Goal: Information Seeking & Learning: Learn about a topic

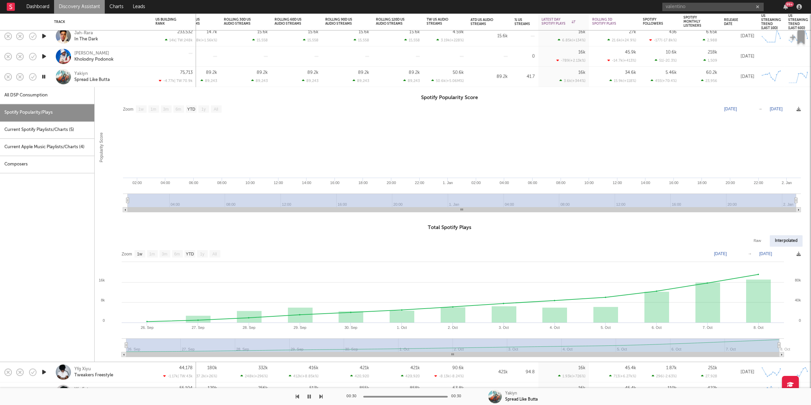
select select "1w"
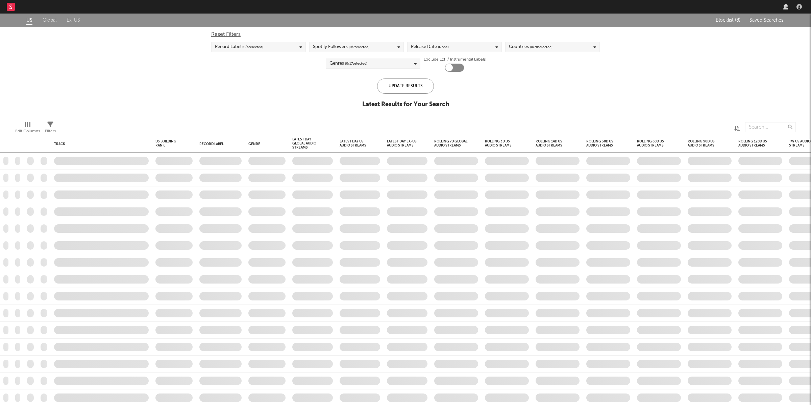
checkbox input "true"
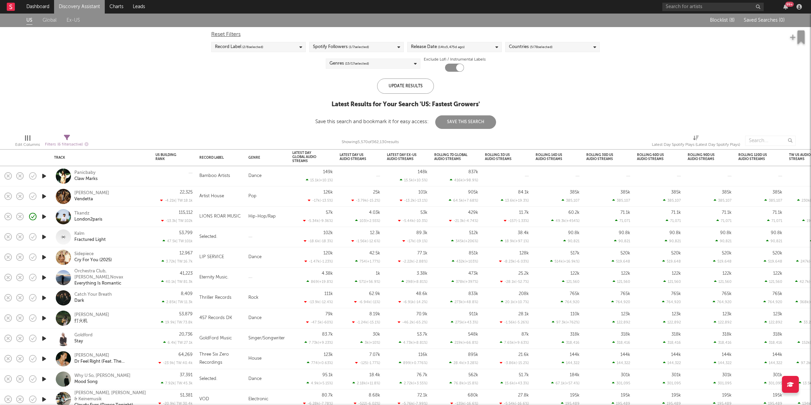
click at [79, 2] on link "Discovery Assistant" at bounding box center [79, 7] width 51 height 14
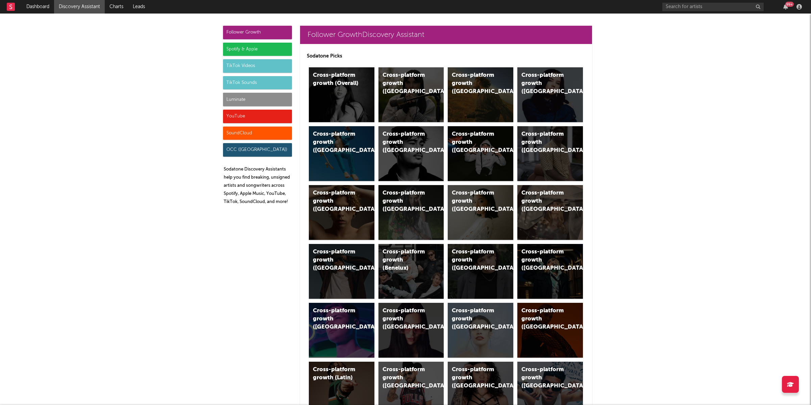
click at [263, 79] on div "TikTok Sounds" at bounding box center [257, 83] width 69 height 14
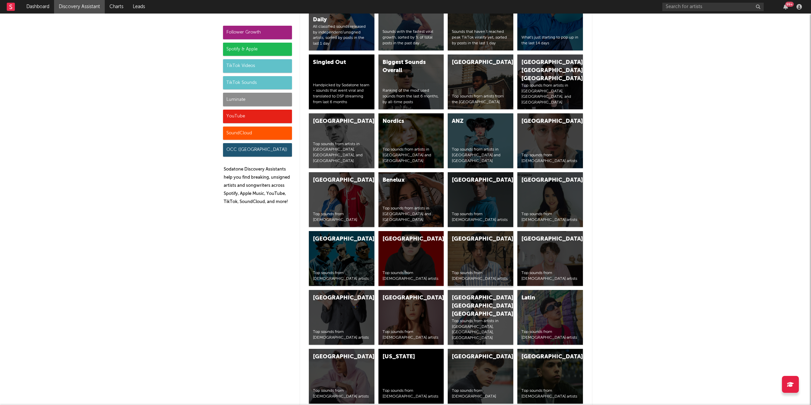
scroll to position [2411, 0]
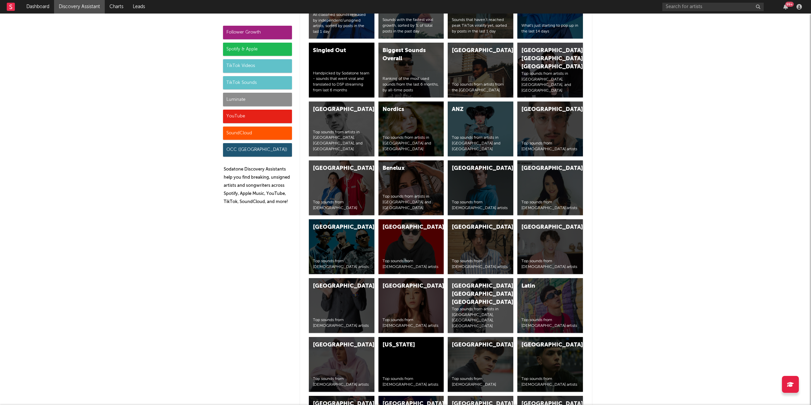
click at [243, 80] on div "TikTok Sounds" at bounding box center [257, 83] width 69 height 14
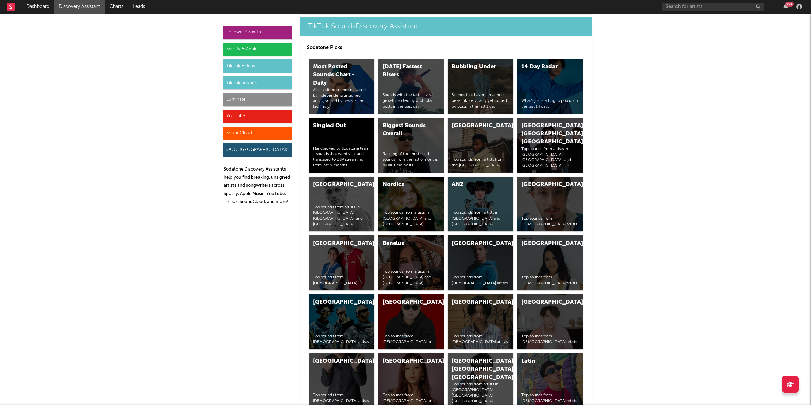
click at [248, 67] on div "TikTok Videos" at bounding box center [257, 66] width 69 height 14
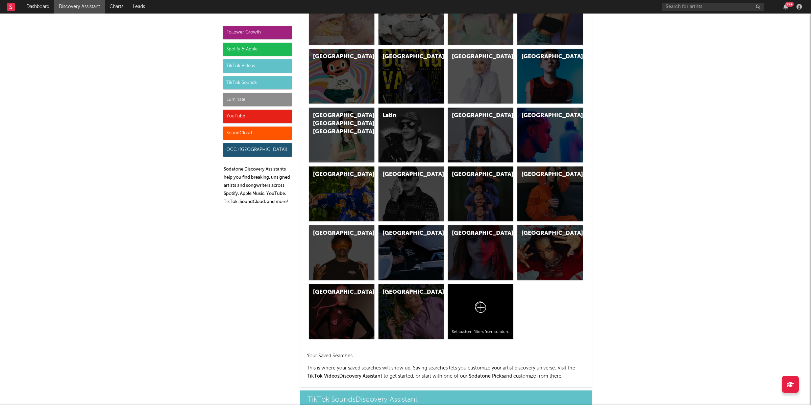
scroll to position [1963, 0]
click at [351, 239] on div "[GEOGRAPHIC_DATA]" at bounding box center [342, 252] width 66 height 55
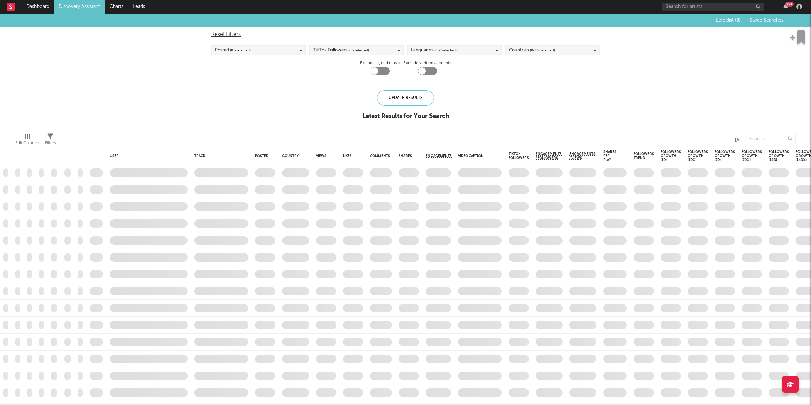
checkbox input "true"
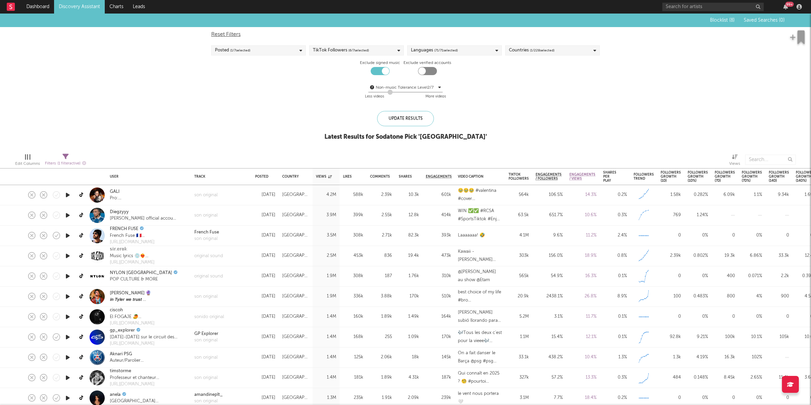
drag, startPoint x: 381, startPoint y: 94, endPoint x: 390, endPoint y: 93, distance: 9.5
click at [390, 93] on div at bounding box center [390, 92] width 5 height 5
click at [406, 116] on div "Update Results" at bounding box center [405, 118] width 57 height 15
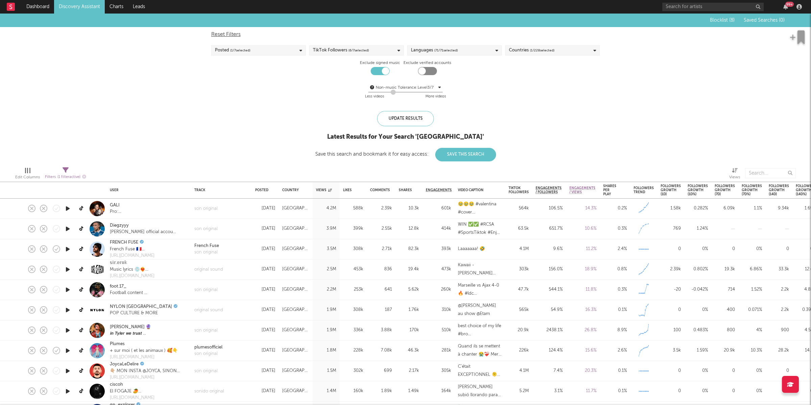
click at [332, 46] on div "TikTok Followers ( 6 / 7 selected)" at bounding box center [341, 50] width 56 height 8
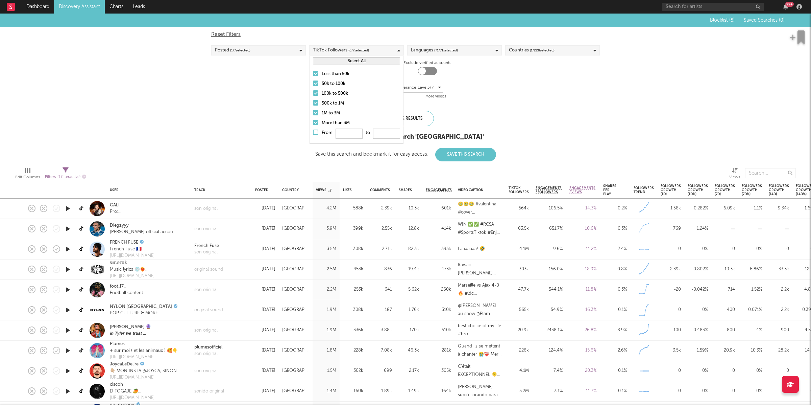
drag, startPoint x: 208, startPoint y: 96, endPoint x: 245, endPoint y: 50, distance: 59.8
click at [208, 96] on div "Reset Filters Posted ( 1 / 7 selected) TikTok Followers ( 6 / 7 selected) Langu…" at bounding box center [406, 65] width 396 height 77
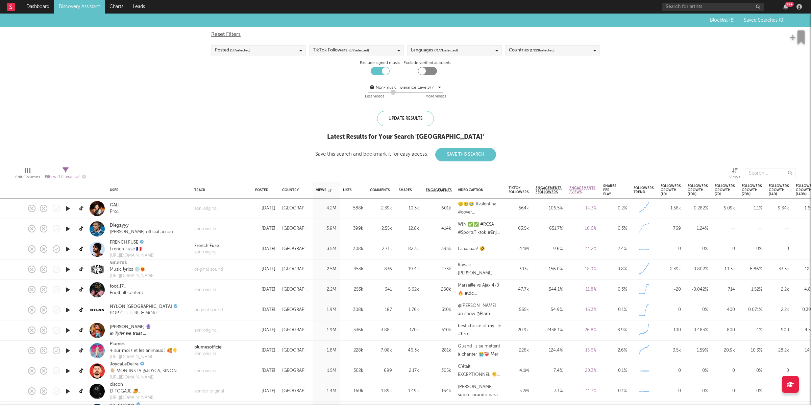
drag, startPoint x: 250, startPoint y: 46, endPoint x: 264, endPoint y: 45, distance: 14.3
click at [250, 46] on div "Posted ( 1 / 7 selected)" at bounding box center [232, 50] width 35 height 8
drag, startPoint x: 93, startPoint y: 100, endPoint x: 548, endPoint y: 41, distance: 458.6
click at [93, 100] on div "Blocklist ( 8 ) Saved Searches ( 0 ) Reset Filters Posted ( 1 / 7 selected) Tik…" at bounding box center [405, 88] width 811 height 148
click at [474, 52] on div "Languages ( 71 / 71 selected)" at bounding box center [454, 50] width 95 height 10
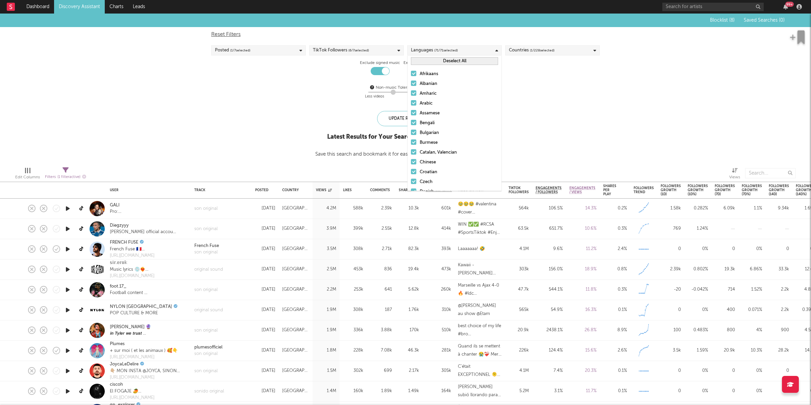
drag, startPoint x: 655, startPoint y: 93, endPoint x: 638, endPoint y: 77, distance: 23.2
click at [654, 93] on div "Blocklist ( 8 ) Saved Searches ( 0 ) Reset Filters Posted ( 1 / 7 selected) Tik…" at bounding box center [405, 88] width 811 height 148
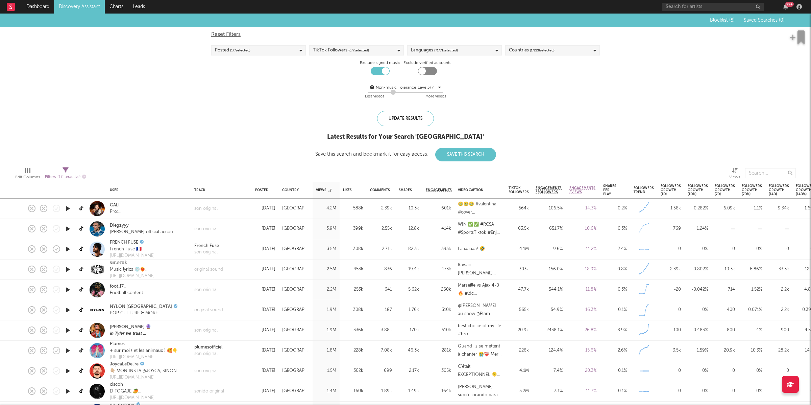
click at [540, 47] on span "( 1 / 228 selected)" at bounding box center [542, 50] width 25 height 8
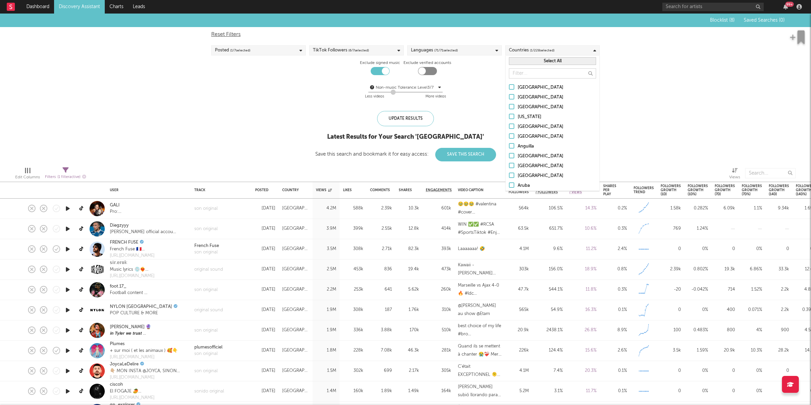
drag, startPoint x: 668, startPoint y: 57, endPoint x: 477, endPoint y: 72, distance: 192.2
click at [668, 57] on div "Blocklist ( 8 ) Saved Searches ( 0 ) Reset Filters Posted ( 1 / 7 selected) Tik…" at bounding box center [405, 88] width 811 height 148
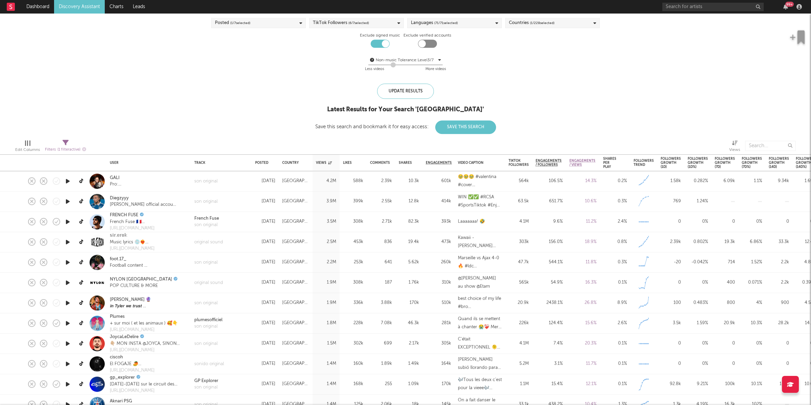
click at [66, 181] on icon "button" at bounding box center [67, 181] width 7 height 8
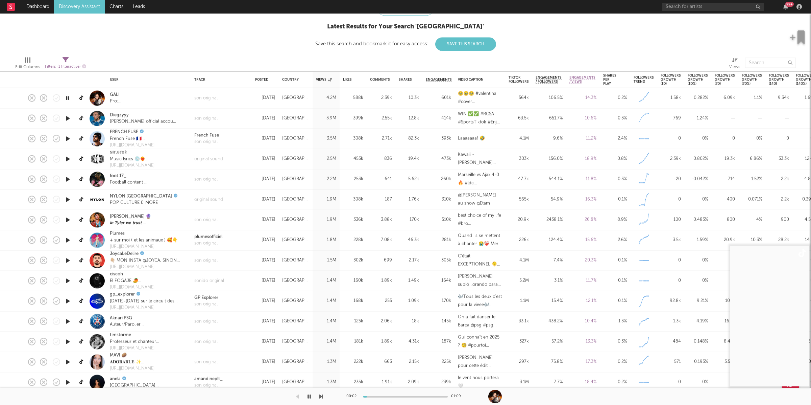
click at [310, 393] on button "button" at bounding box center [309, 396] width 7 height 17
click at [64, 121] on icon "button" at bounding box center [67, 118] width 7 height 8
click at [322, 398] on icon "button" at bounding box center [320, 396] width 3 height 5
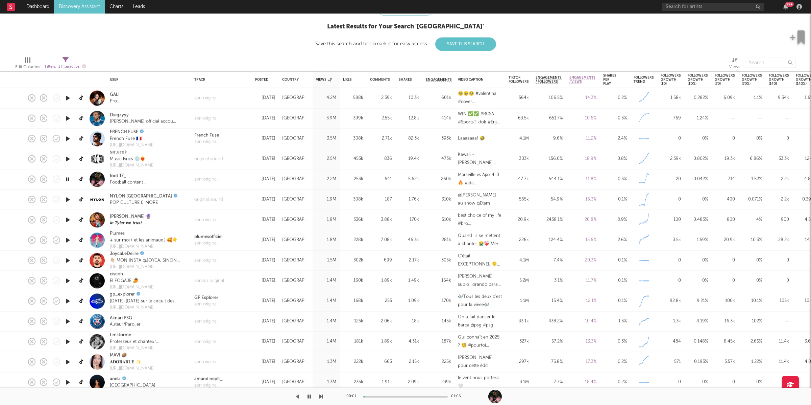
click at [322, 398] on icon "button" at bounding box center [320, 396] width 3 height 5
click at [308, 398] on icon "button" at bounding box center [309, 396] width 3 height 5
click at [310, 399] on icon "button" at bounding box center [309, 396] width 4 height 5
click at [320, 396] on icon "button" at bounding box center [320, 396] width 3 height 5
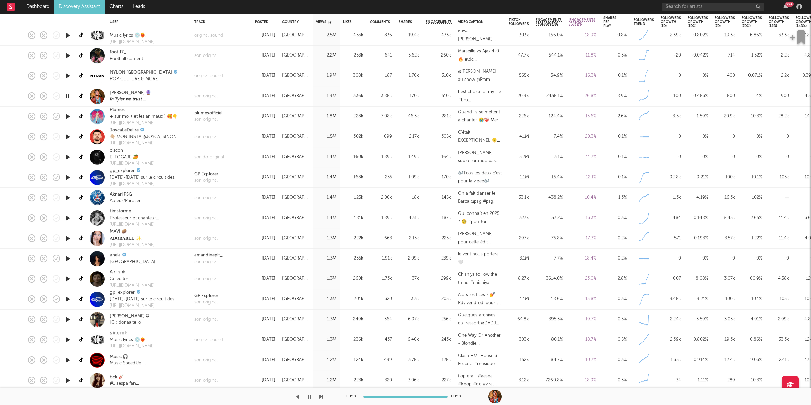
click at [317, 397] on div at bounding box center [161, 396] width 323 height 17
click at [319, 397] on icon "button" at bounding box center [320, 396] width 3 height 5
click at [309, 397] on icon "button" at bounding box center [309, 396] width 3 height 5
click at [309, 398] on icon "button" at bounding box center [309, 396] width 4 height 5
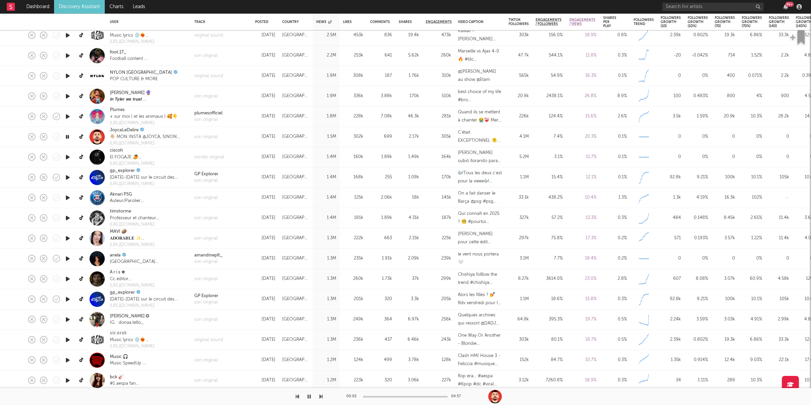
click at [321, 394] on icon "button" at bounding box center [320, 396] width 3 height 5
click at [308, 396] on icon "button" at bounding box center [309, 396] width 3 height 5
click at [307, 396] on icon "button" at bounding box center [309, 396] width 4 height 5
click at [321, 394] on icon "button" at bounding box center [320, 396] width 3 height 5
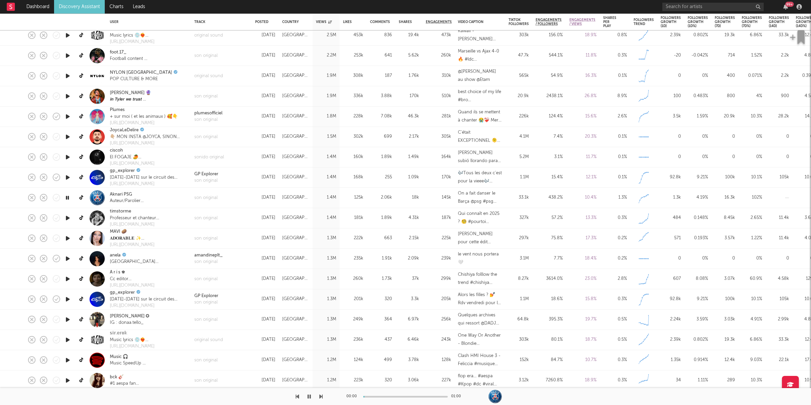
click at [321, 394] on icon "button" at bounding box center [320, 396] width 3 height 5
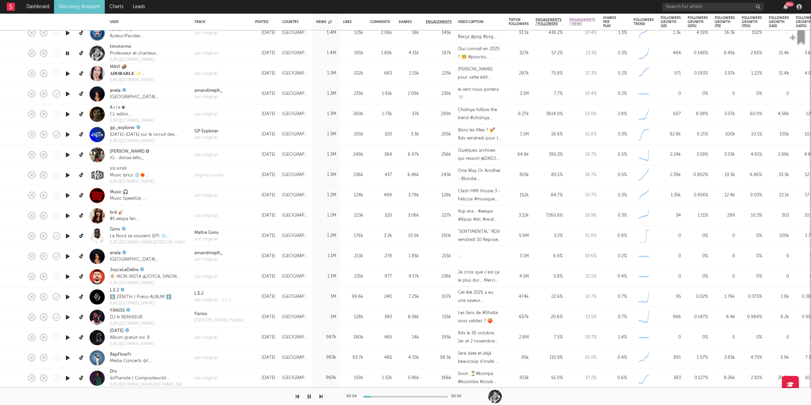
click at [320, 397] on icon "button" at bounding box center [320, 396] width 3 height 5
click at [320, 398] on icon "button" at bounding box center [320, 396] width 3 height 5
click at [321, 398] on icon "button" at bounding box center [320, 396] width 3 height 5
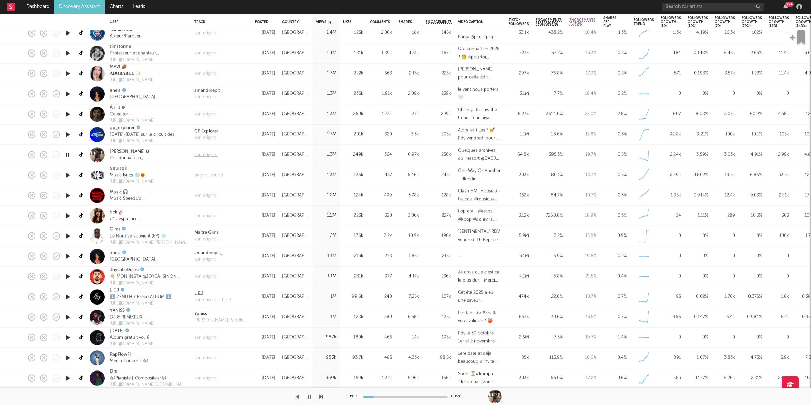
click at [212, 152] on div "son original" at bounding box center [205, 154] width 23 height 7
click at [322, 396] on icon "button" at bounding box center [320, 396] width 3 height 5
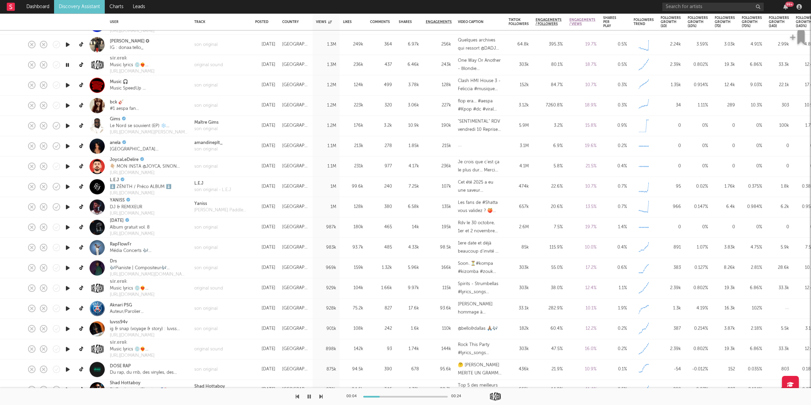
click at [320, 396] on icon "button" at bounding box center [320, 396] width 3 height 5
click at [321, 395] on icon "button" at bounding box center [320, 396] width 3 height 5
click at [308, 392] on button "button" at bounding box center [309, 396] width 7 height 17
click at [308, 396] on icon "button" at bounding box center [309, 396] width 4 height 5
click at [320, 394] on icon "button" at bounding box center [320, 396] width 3 height 5
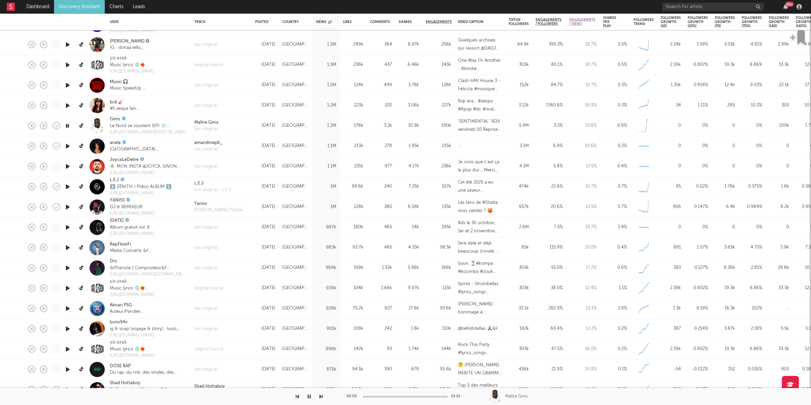
click at [320, 395] on icon "button" at bounding box center [320, 396] width 3 height 5
click at [321, 396] on icon "button" at bounding box center [320, 396] width 3 height 5
click at [208, 187] on div "son original - L.E.J" at bounding box center [212, 190] width 37 height 7
click at [321, 396] on icon "button" at bounding box center [320, 396] width 3 height 5
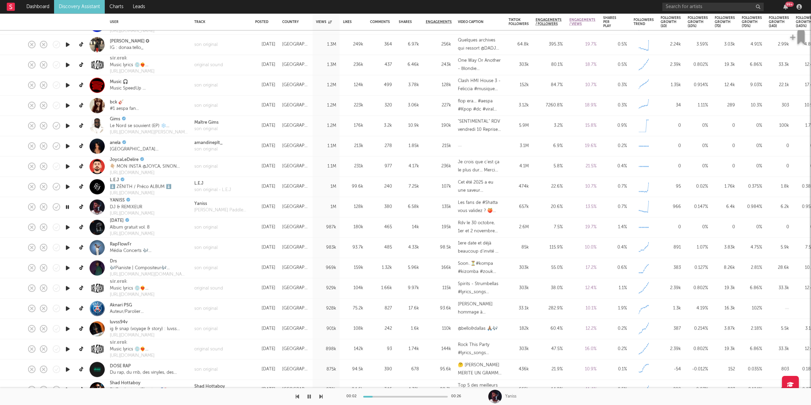
click at [308, 396] on icon "button" at bounding box center [309, 396] width 3 height 5
drag, startPoint x: 308, startPoint y: 398, endPoint x: 314, endPoint y: 398, distance: 6.1
click at [309, 398] on icon "button" at bounding box center [309, 396] width 4 height 5
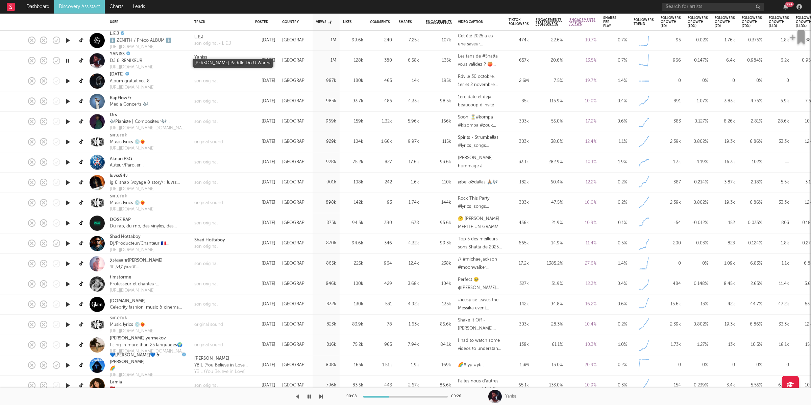
click at [221, 64] on div "YANISS Mashup Paddle Do U Wanna" at bounding box center [221, 64] width 54 height 7
click at [319, 396] on div at bounding box center [161, 396] width 323 height 17
click at [320, 396] on icon "button" at bounding box center [320, 396] width 3 height 5
click at [196, 100] on div "son original" at bounding box center [205, 101] width 23 height 7
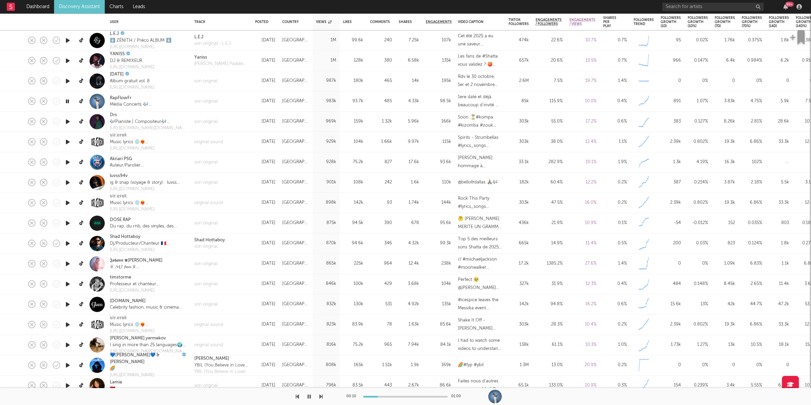
click at [322, 396] on icon "button" at bounding box center [320, 396] width 3 height 5
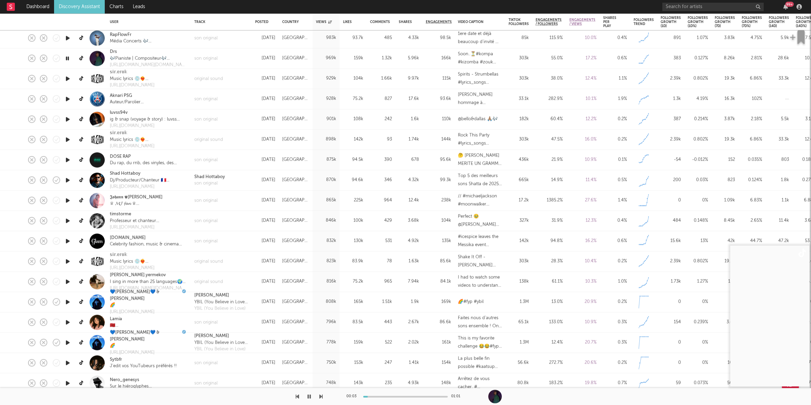
click at [320, 396] on icon "button" at bounding box center [320, 396] width 3 height 5
click at [206, 75] on div "original sound" at bounding box center [221, 79] width 61 height 20
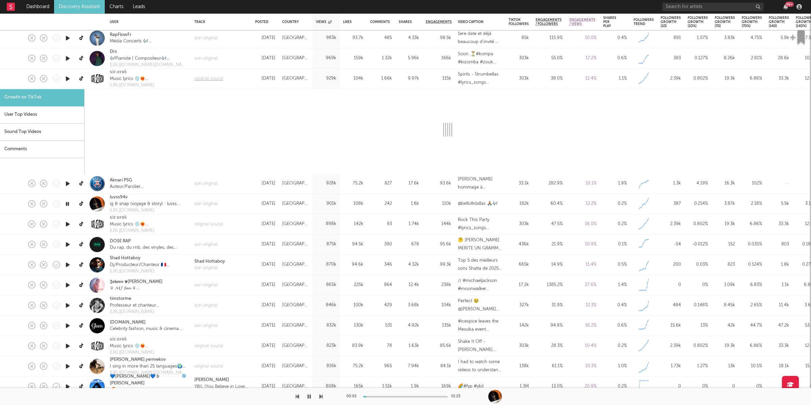
click at [206, 79] on div "original sound" at bounding box center [208, 78] width 29 height 7
select select "1m"
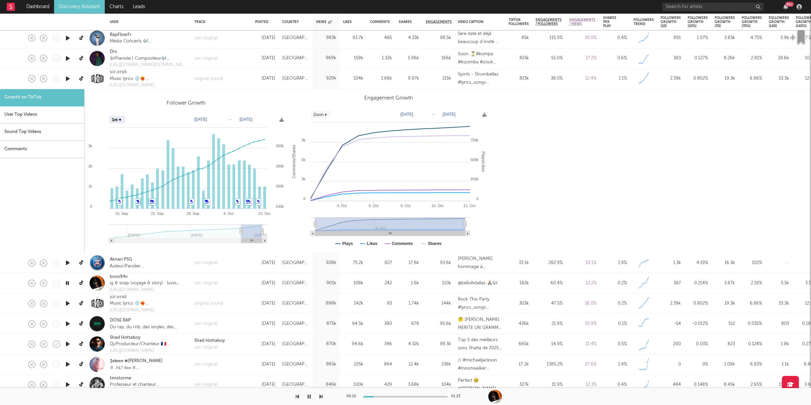
drag, startPoint x: 236, startPoint y: 83, endPoint x: 439, endPoint y: 81, distance: 203.2
click at [235, 83] on div "original sound" at bounding box center [221, 79] width 61 height 20
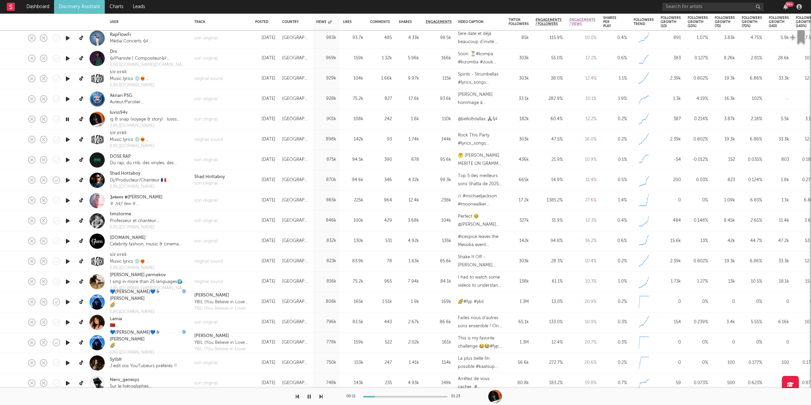
click at [321, 397] on icon "button" at bounding box center [320, 396] width 3 height 5
click at [204, 184] on div "son original" at bounding box center [209, 183] width 31 height 7
click at [326, 397] on div "00:21 00:47 Shad Hottaboy" at bounding box center [405, 396] width 811 height 17
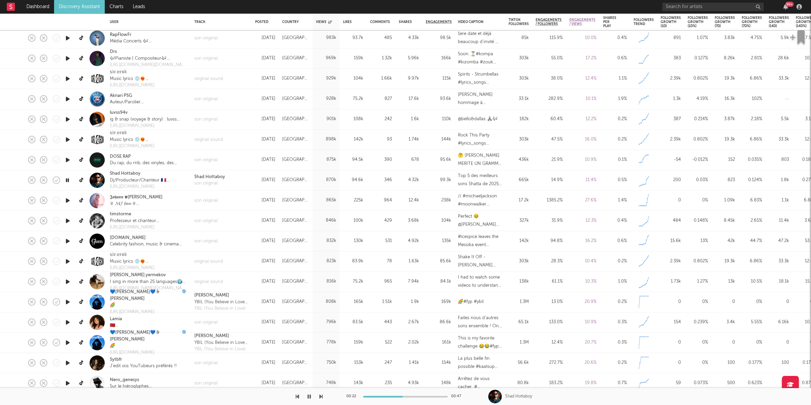
click at [319, 396] on icon "button" at bounding box center [320, 396] width 3 height 5
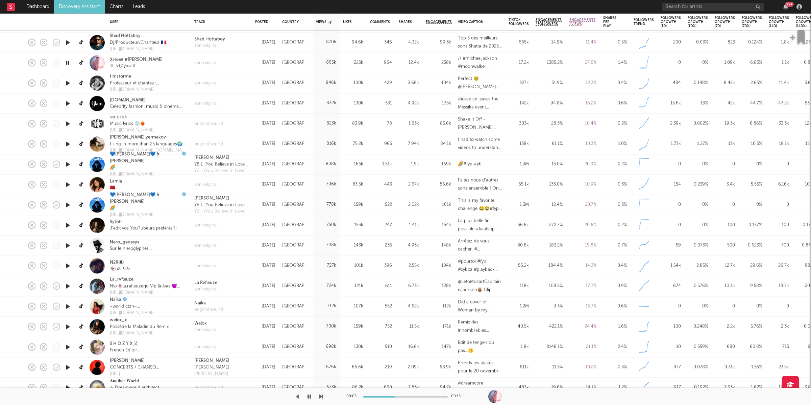
click at [324, 398] on div "00:05 00:15" at bounding box center [405, 396] width 811 height 17
click at [321, 397] on icon "button" at bounding box center [320, 396] width 3 height 5
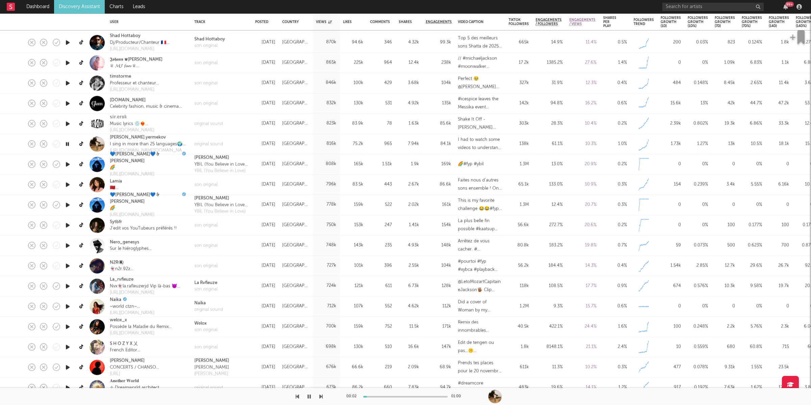
click at [321, 397] on icon "button" at bounding box center [320, 396] width 3 height 5
click at [323, 397] on icon "button" at bounding box center [320, 396] width 3 height 5
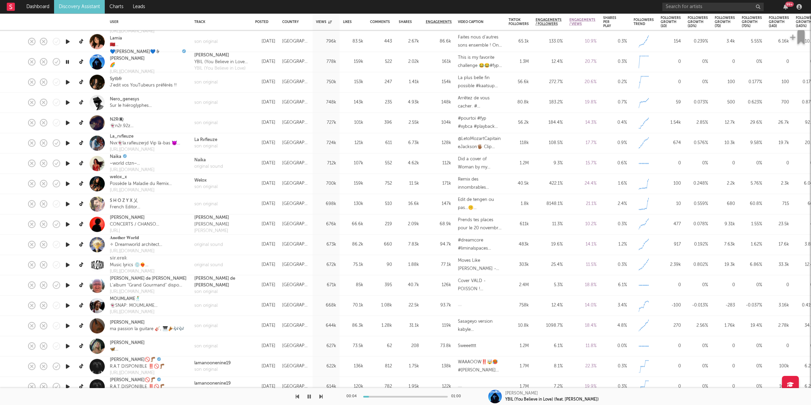
click at [323, 396] on div "00:04 01:00 Qing Madi YBIL (You Believe in Love) (feat. Kizz Daniel)" at bounding box center [405, 396] width 811 height 17
click at [321, 396] on icon "button" at bounding box center [320, 396] width 3 height 5
click at [321, 397] on icon "button" at bounding box center [320, 396] width 3 height 5
click at [320, 395] on icon "button" at bounding box center [320, 396] width 3 height 5
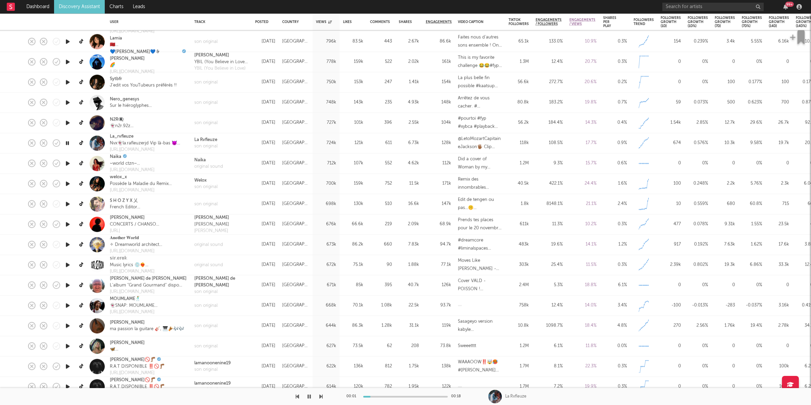
click at [320, 395] on icon "button" at bounding box center [320, 396] width 3 height 5
click at [202, 167] on div "original sound" at bounding box center [208, 166] width 29 height 7
click at [320, 395] on icon "button" at bounding box center [320, 396] width 3 height 5
click at [202, 183] on div "Welox" at bounding box center [205, 180] width 23 height 7
click at [208, 187] on div "son original" at bounding box center [205, 187] width 23 height 7
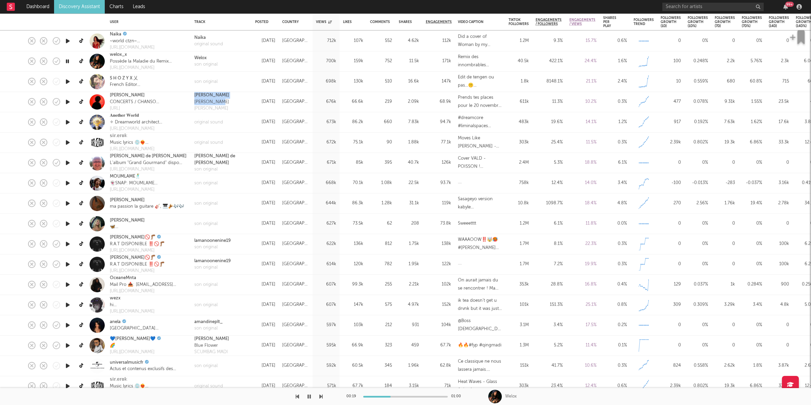
click at [320, 396] on icon "button" at bounding box center [320, 396] width 3 height 5
click at [0, 76] on div at bounding box center [6, 82] width 12 height 20
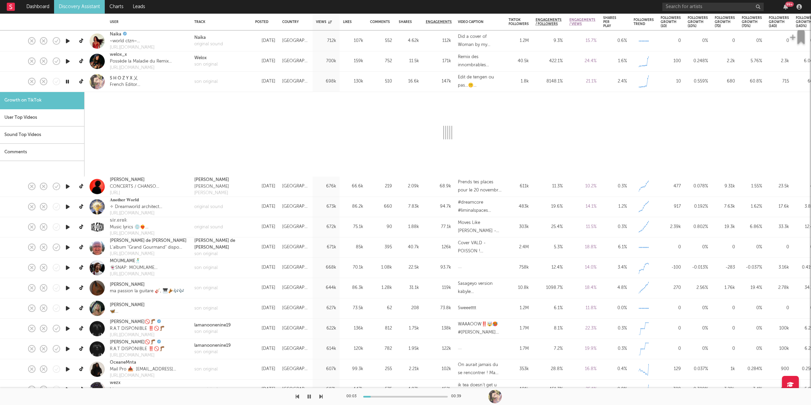
select select "1m"
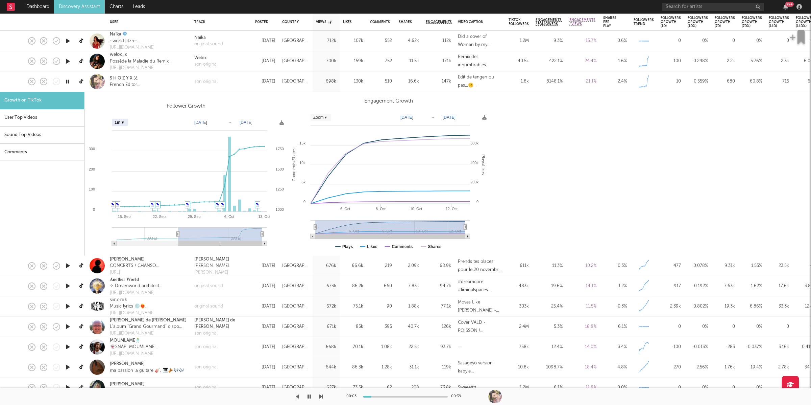
drag, startPoint x: 2, startPoint y: 81, endPoint x: 156, endPoint y: 79, distance: 154.5
click at [2, 81] on div at bounding box center [6, 82] width 12 height 20
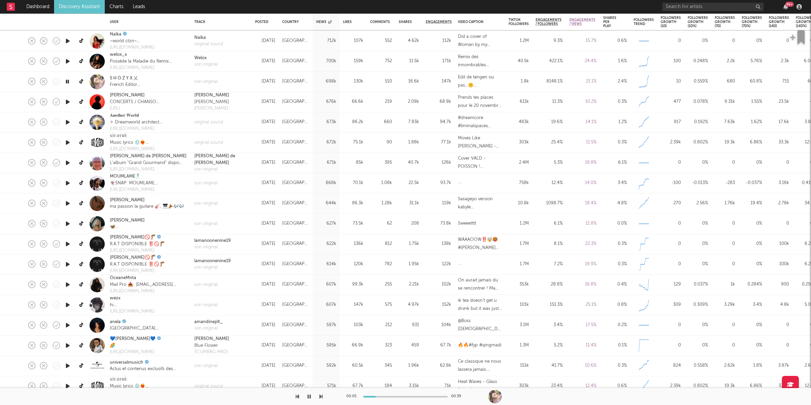
click at [320, 397] on icon "button" at bounding box center [320, 396] width 3 height 5
click at [321, 396] on icon "button" at bounding box center [320, 396] width 3 height 5
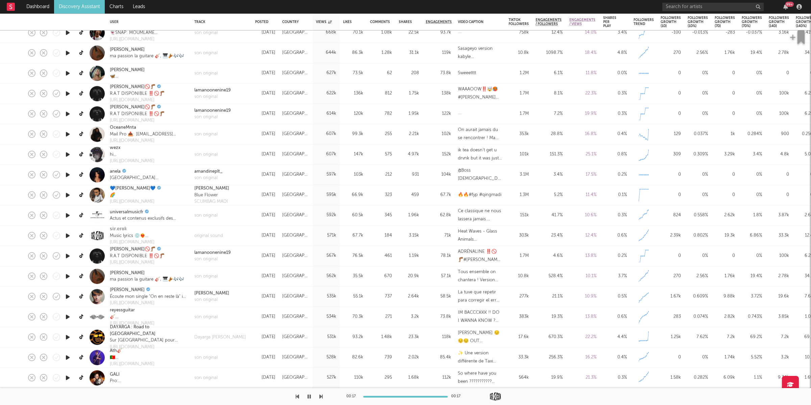
click at [321, 394] on icon "button" at bounding box center [320, 396] width 3 height 5
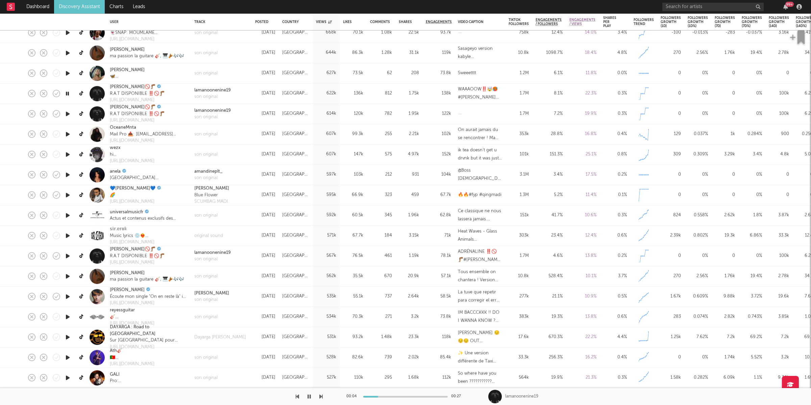
click at [321, 394] on icon "button" at bounding box center [320, 396] width 3 height 5
click at [308, 396] on icon "button" at bounding box center [309, 396] width 3 height 5
click at [308, 396] on icon "button" at bounding box center [309, 396] width 4 height 5
click at [322, 396] on icon "button" at bounding box center [320, 396] width 3 height 5
click at [202, 132] on div "son original" at bounding box center [205, 134] width 23 height 7
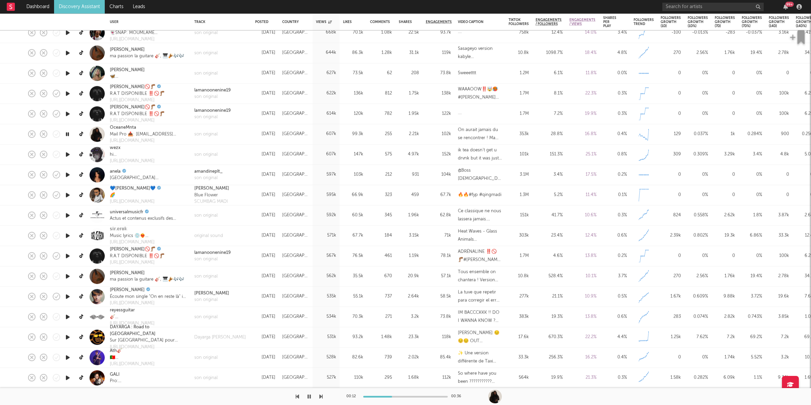
click at [317, 397] on div at bounding box center [161, 396] width 323 height 17
click at [320, 397] on icon "button" at bounding box center [320, 396] width 3 height 5
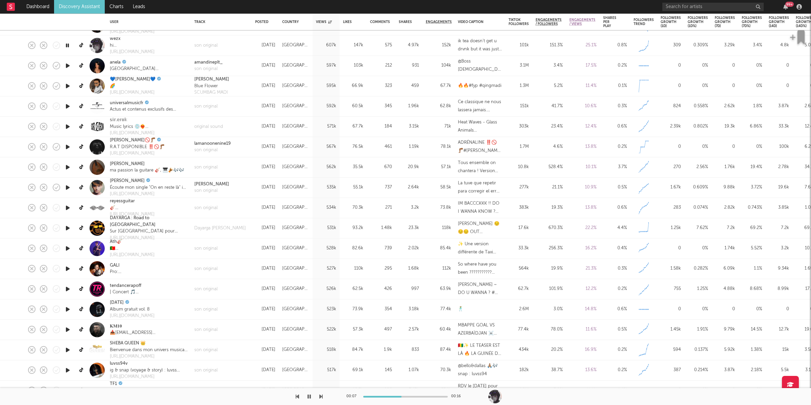
click at [320, 395] on icon "button" at bounding box center [320, 396] width 3 height 5
click at [319, 395] on div at bounding box center [161, 396] width 323 height 17
click at [319, 396] on icon "button" at bounding box center [320, 396] width 3 height 5
click at [321, 395] on icon "button" at bounding box center [320, 396] width 3 height 5
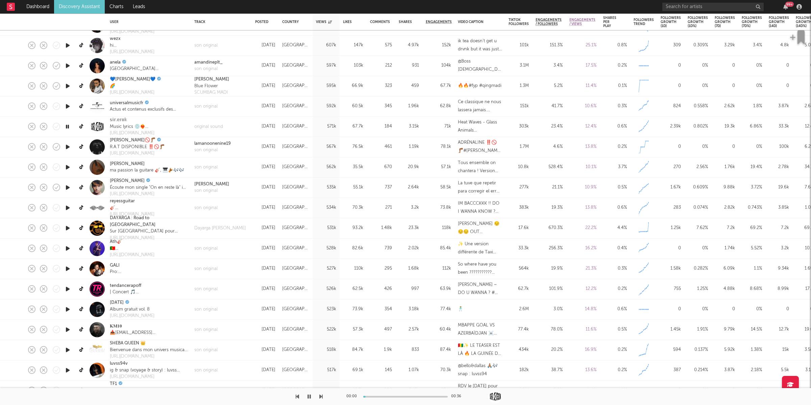
click at [321, 395] on icon "button" at bounding box center [320, 396] width 3 height 5
click at [296, 397] on icon "button" at bounding box center [297, 396] width 3 height 5
click at [321, 396] on icon "button" at bounding box center [320, 396] width 3 height 5
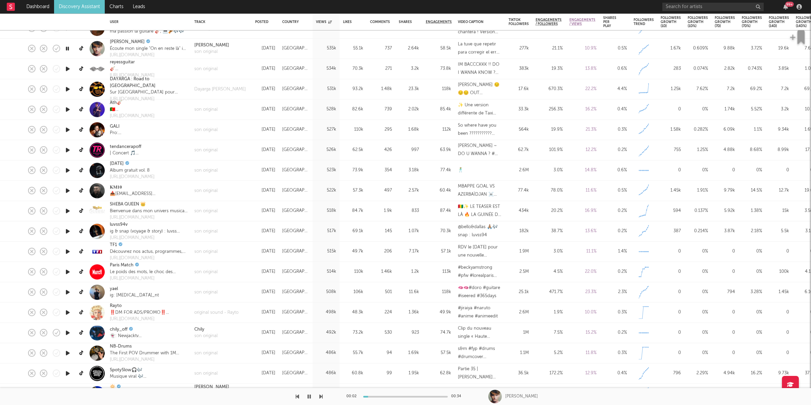
click at [322, 397] on icon "button" at bounding box center [320, 396] width 3 height 5
click at [309, 397] on icon "button" at bounding box center [309, 396] width 3 height 5
click at [48, 6] on link "Dashboard" at bounding box center [38, 7] width 32 height 14
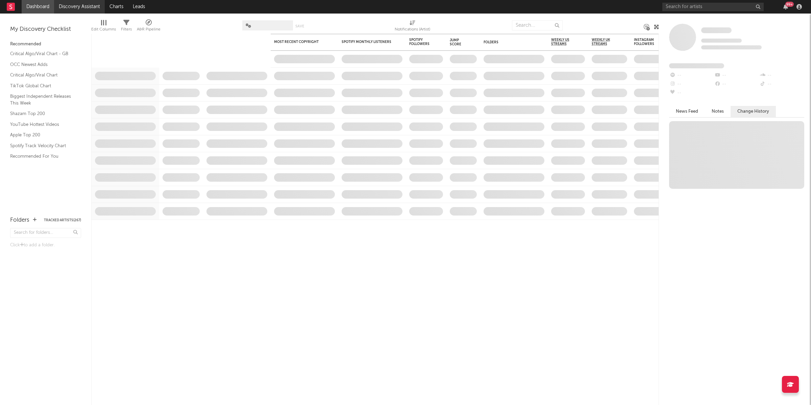
click at [97, 8] on link "Discovery Assistant" at bounding box center [79, 7] width 51 height 14
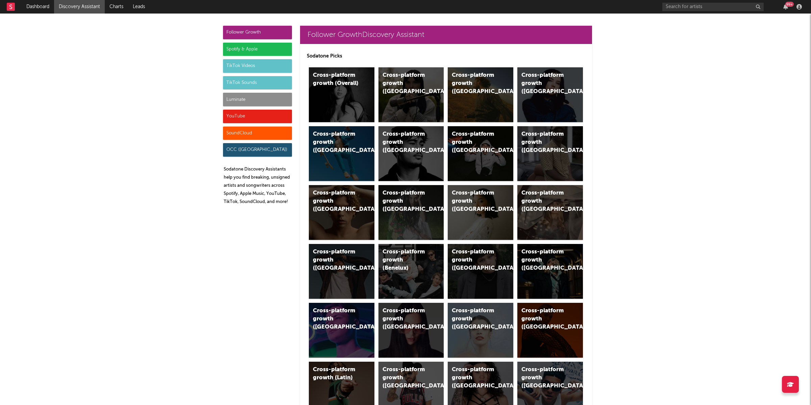
click at [257, 51] on div "Spotify & Apple" at bounding box center [257, 50] width 69 height 14
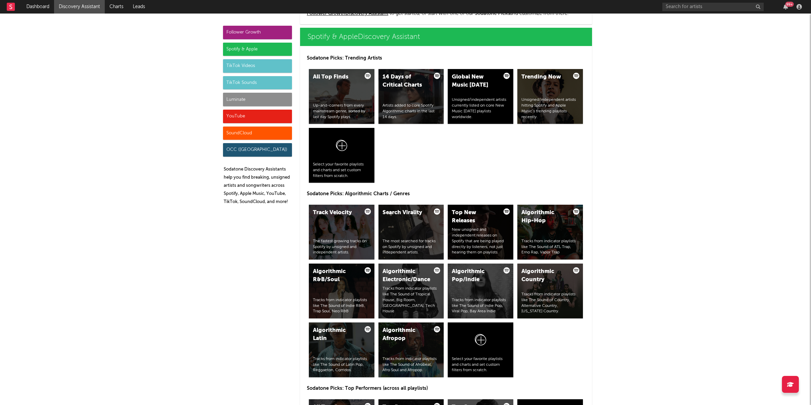
click at [270, 32] on div "Follower Growth" at bounding box center [257, 33] width 69 height 14
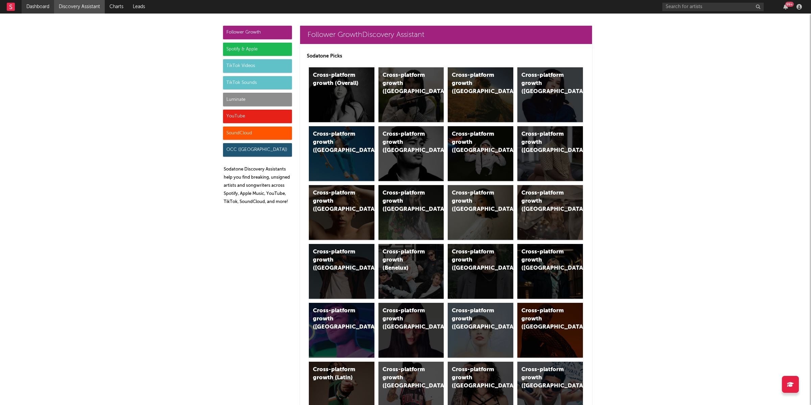
click at [43, 7] on link "Dashboard" at bounding box center [38, 7] width 32 height 14
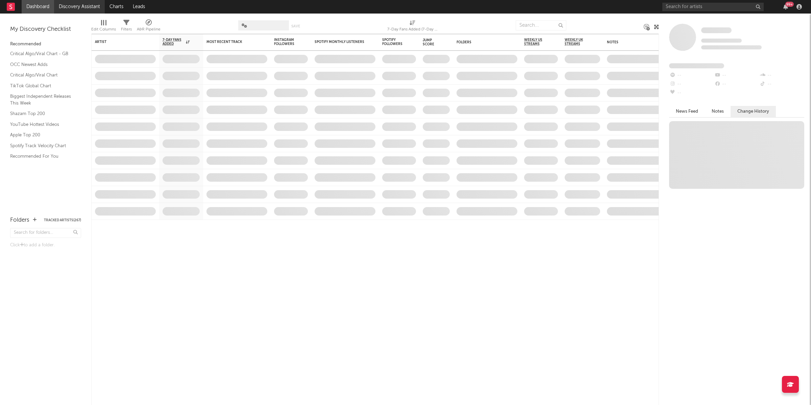
click at [79, 10] on link "Discovery Assistant" at bounding box center [79, 7] width 51 height 14
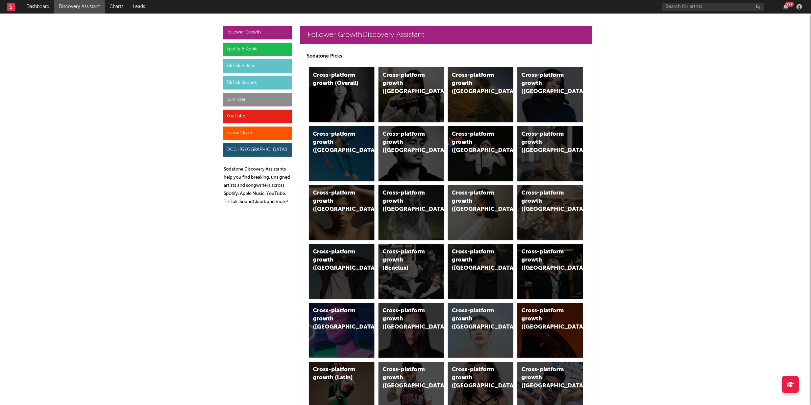
click at [273, 50] on div "Spotify & Apple" at bounding box center [257, 50] width 69 height 14
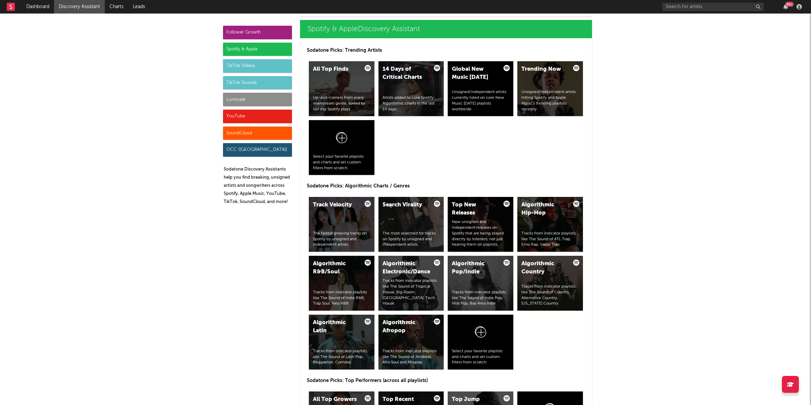
scroll to position [682, 0]
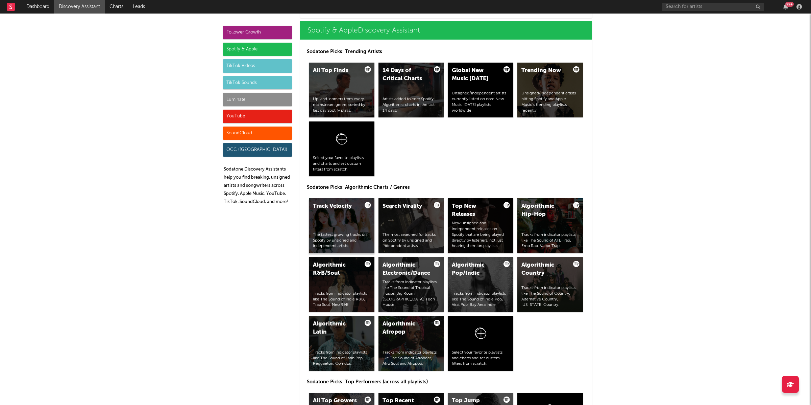
click at [338, 220] on div "Track Velocity The fastest growing tracks on Spotify by unsigned and independen…" at bounding box center [342, 225] width 66 height 55
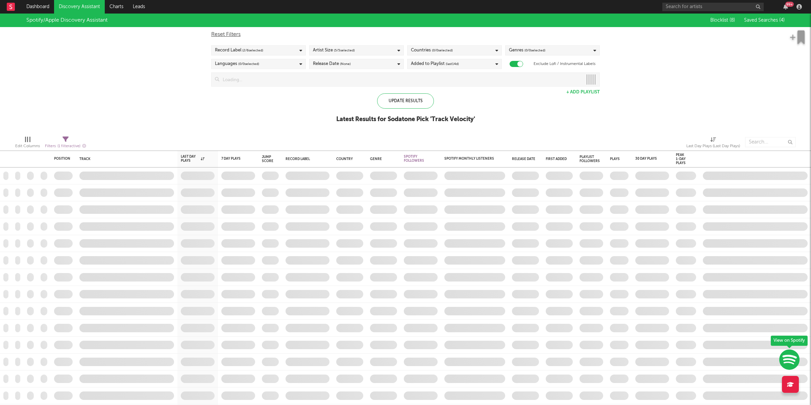
checkbox input "true"
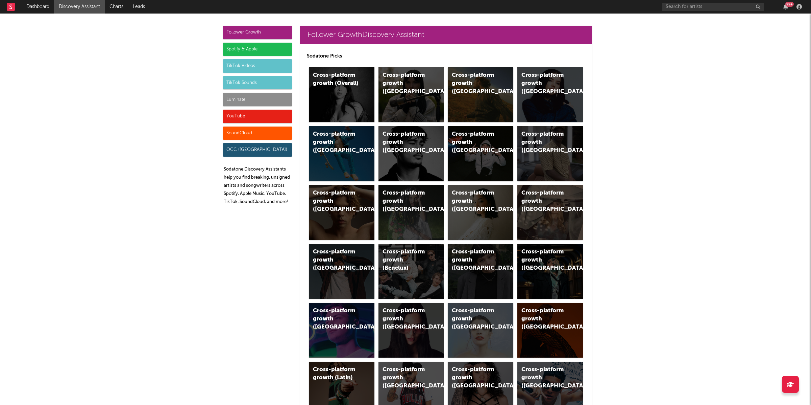
click at [254, 46] on div "Spotify & Apple" at bounding box center [257, 50] width 69 height 14
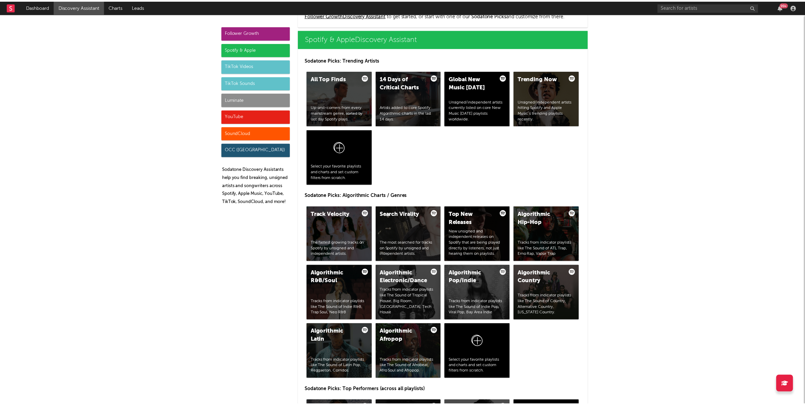
scroll to position [675, 0]
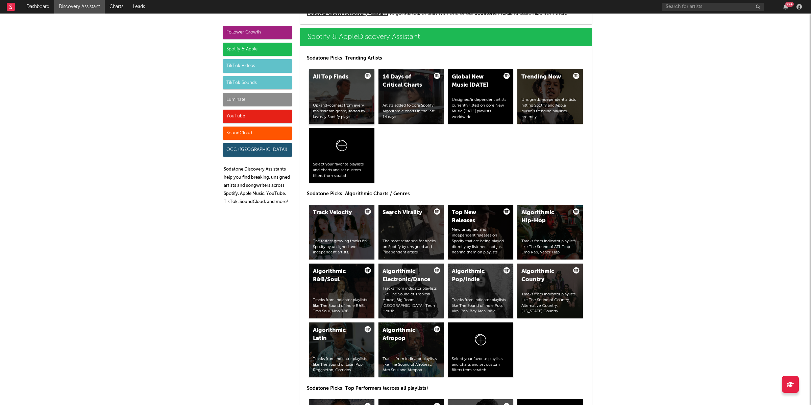
click at [337, 88] on div "All Top Finds Up-and-comers from every mainstream genre, sorted by last day Spo…" at bounding box center [342, 96] width 66 height 55
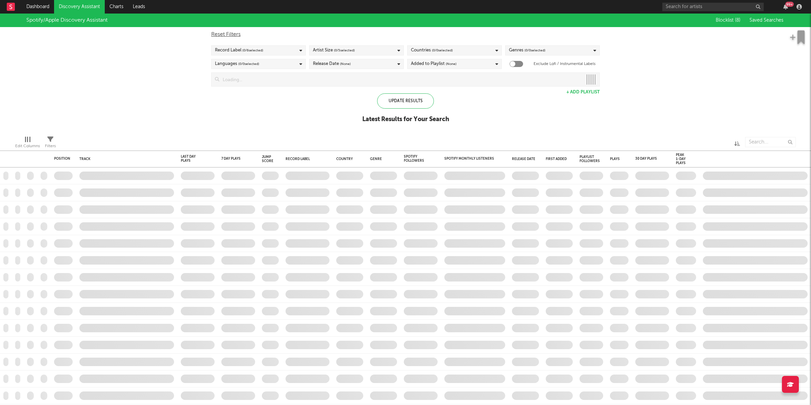
checkbox input "true"
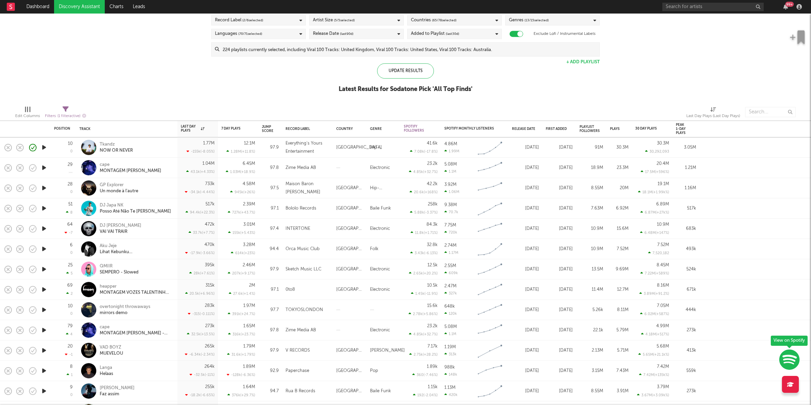
click at [156, 146] on div "Tkandz NOW OR NEVER" at bounding box center [136, 147] width 73 height 12
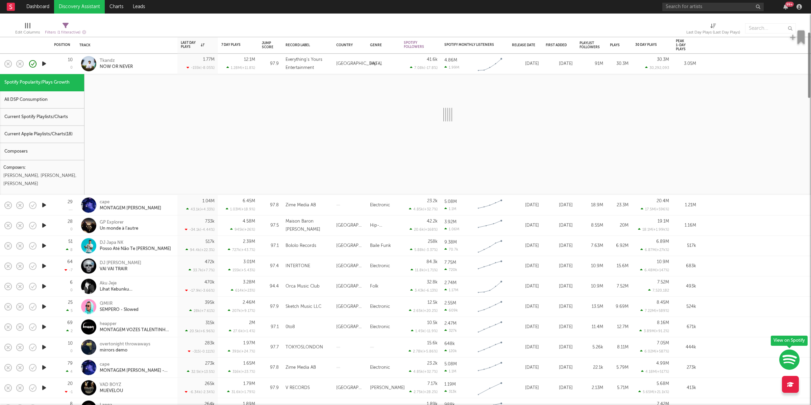
select select "1w"
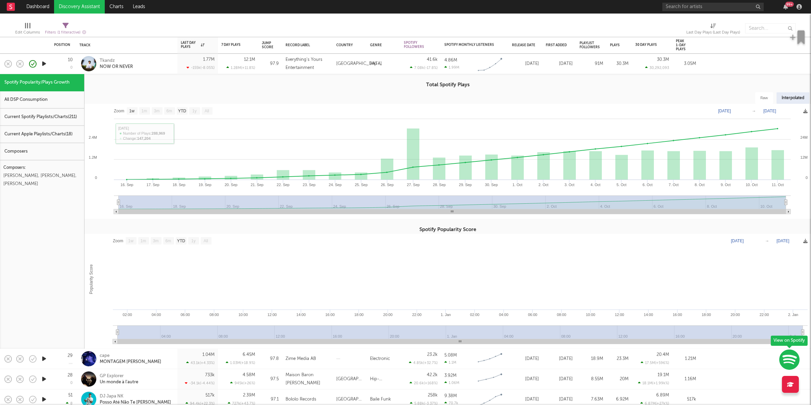
click at [39, 97] on div "All DSP Consumption" at bounding box center [42, 99] width 84 height 17
select select "1w"
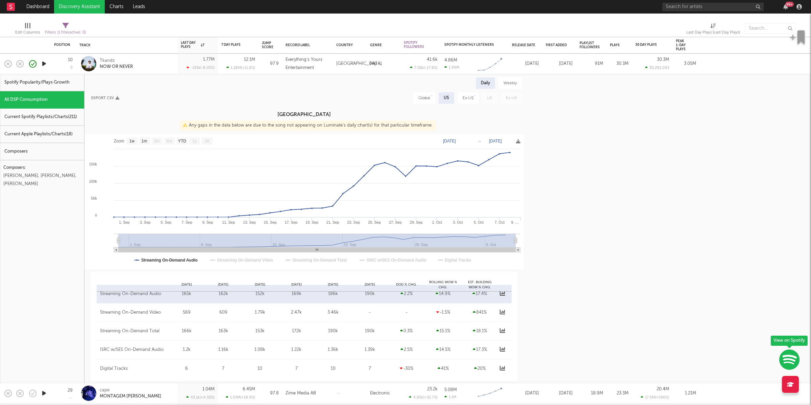
click at [428, 102] on div "Global" at bounding box center [424, 97] width 22 height 11
select select "1w"
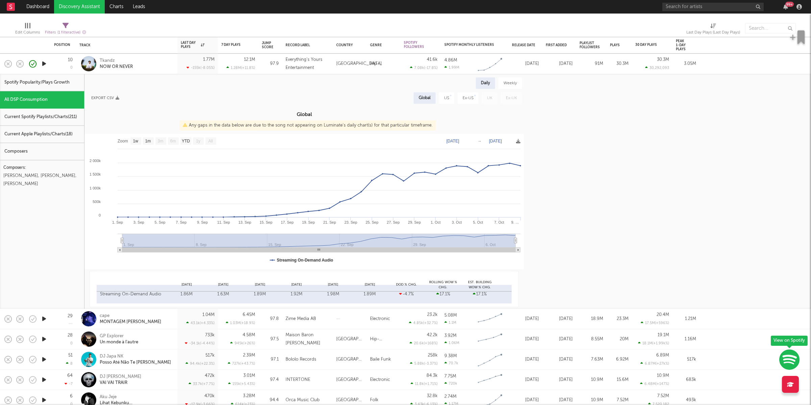
click at [599, 212] on div "Daily Weekly Export CSV Global US Ex-US UK Ex-UK Global Any gaps in the data be…" at bounding box center [448, 192] width 727 height 230
click at [447, 97] on div "US" at bounding box center [446, 98] width 5 height 8
select select "1w"
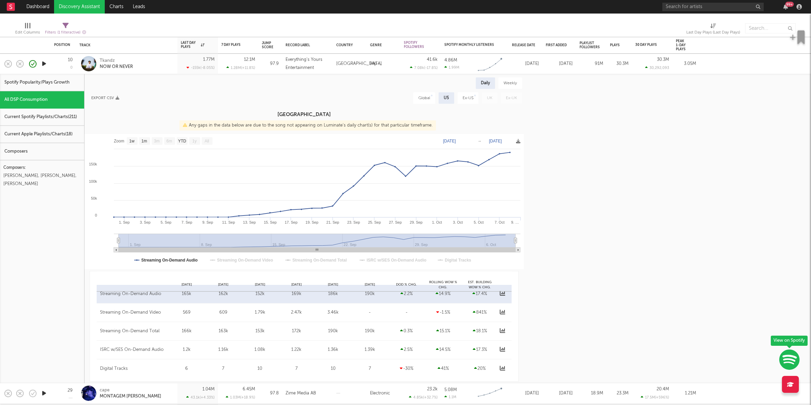
click at [158, 61] on div "Tkandz NOW OR NEVER" at bounding box center [136, 63] width 73 height 12
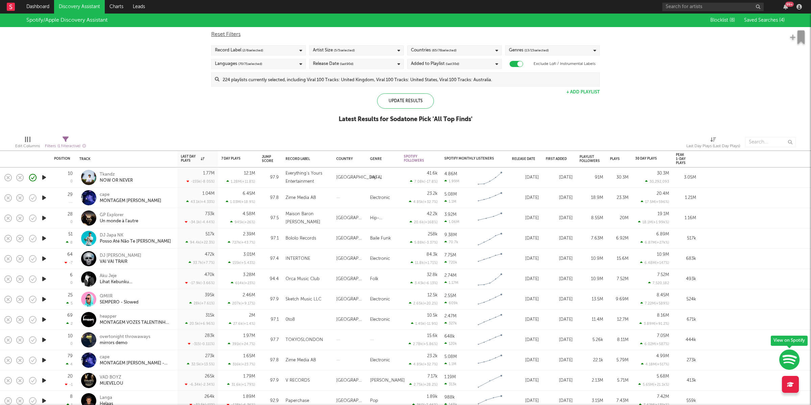
click at [86, 3] on link "Discovery Assistant" at bounding box center [79, 7] width 51 height 14
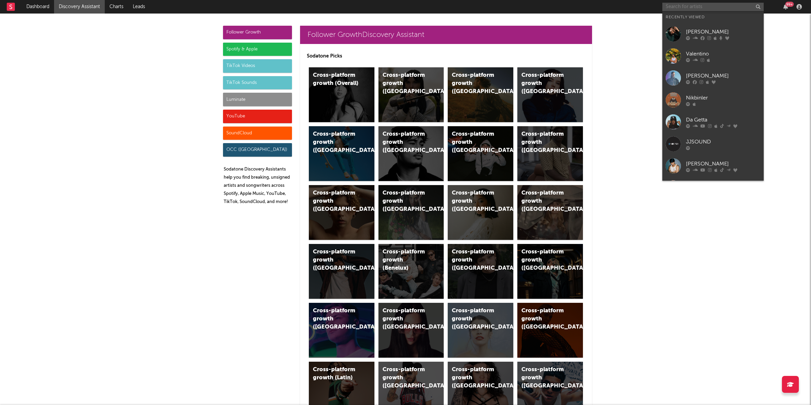
click at [688, 7] on input "text" at bounding box center [713, 7] width 101 height 8
click at [712, 53] on div "Valentino" at bounding box center [723, 54] width 74 height 8
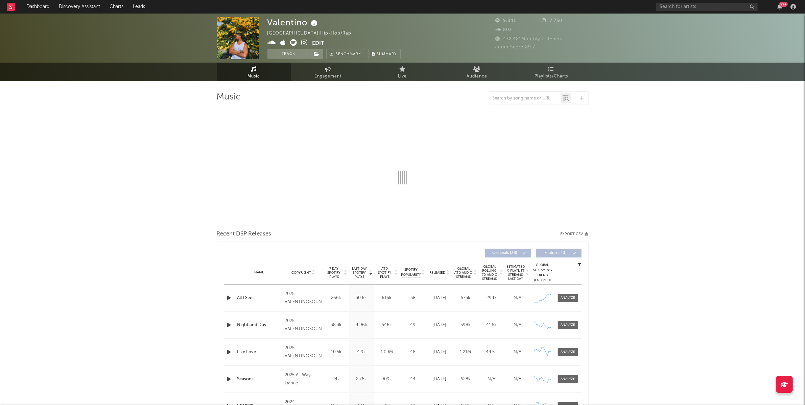
select select "6m"
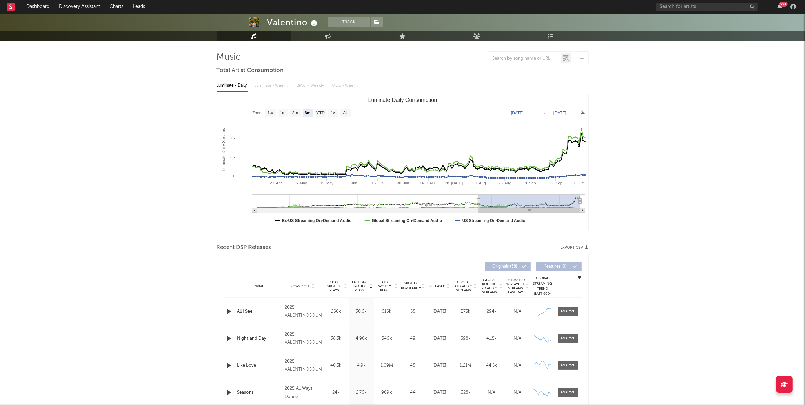
scroll to position [34, 0]
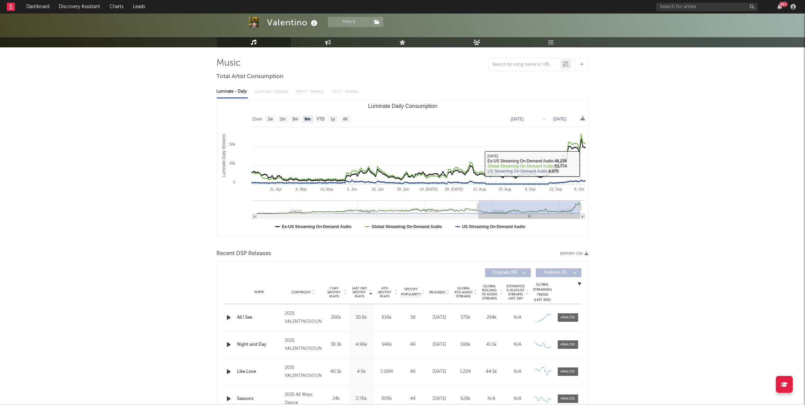
click at [714, 126] on div "Valentino Track United Kingdom | Hip-Hop/Rap Edit Track Benchmark Summary 9,841…" at bounding box center [402, 409] width 805 height 858
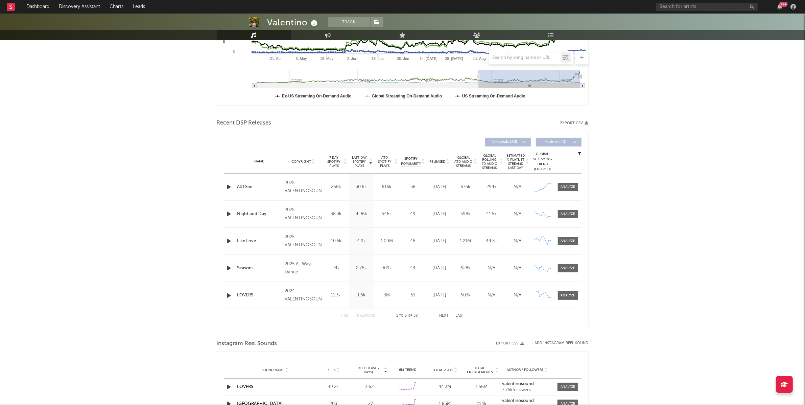
scroll to position [164, 0]
click at [574, 187] on div at bounding box center [568, 187] width 15 height 5
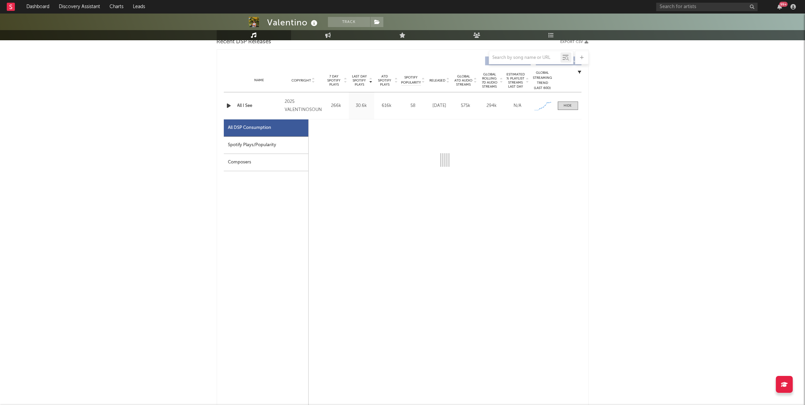
select select "1w"
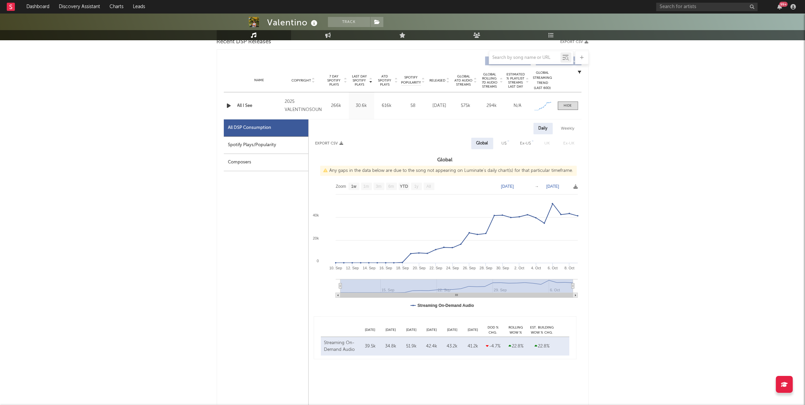
scroll to position [244, 0]
click at [255, 157] on div "Composers" at bounding box center [266, 163] width 85 height 17
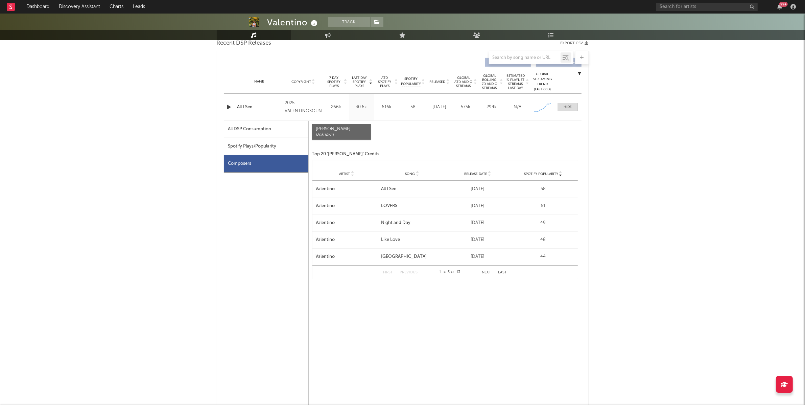
click at [243, 127] on div "All DSP Consumption" at bounding box center [249, 129] width 43 height 8
select select "1w"
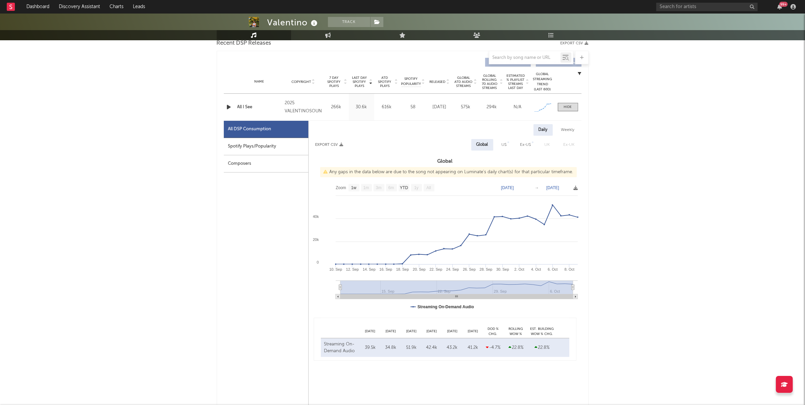
click at [249, 142] on div "Spotify Plays/Popularity" at bounding box center [266, 146] width 85 height 17
select select "1w"
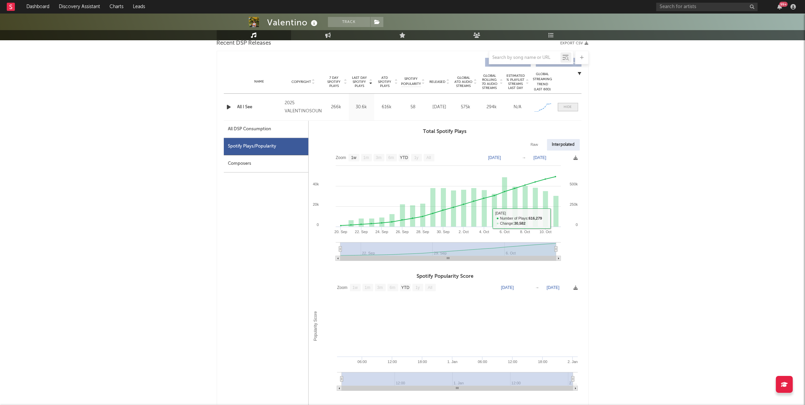
click at [570, 105] on div at bounding box center [568, 106] width 8 height 5
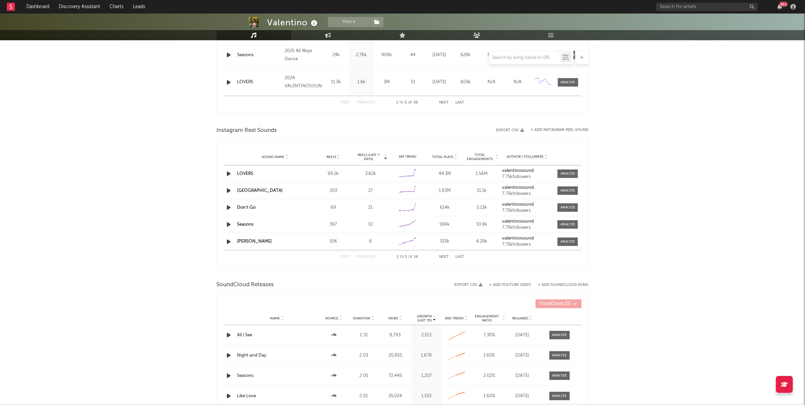
scroll to position [379, 0]
click at [564, 172] on div at bounding box center [568, 171] width 15 height 5
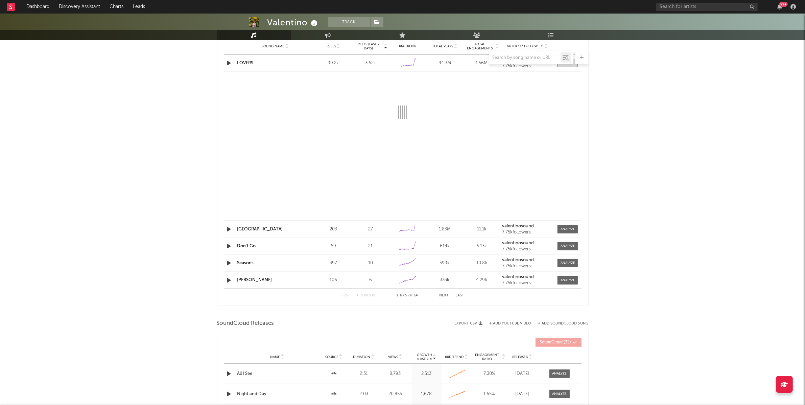
select select "6m"
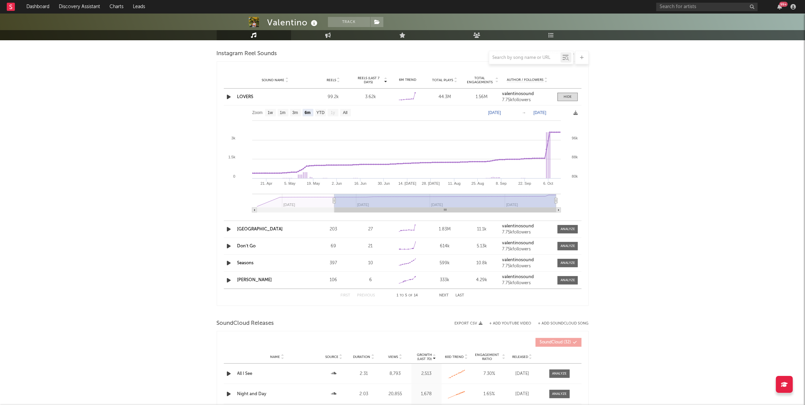
scroll to position [446, 0]
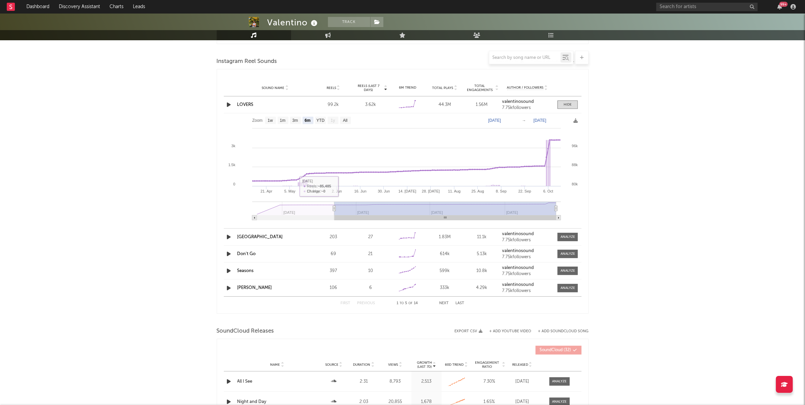
type input "2025-04-12"
type input "2025-10-12"
type input "2025-04-13"
type input "2025-10-13"
drag, startPoint x: 505, startPoint y: 213, endPoint x: 567, endPoint y: 213, distance: 61.5
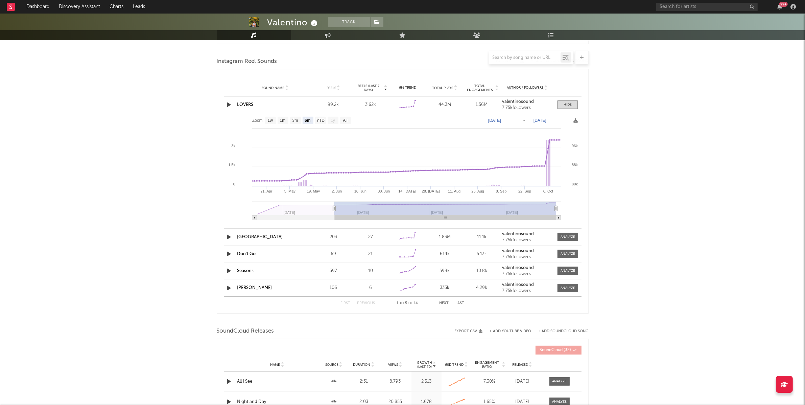
click at [567, 213] on icon "Created with Highcharts 10.3.3 21. Apr 5. May 19. May 2. Jun 16. Jun 30. Jun 14…" at bounding box center [402, 169] width 357 height 112
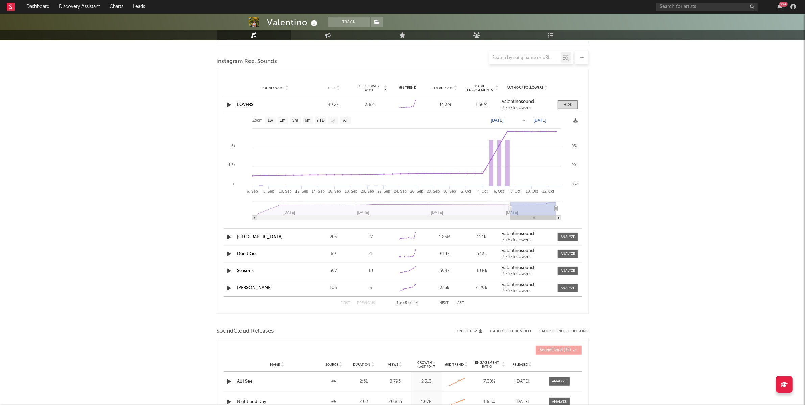
type input "2025-08-29"
drag, startPoint x: 334, startPoint y: 208, endPoint x: 503, endPoint y: 204, distance: 169.4
click at [502, 204] on g at bounding box center [406, 210] width 309 height 19
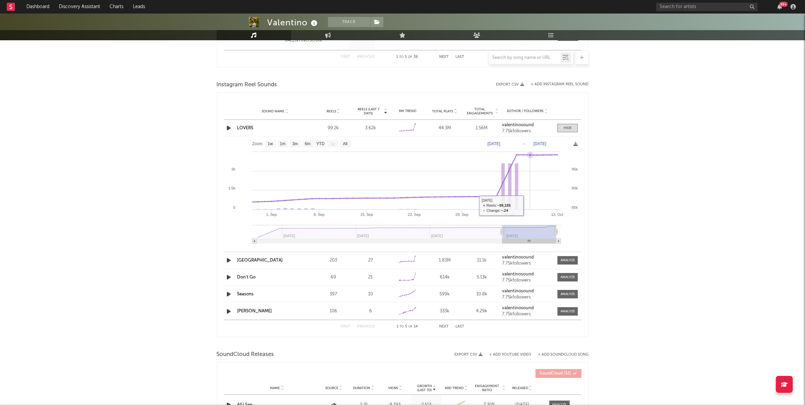
scroll to position [419, 0]
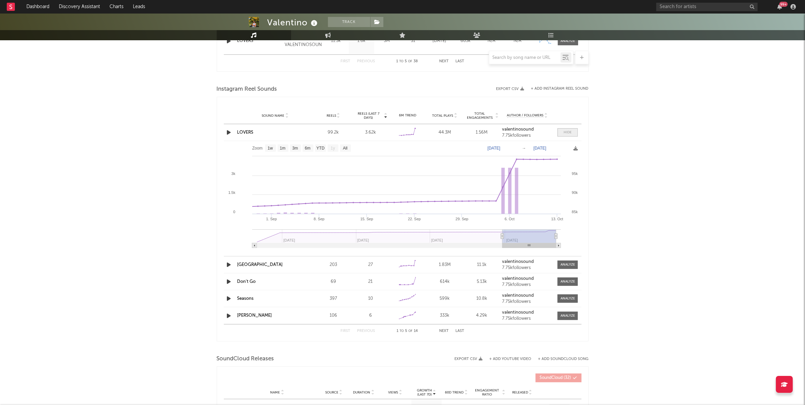
click at [568, 133] on div at bounding box center [568, 132] width 8 height 5
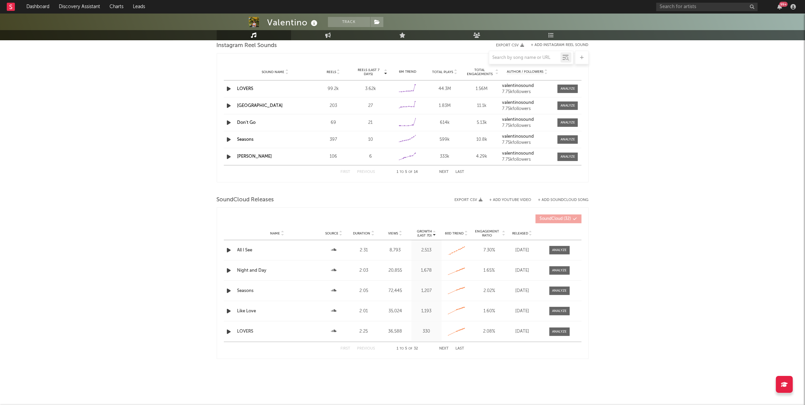
scroll to position [467, 0]
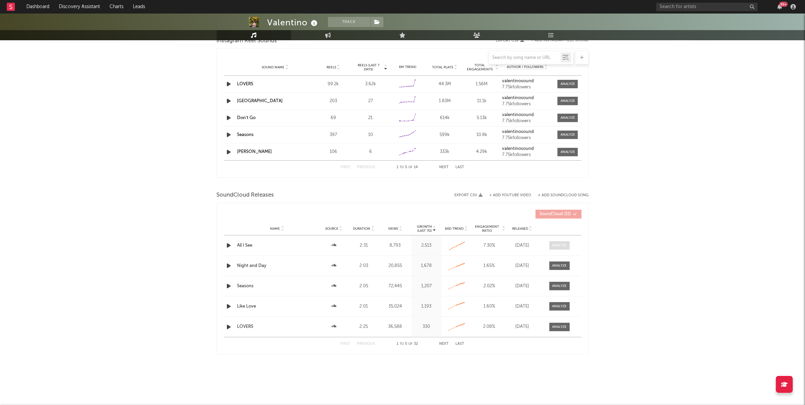
click at [561, 246] on div at bounding box center [559, 245] width 15 height 5
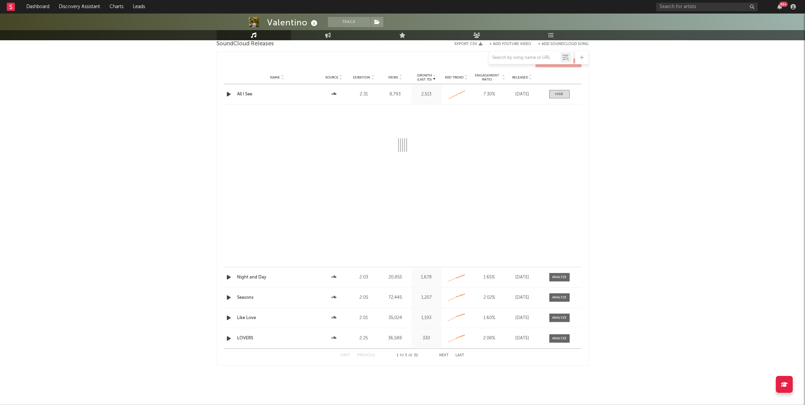
select select "All"
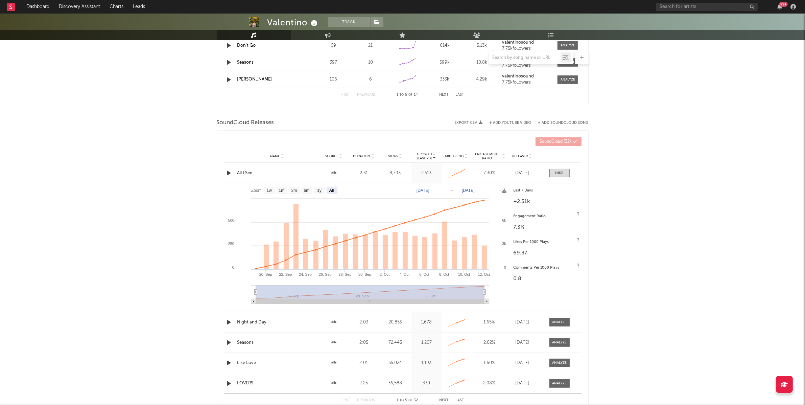
scroll to position [538, 0]
click at [563, 172] on div at bounding box center [559, 174] width 8 height 5
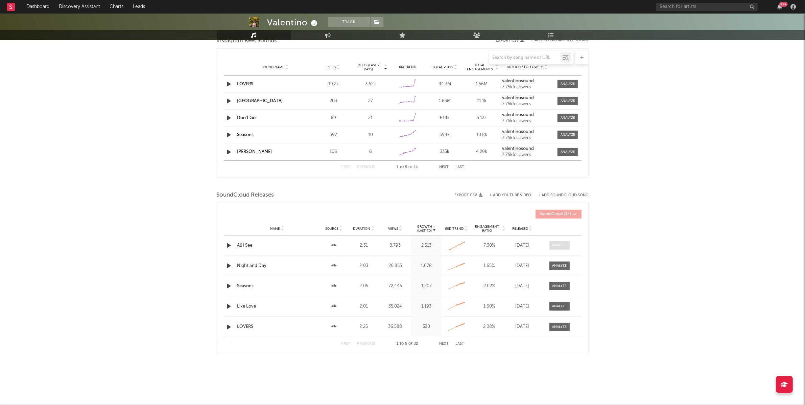
scroll to position [467, 0]
click at [77, 8] on link "Discovery Assistant" at bounding box center [79, 7] width 51 height 14
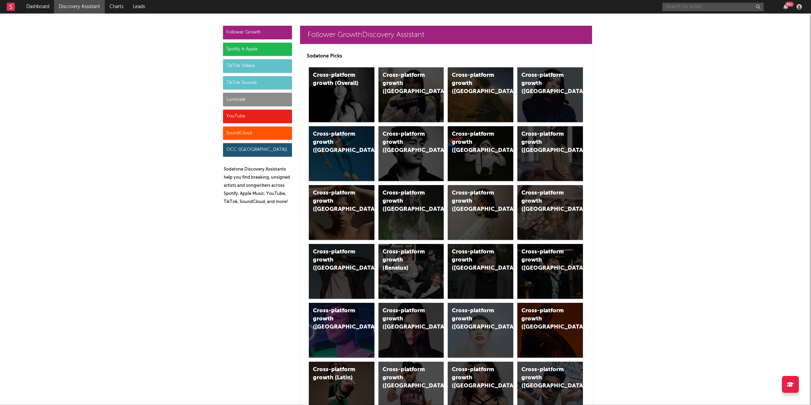
click at [670, 3] on input "text" at bounding box center [713, 7] width 101 height 8
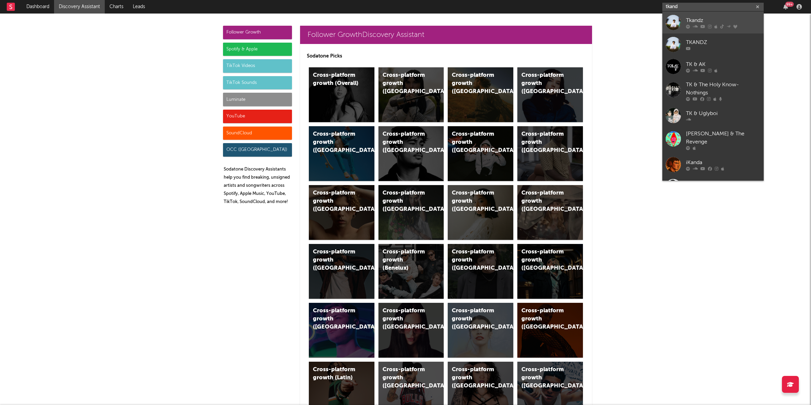
type input "tkand"
click at [721, 19] on div "Tkandz" at bounding box center [723, 20] width 74 height 8
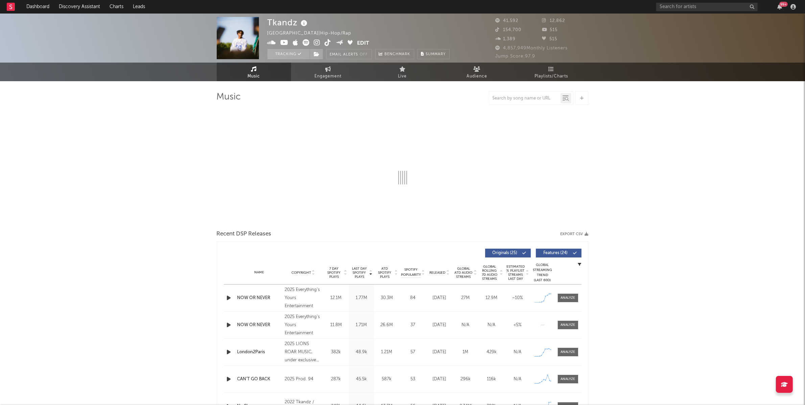
select select "6m"
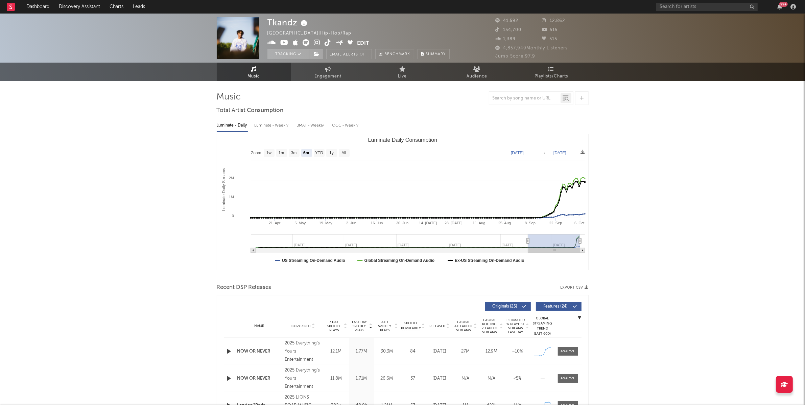
select select "6m"
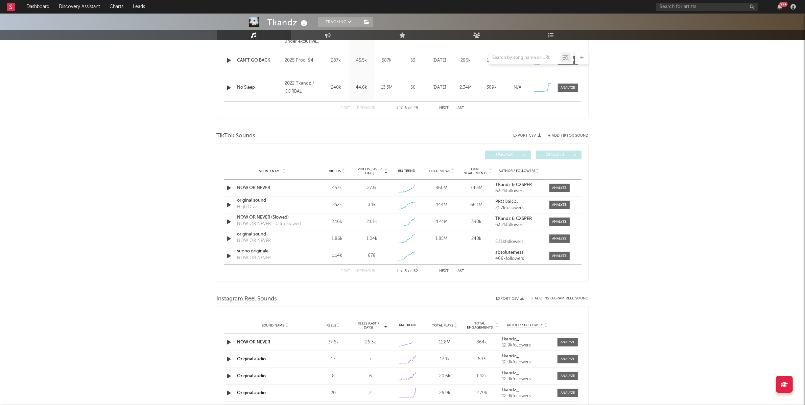
scroll to position [373, 0]
click at [561, 188] on div at bounding box center [559, 187] width 15 height 5
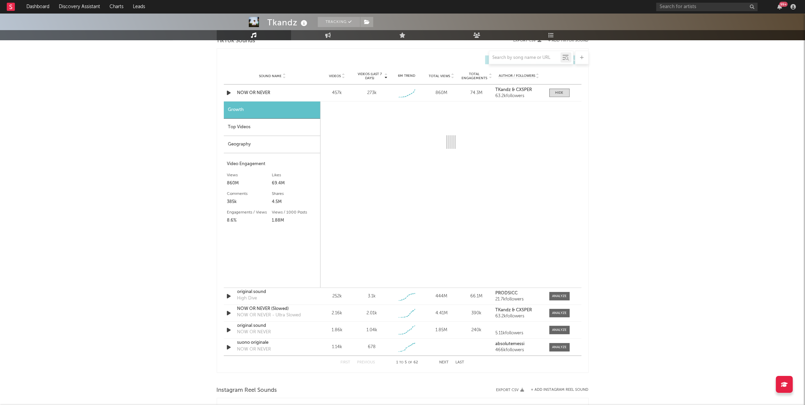
select select "1w"
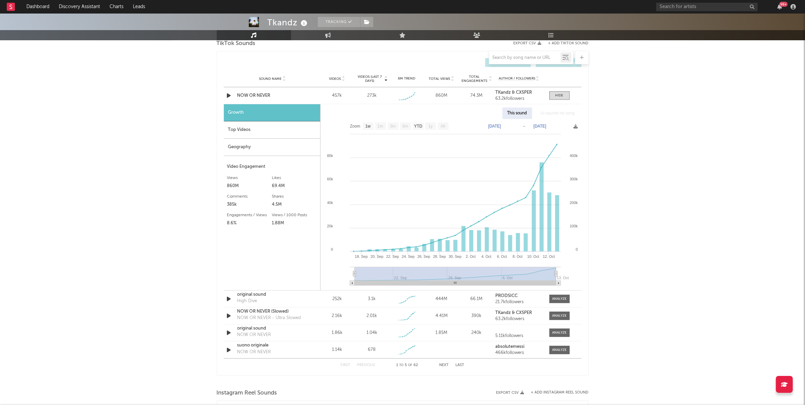
scroll to position [465, 0]
click at [715, 166] on div "Tkandz Tracking United Kingdom | Hip-Hop/Rap Edit Tracking Email Alerts Off Ben…" at bounding box center [402, 153] width 805 height 1208
click at [277, 129] on div "Top Videos" at bounding box center [272, 129] width 96 height 17
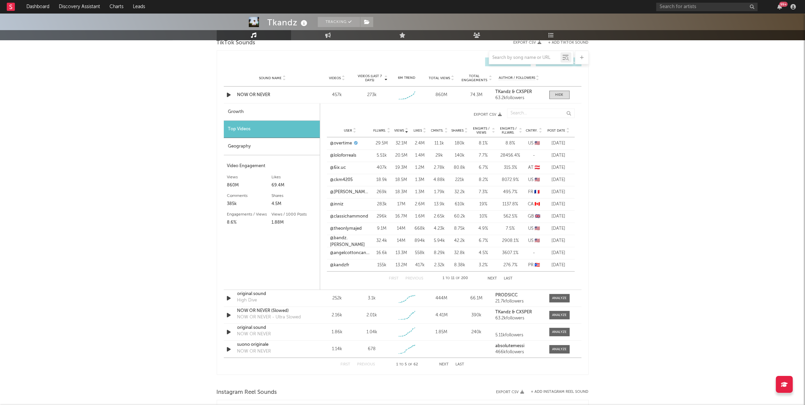
click at [278, 144] on div "Geography" at bounding box center [272, 146] width 96 height 17
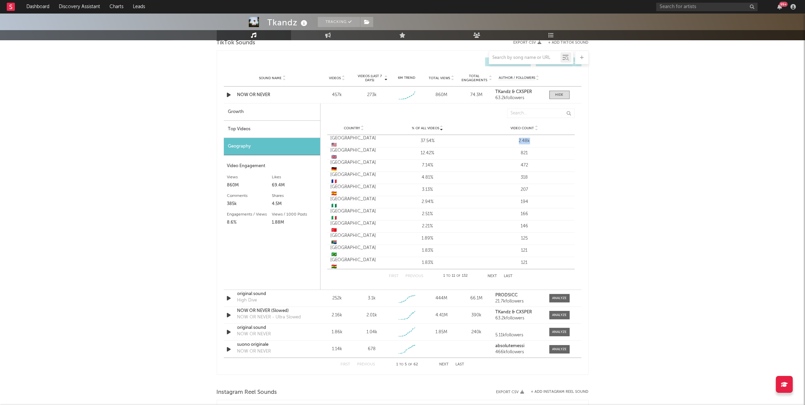
drag, startPoint x: 513, startPoint y: 139, endPoint x: 567, endPoint y: 137, distance: 54.1
click at [567, 138] on div "2.48k" at bounding box center [525, 141] width 94 height 7
drag, startPoint x: 505, startPoint y: 142, endPoint x: 561, endPoint y: 140, distance: 55.1
click at [561, 140] on div "2.48k" at bounding box center [525, 141] width 94 height 7
click at [638, 130] on div "Tkandz Tracking United Kingdom | Hip-Hop/Rap Edit Tracking Email Alerts Off Ben…" at bounding box center [402, 153] width 805 height 1208
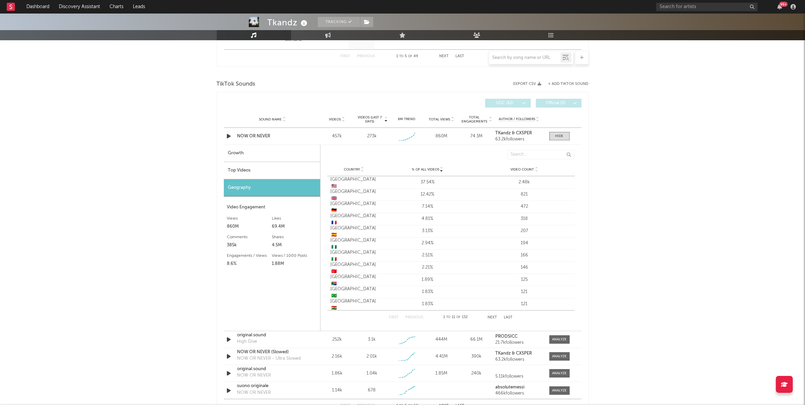
scroll to position [424, 0]
click at [258, 156] on div "Growth" at bounding box center [272, 152] width 96 height 17
select select "1w"
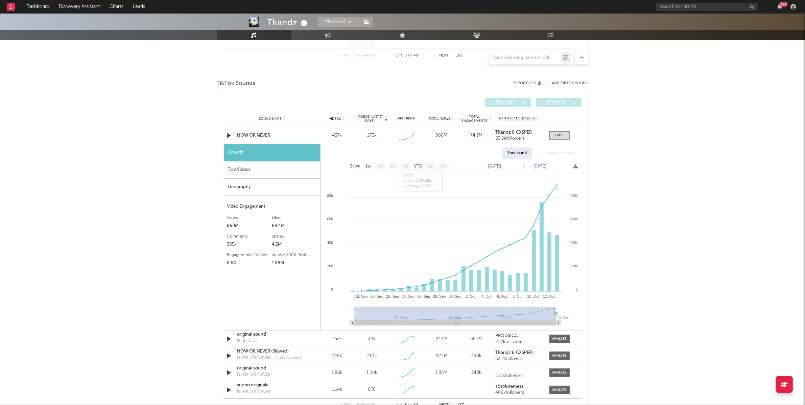
click at [281, 171] on div "Top Videos" at bounding box center [272, 169] width 96 height 17
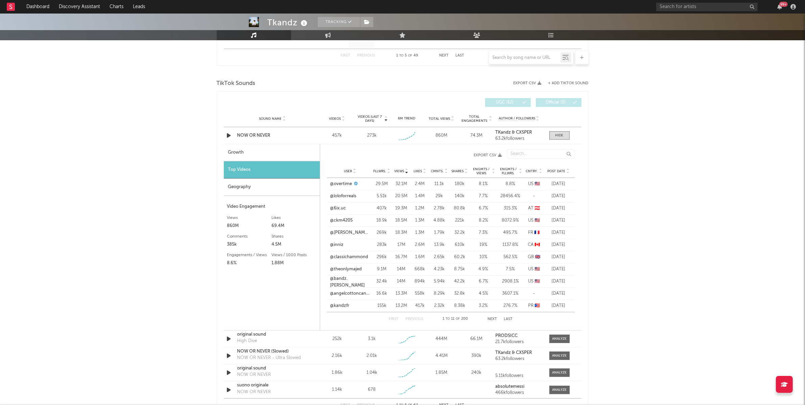
click at [291, 189] on div "Geography" at bounding box center [272, 187] width 96 height 17
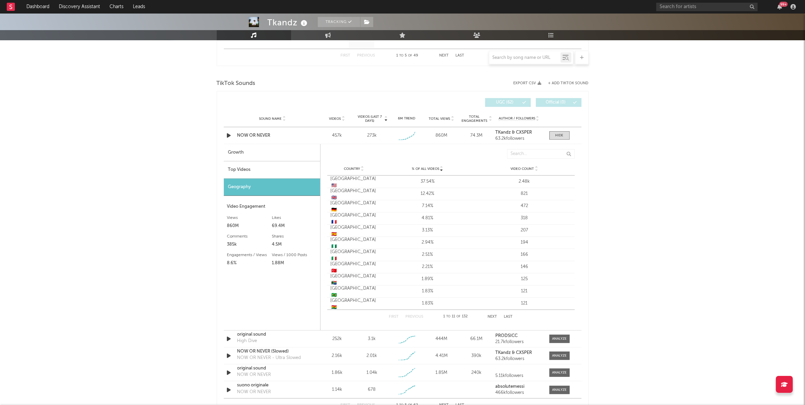
click at [277, 152] on div "Growth" at bounding box center [272, 152] width 96 height 17
select select "1w"
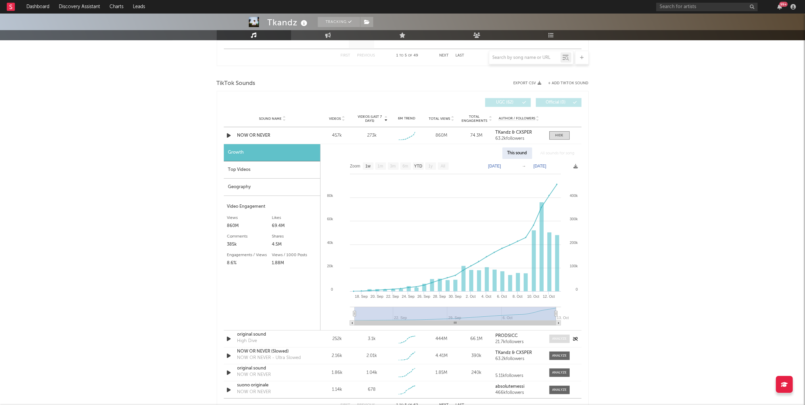
click at [558, 339] on div at bounding box center [559, 338] width 15 height 5
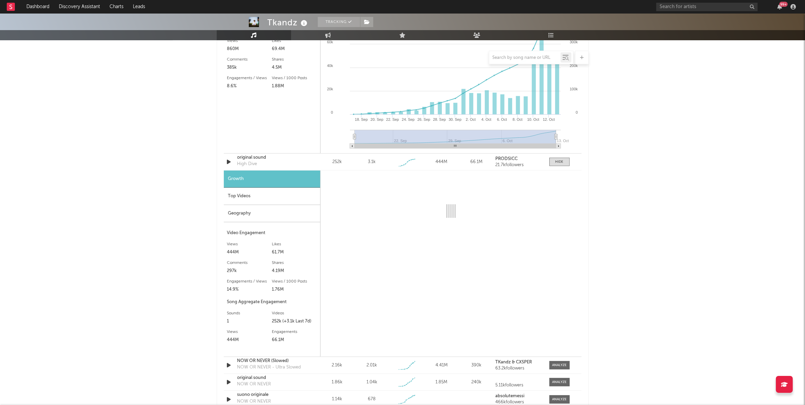
scroll to position [607, 0]
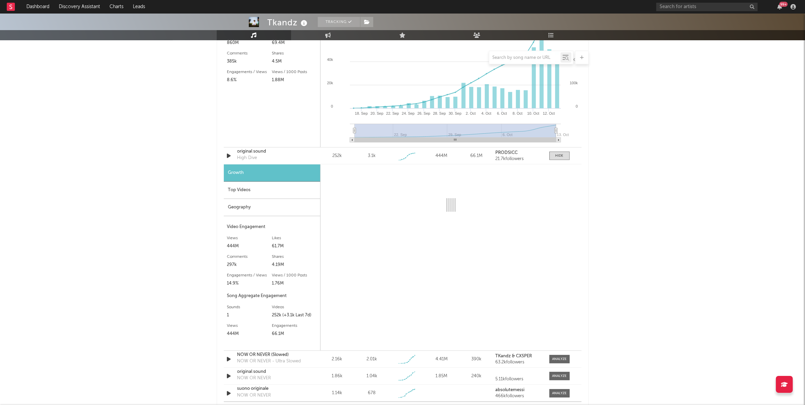
select select "1w"
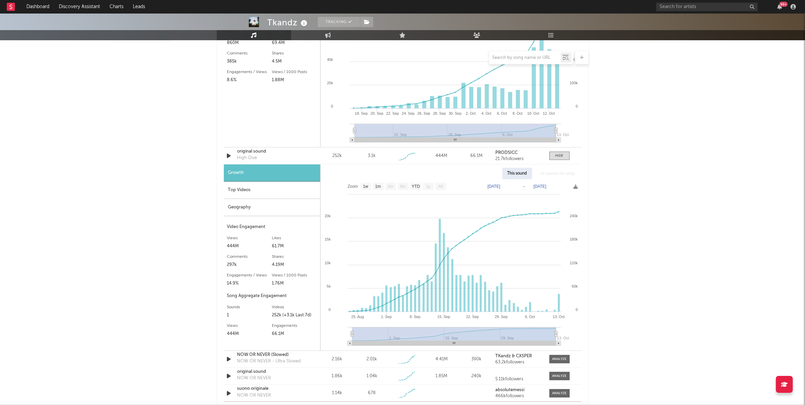
click at [561, 172] on div "All sounds for song" at bounding box center [558, 173] width 44 height 11
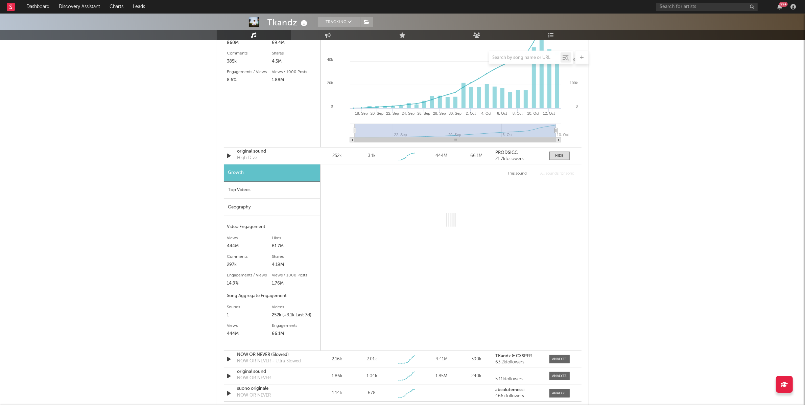
select select "1w"
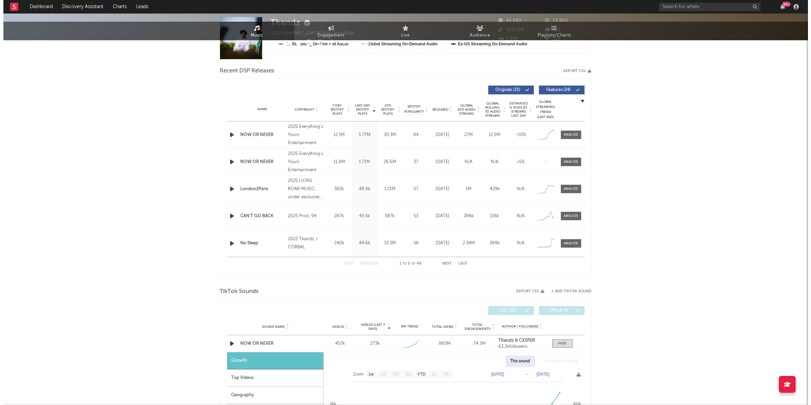
scroll to position [0, 0]
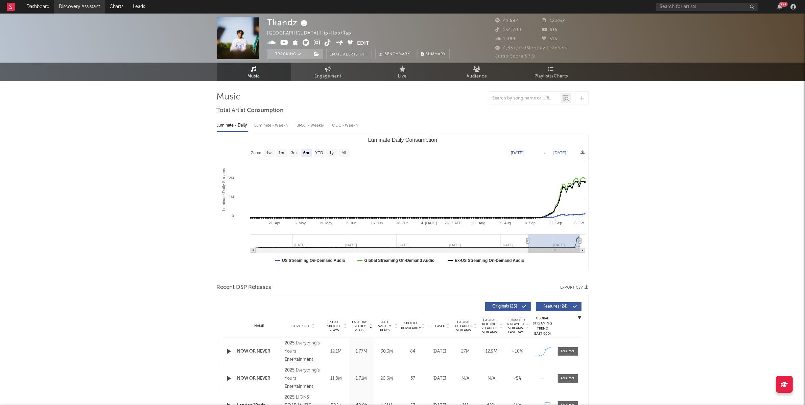
click at [78, 1] on link "Discovery Assistant" at bounding box center [79, 7] width 51 height 14
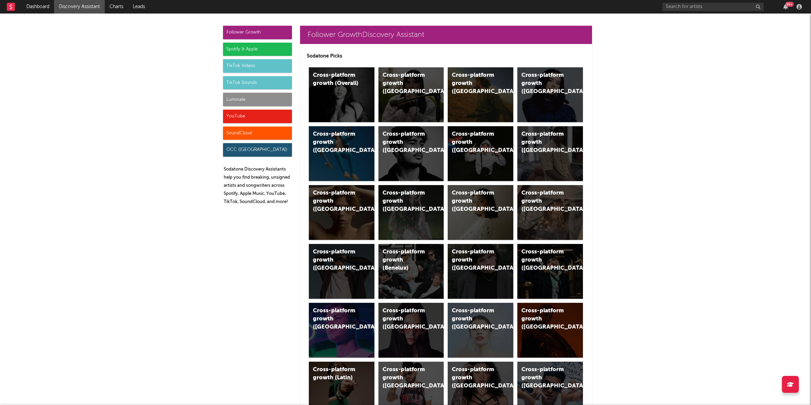
click at [250, 66] on div "TikTok Videos" at bounding box center [257, 66] width 69 height 14
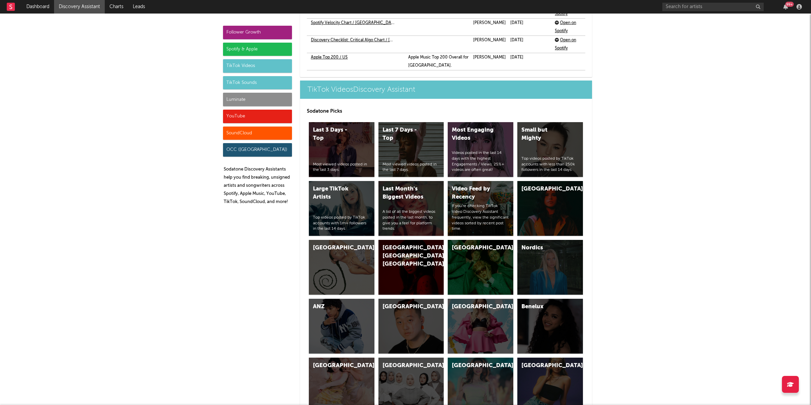
scroll to position [1787, 0]
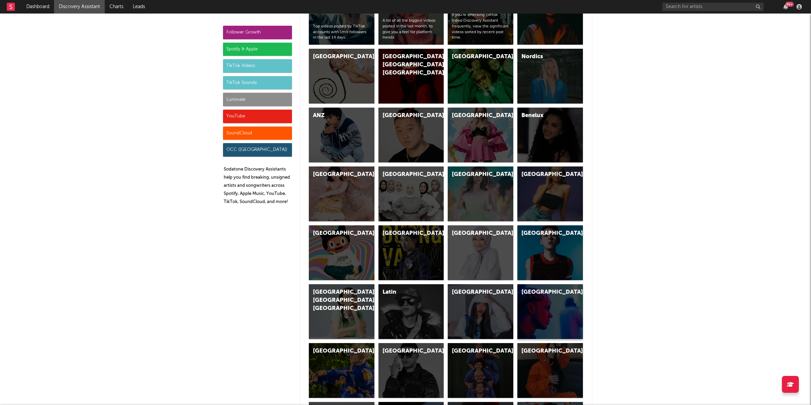
click at [550, 309] on div "Spain" at bounding box center [551, 311] width 66 height 55
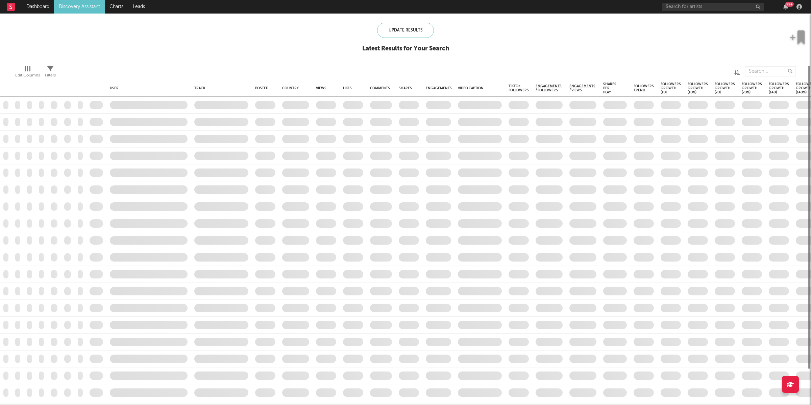
checkbox input "true"
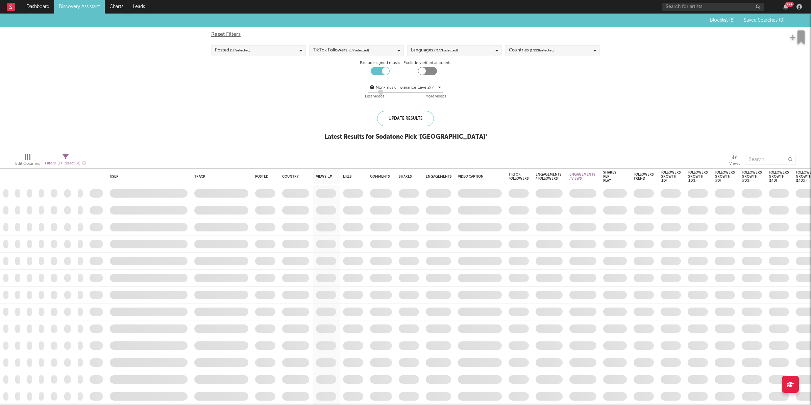
click at [258, 52] on div "Posted ( 1 / 7 selected)" at bounding box center [258, 50] width 95 height 10
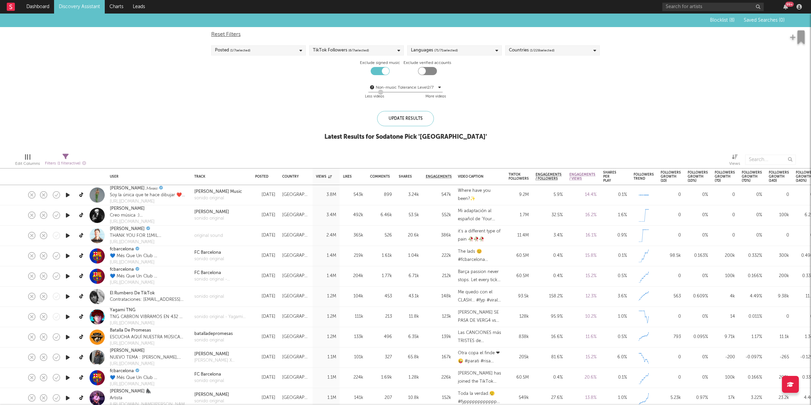
click at [567, 114] on div "Blocklist ( 8 ) Saved Searches ( 0 ) Reset Filters Posted ( 1 / 7 selected) Tik…" at bounding box center [405, 81] width 811 height 134
click at [67, 195] on icon "button" at bounding box center [67, 195] width 7 height 8
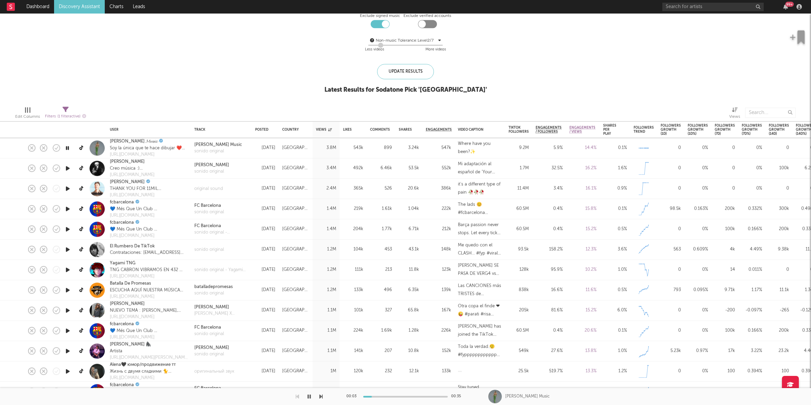
click at [319, 394] on icon "button" at bounding box center [320, 396] width 3 height 5
click at [320, 394] on icon "button" at bounding box center [320, 396] width 3 height 5
click at [310, 396] on icon "button" at bounding box center [309, 396] width 3 height 5
click at [323, 396] on icon "button" at bounding box center [320, 396] width 3 height 5
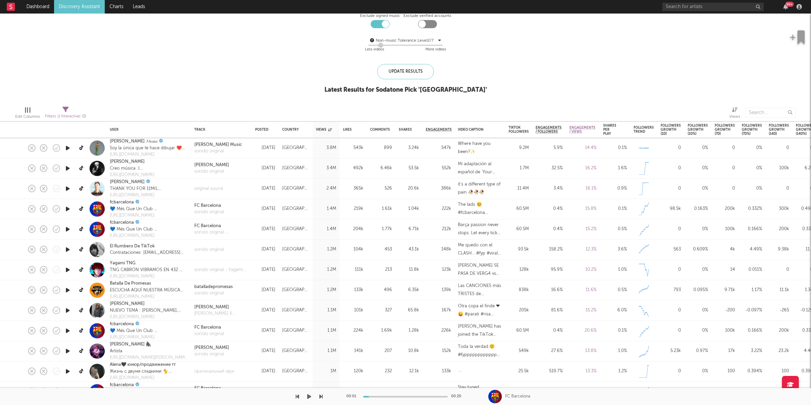
click at [323, 396] on icon "button" at bounding box center [320, 396] width 3 height 5
click at [68, 268] on icon "button" at bounding box center [67, 269] width 7 height 8
click at [209, 269] on div "sonido original - Yagami TNG" at bounding box center [221, 269] width 54 height 7
click at [86, 4] on link "Discovery Assistant" at bounding box center [79, 7] width 51 height 14
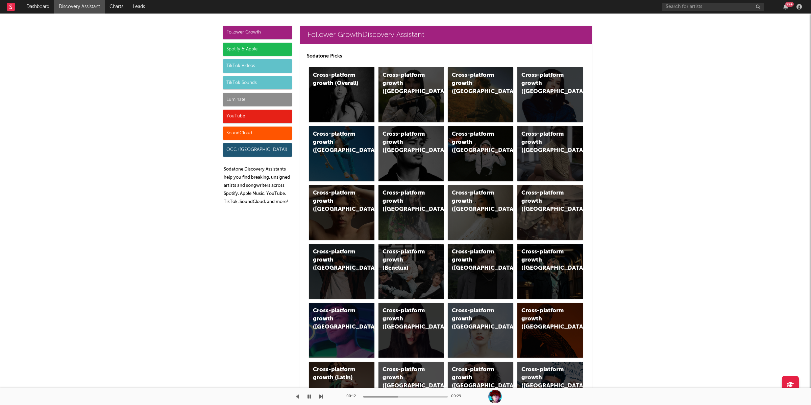
click at [254, 80] on div "TikTok Sounds" at bounding box center [257, 83] width 69 height 14
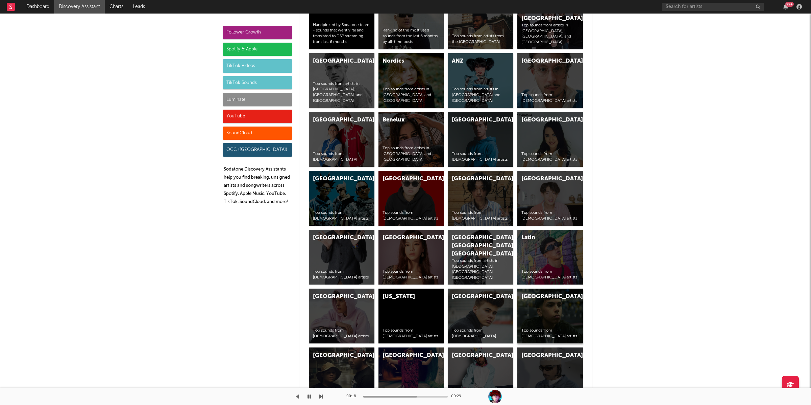
scroll to position [2459, 0]
click at [338, 298] on div "Mexico" at bounding box center [336, 297] width 46 height 8
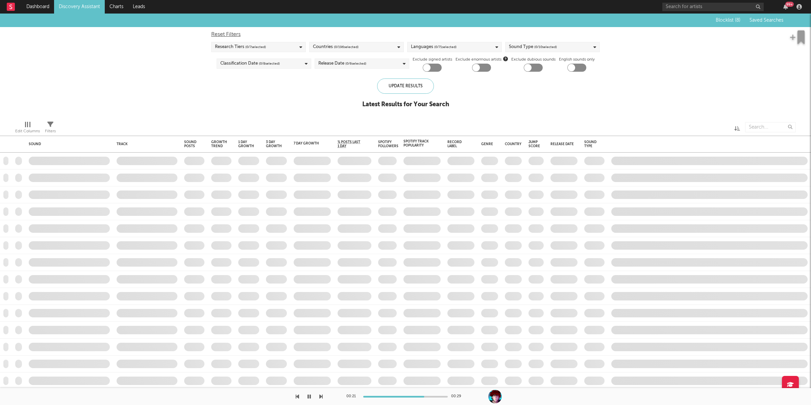
checkbox input "true"
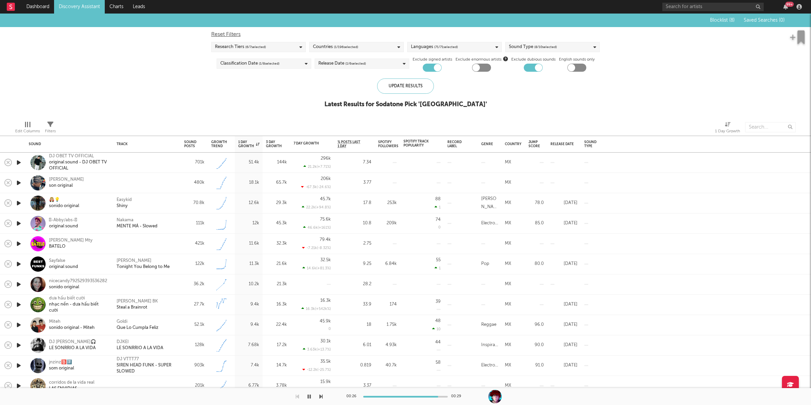
click at [310, 395] on icon "button" at bounding box center [309, 396] width 3 height 5
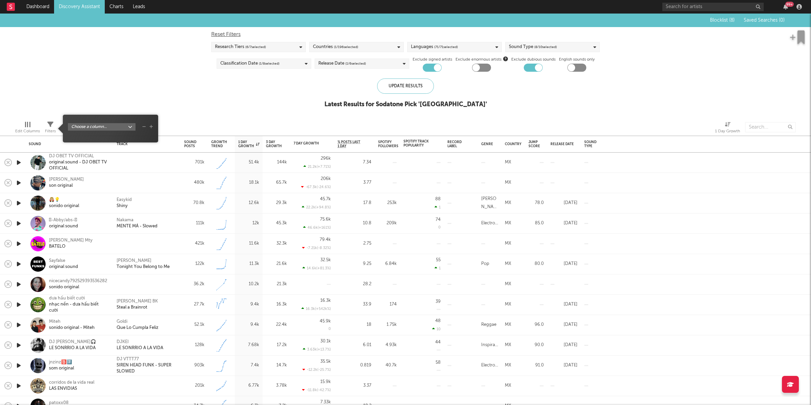
click at [51, 123] on icon at bounding box center [50, 124] width 6 height 6
click at [90, 101] on div "Blocklist ( 8 ) Saved Searches ( 0 ) Reset Filters Research Tiers ( 6 / 7 selec…" at bounding box center [405, 65] width 811 height 102
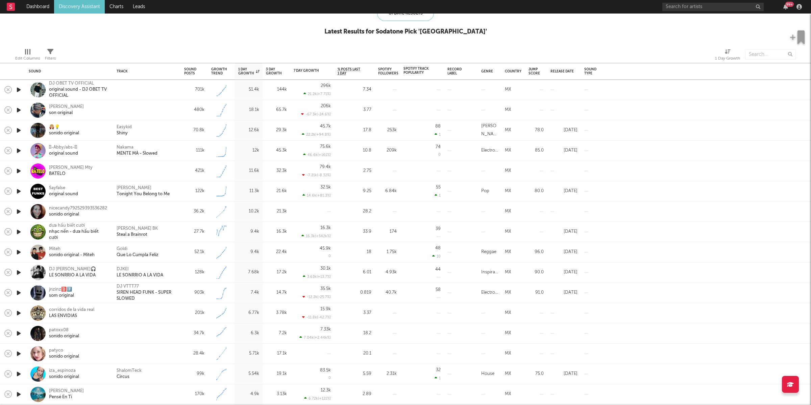
click at [49, 49] on icon at bounding box center [50, 52] width 6 height 6
click at [200, 43] on div "Edit Columns Filters 1 Day Growth" at bounding box center [405, 53] width 811 height 20
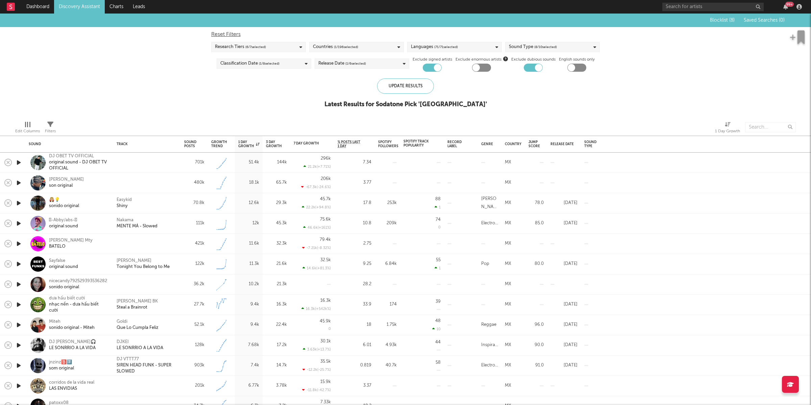
click at [76, 4] on link "Discovery Assistant" at bounding box center [79, 7] width 51 height 14
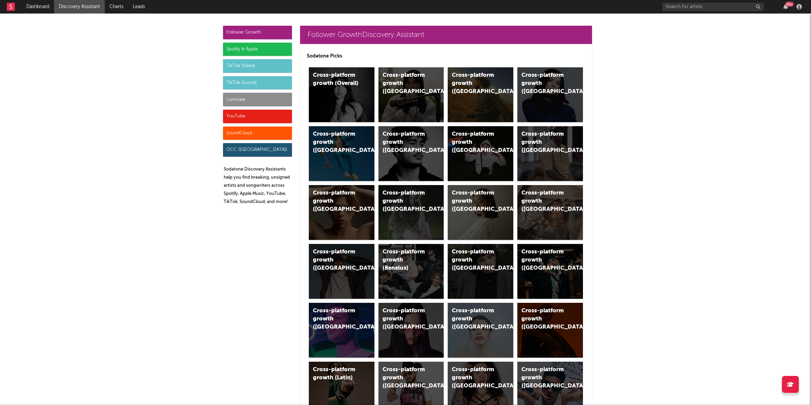
click at [245, 98] on div "Luminate" at bounding box center [257, 100] width 69 height 14
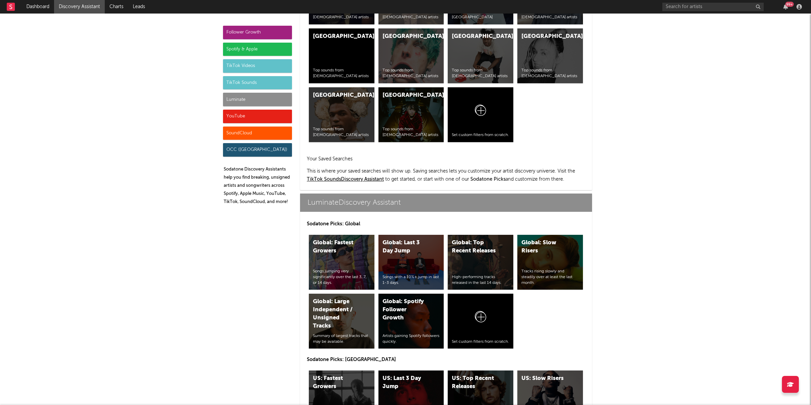
scroll to position [3004, 0]
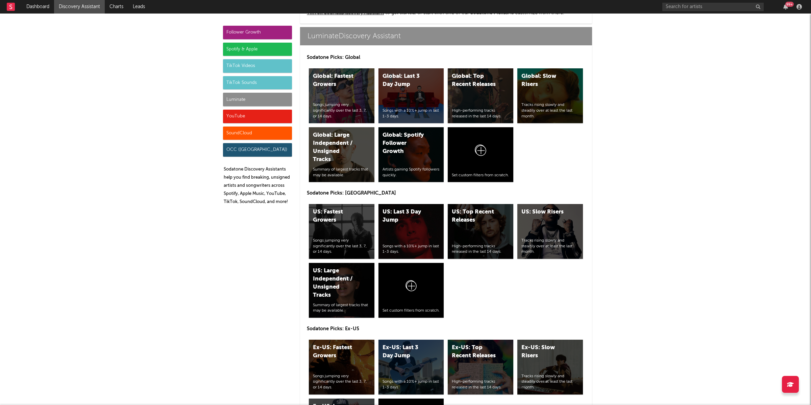
click at [255, 117] on div "YouTube" at bounding box center [257, 117] width 69 height 14
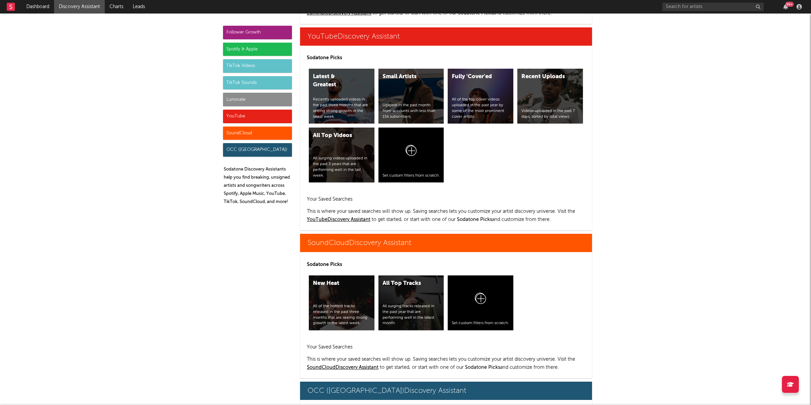
click at [246, 131] on div "SoundCloud" at bounding box center [257, 133] width 69 height 14
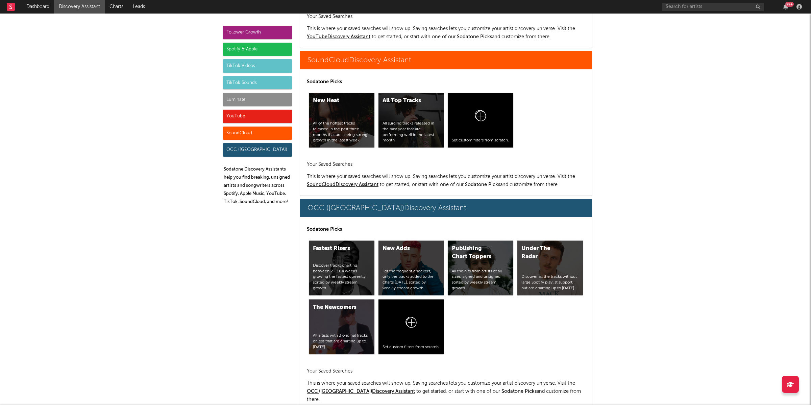
scroll to position [4035, 0]
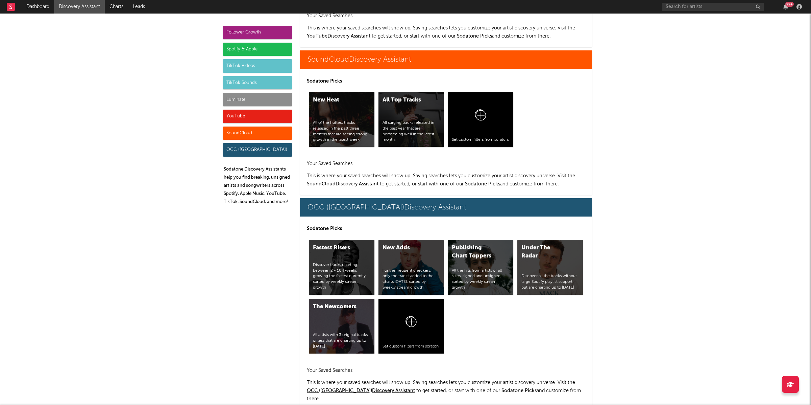
click at [245, 99] on div "Luminate" at bounding box center [257, 100] width 69 height 14
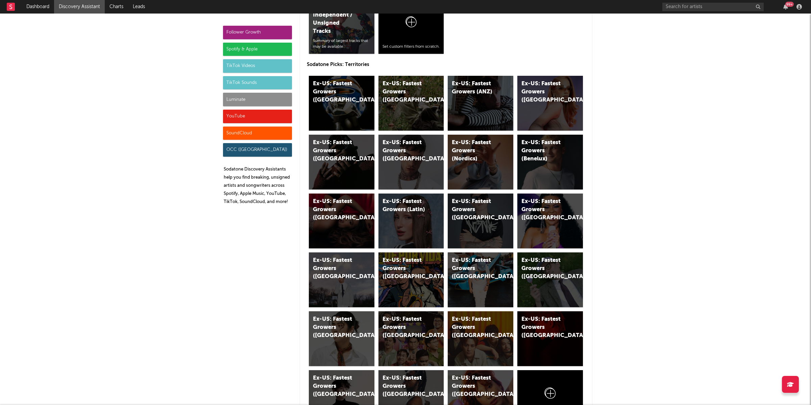
scroll to position [3402, 0]
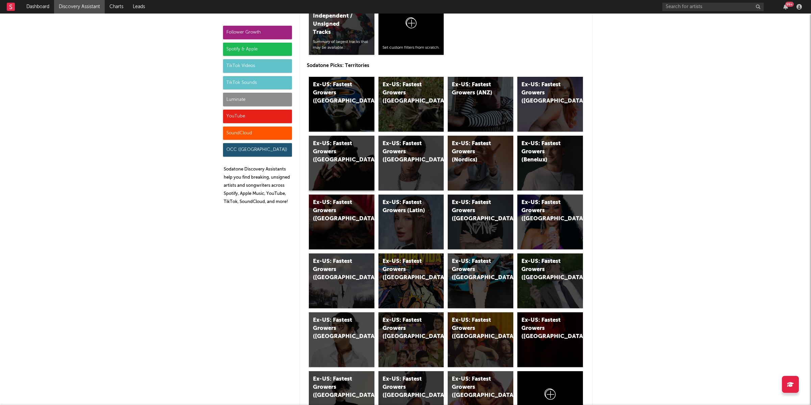
click at [335, 167] on div "Ex-US: Fastest Growers (France)" at bounding box center [342, 163] width 66 height 55
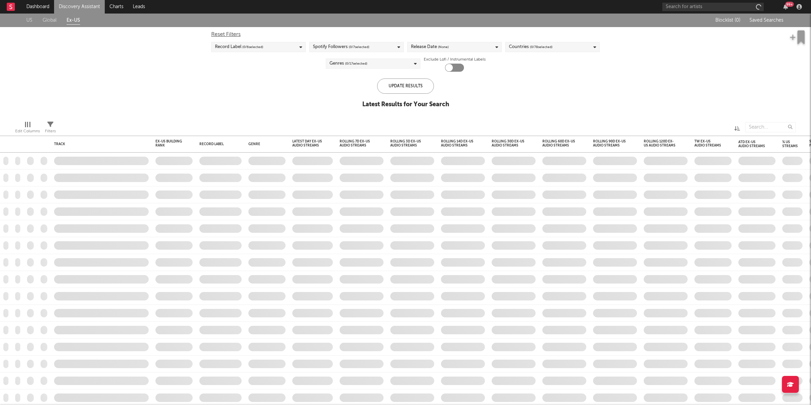
checkbox input "true"
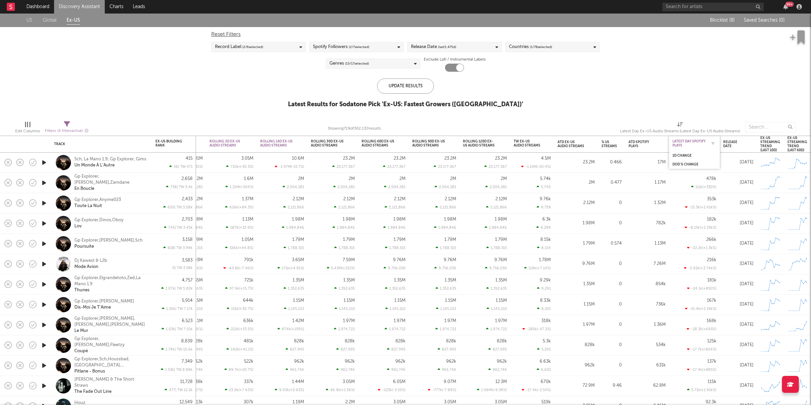
click at [699, 144] on div "Latest Day Spotify Plays" at bounding box center [690, 143] width 34 height 8
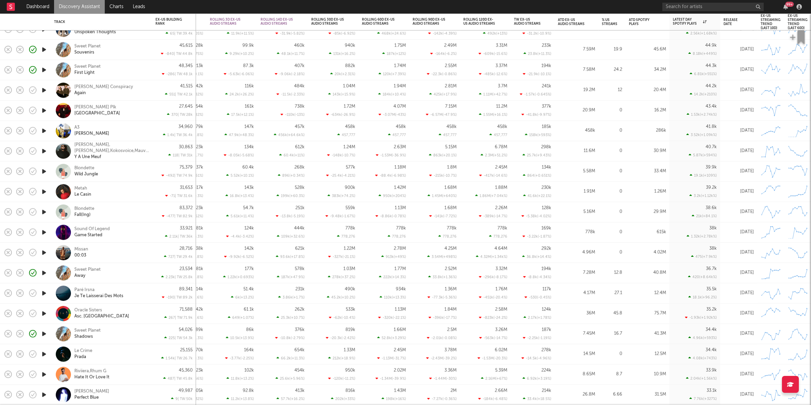
click at [125, 189] on div "Metah Le Casin" at bounding box center [110, 192] width 73 height 12
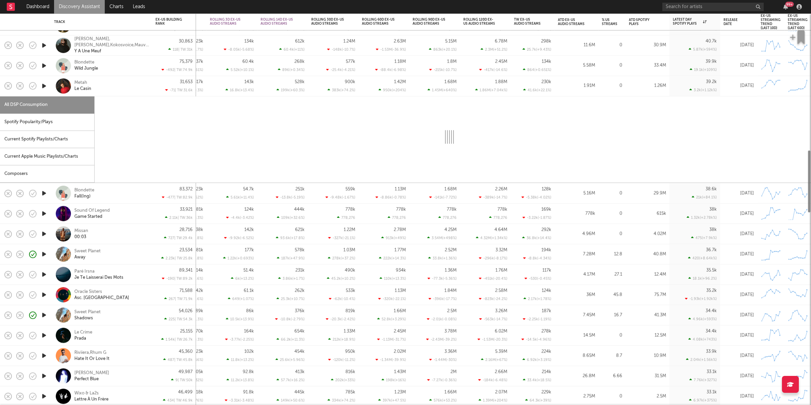
select select "1w"
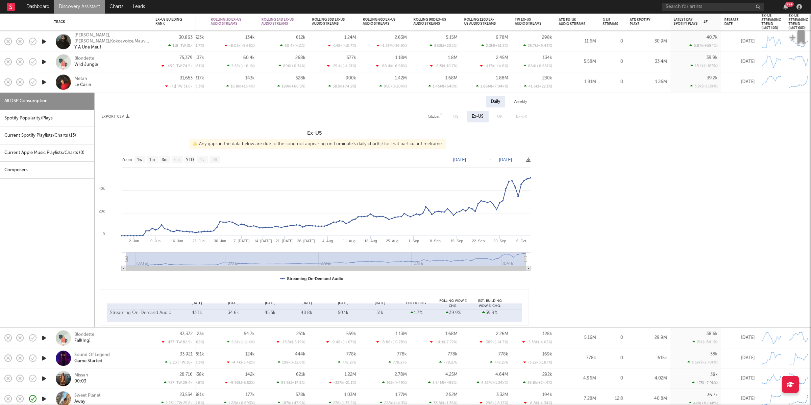
click at [62, 125] on div "Spotify Popularity/Plays" at bounding box center [47, 118] width 94 height 17
select select "1w"
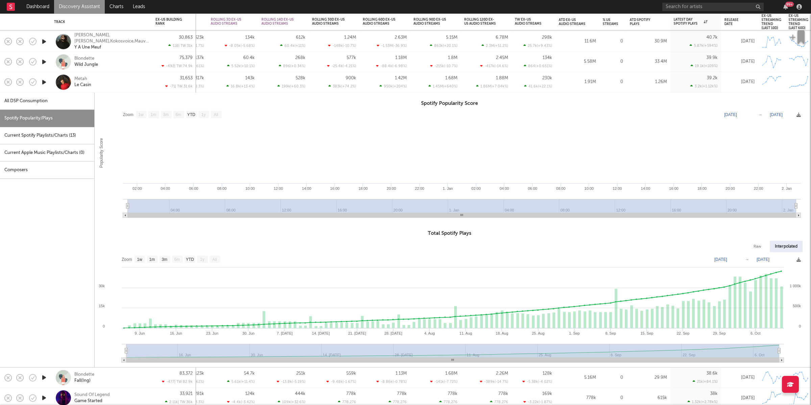
click at [127, 88] on div "Metah Le Casin" at bounding box center [110, 82] width 73 height 12
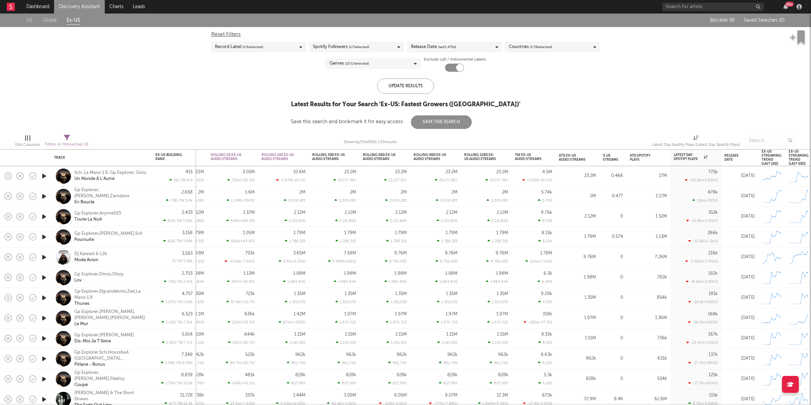
click at [64, 140] on icon at bounding box center [67, 138] width 6 height 6
select select "or"
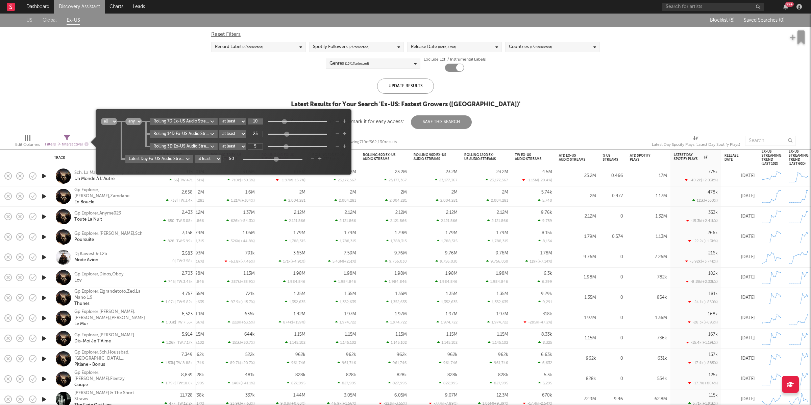
click at [262, 122] on input "10" at bounding box center [255, 121] width 15 height 6
click at [333, 161] on div "Latest Day Ex-US Audio Streams DoD % Change at least at most between -50" at bounding box center [235, 158] width 221 height 7
click at [321, 159] on icon "button" at bounding box center [320, 159] width 4 height 4
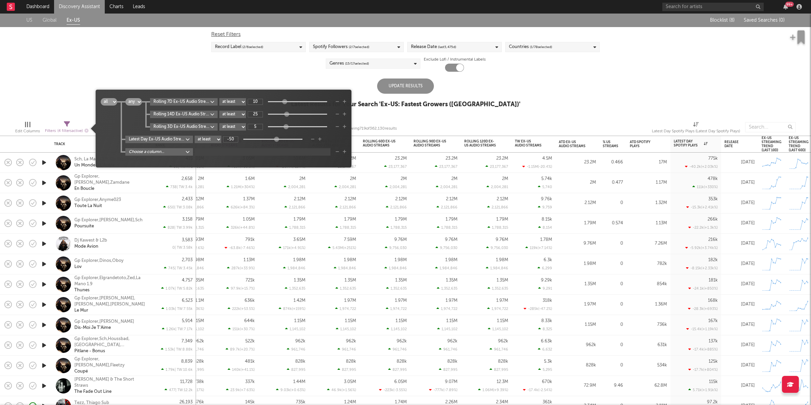
click at [145, 151] on body "Dashboard Discovery Assistant Charts Leads 99 + Notifications Settings Mark all…" at bounding box center [405, 202] width 811 height 405
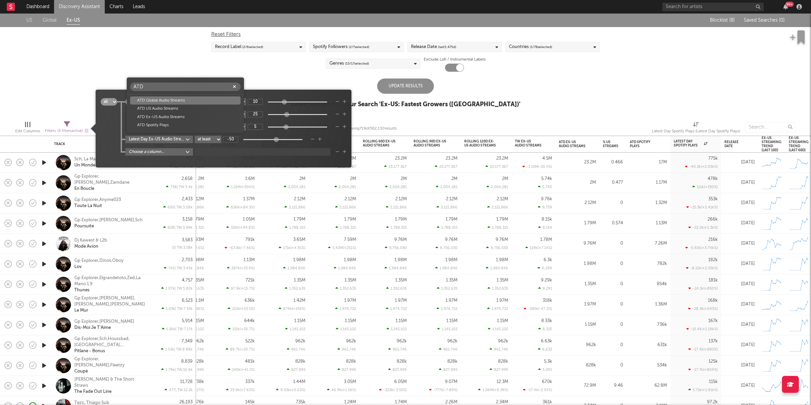
type input "ATD"
click at [201, 101] on div "ATD Global Audio Streams" at bounding box center [185, 100] width 111 height 8
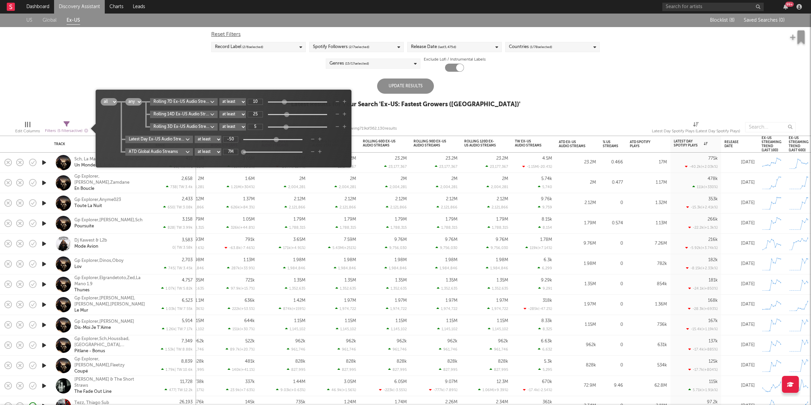
type input "7M"
click at [262, 162] on div "all any all any Rolling 7D Ex-US Audio Streams WoW % Change at least at most be…" at bounding box center [224, 131] width 246 height 66
click at [640, 74] on div "US Global Ex-US Blocklist ( 8 ) Saved Searches ( 0 ) Reset Filters Record Label…" at bounding box center [405, 65] width 811 height 102
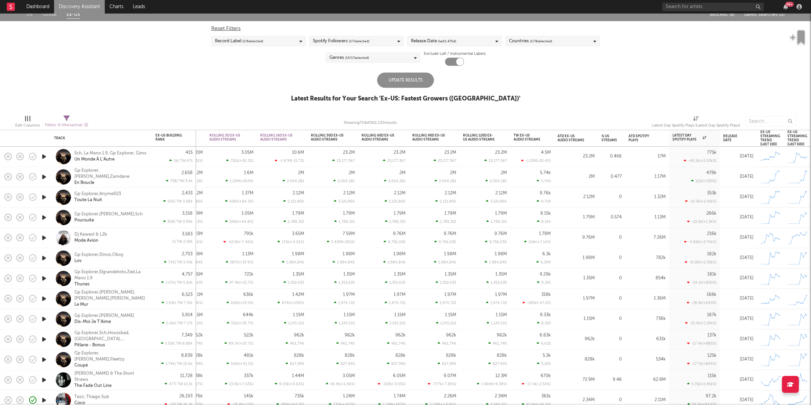
select select "or"
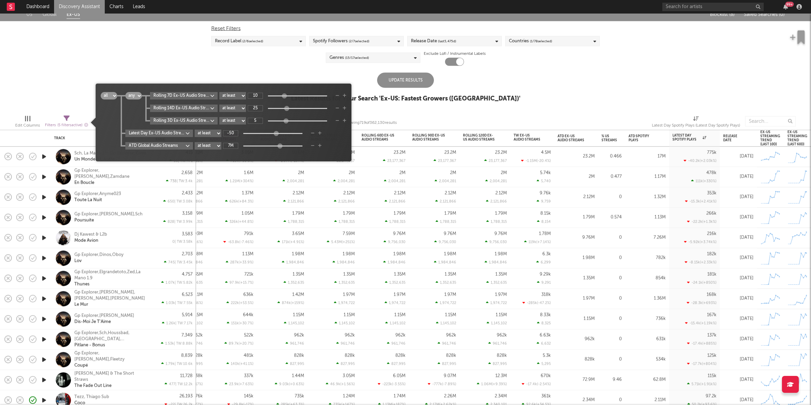
click at [65, 115] on icon at bounding box center [67, 118] width 6 height 6
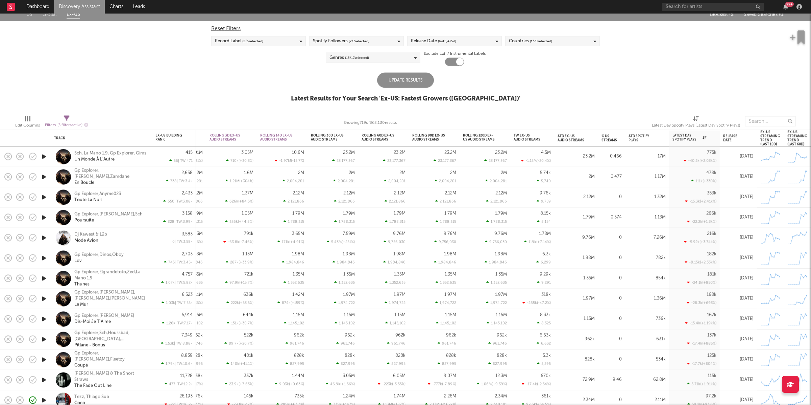
click at [651, 53] on div "US Global Ex-US Blocklist ( 8 ) Saved Searches ( 0 ) Reset Filters Record Label…" at bounding box center [405, 59] width 811 height 102
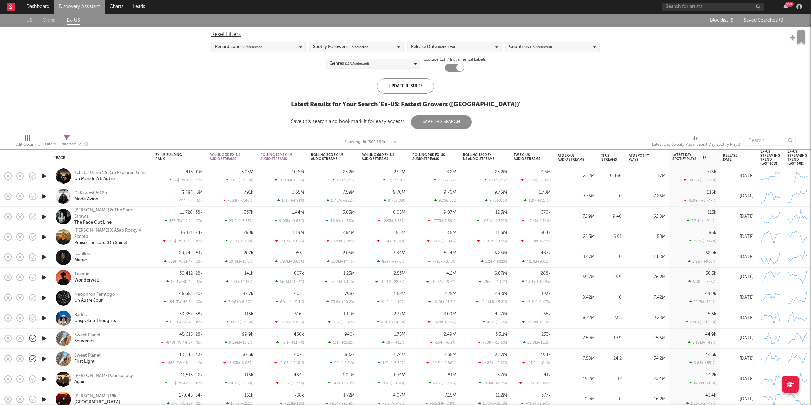
click at [85, 8] on link "Discovery Assistant" at bounding box center [79, 7] width 51 height 14
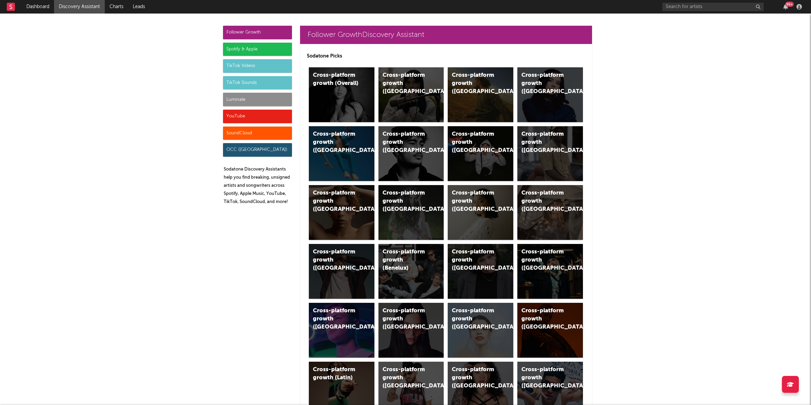
click at [268, 85] on div "TikTok Sounds" at bounding box center [257, 83] width 69 height 14
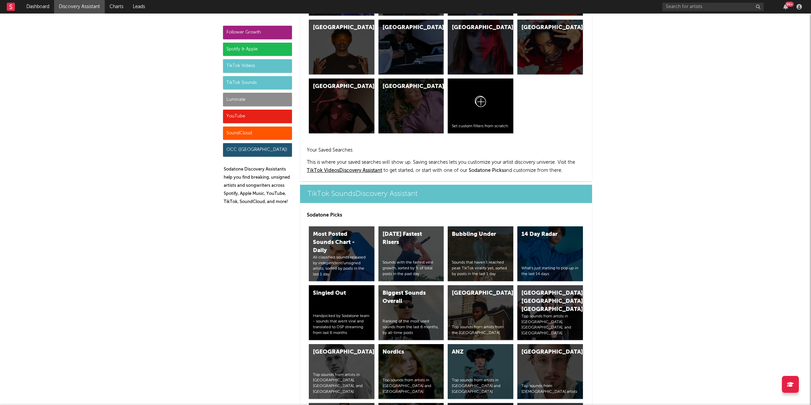
scroll to position [2303, 0]
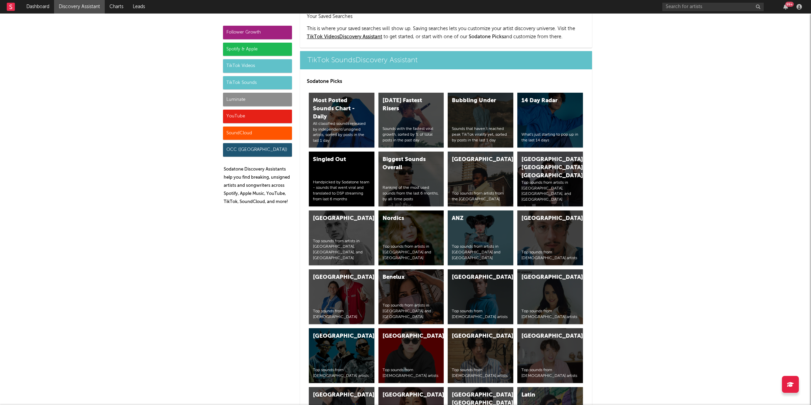
click at [259, 99] on div "Luminate" at bounding box center [257, 100] width 69 height 14
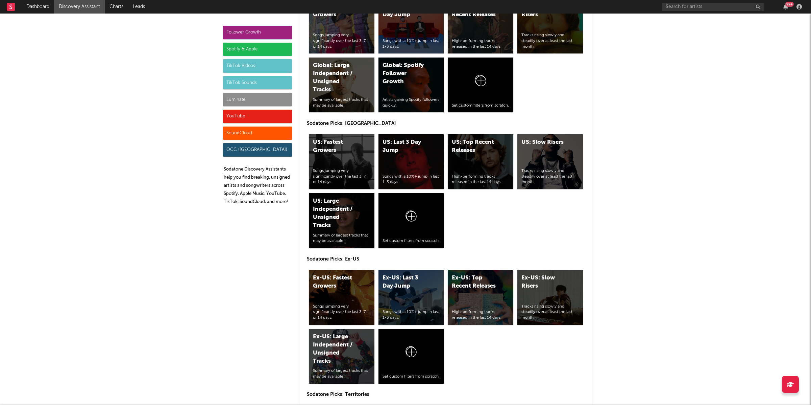
scroll to position [2869, 0]
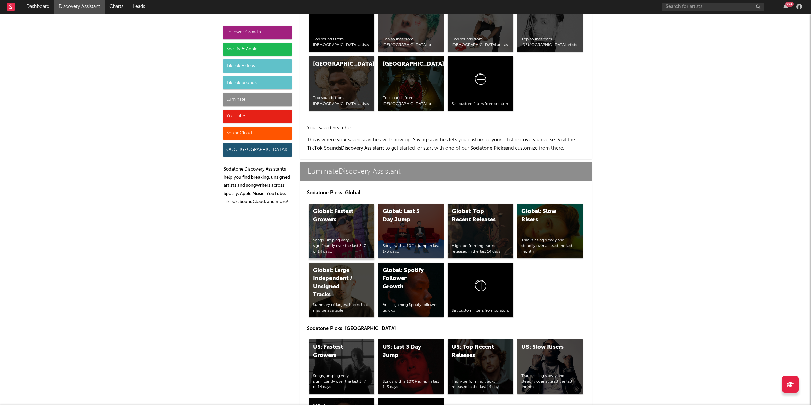
click at [345, 218] on div "Global: Fastest Growers" at bounding box center [336, 216] width 46 height 16
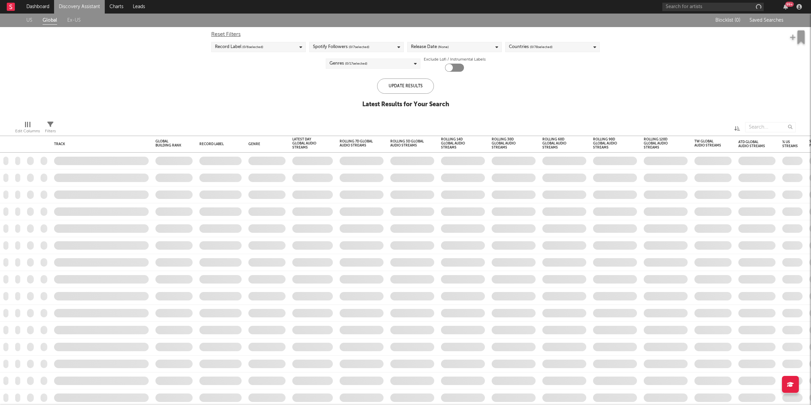
checkbox input "true"
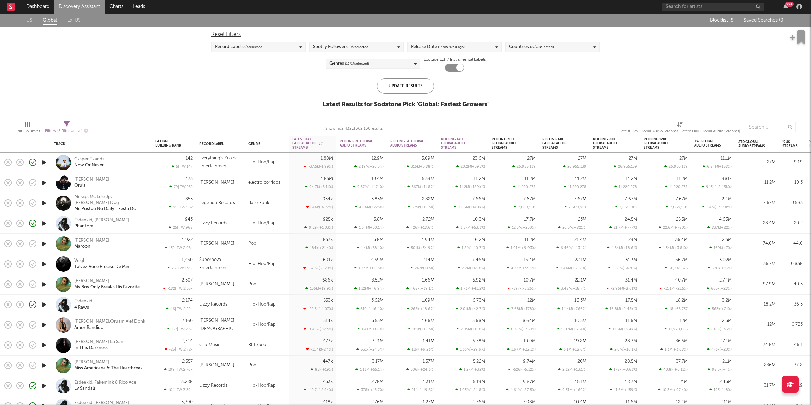
click at [98, 159] on div "Cxsper Tkandz" at bounding box center [89, 159] width 30 height 6
click at [107, 111] on div "US Global Ex-US Blocklist ( 8 ) Saved Searches ( 0 ) Reset Filters Record Label…" at bounding box center [405, 65] width 811 height 102
click at [87, 6] on link "Discovery Assistant" at bounding box center [79, 7] width 51 height 14
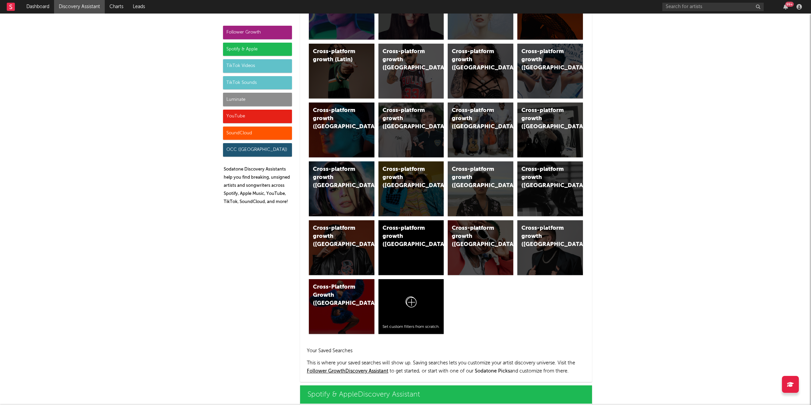
scroll to position [318, 0]
click at [245, 80] on div "TikTok Sounds" at bounding box center [257, 83] width 69 height 14
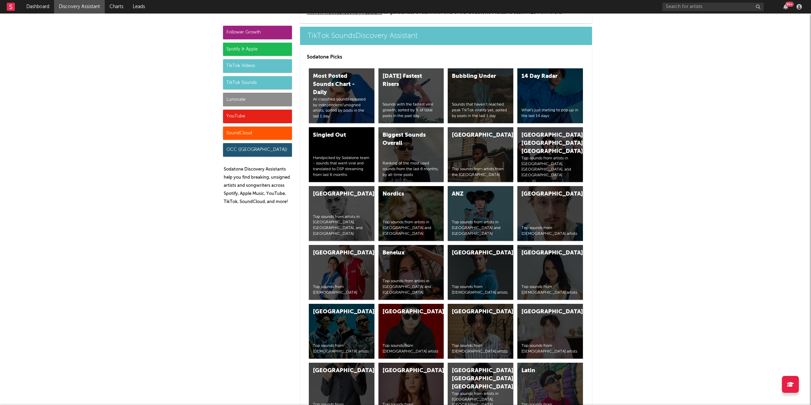
click at [239, 62] on div "TikTok Videos" at bounding box center [257, 66] width 69 height 14
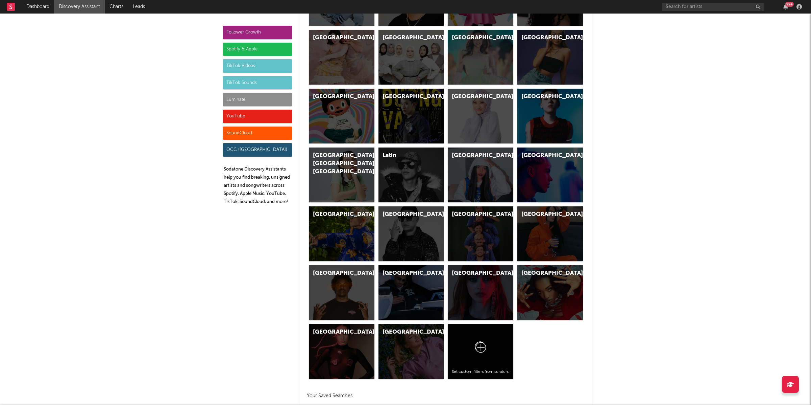
scroll to position [1925, 0]
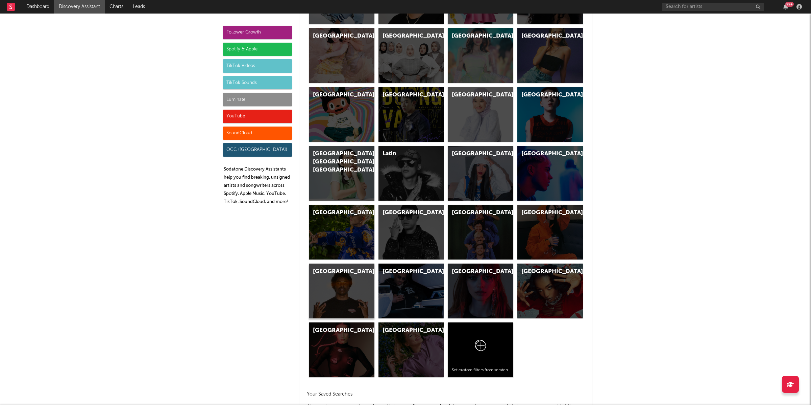
click at [326, 282] on div "[GEOGRAPHIC_DATA]" at bounding box center [342, 290] width 66 height 55
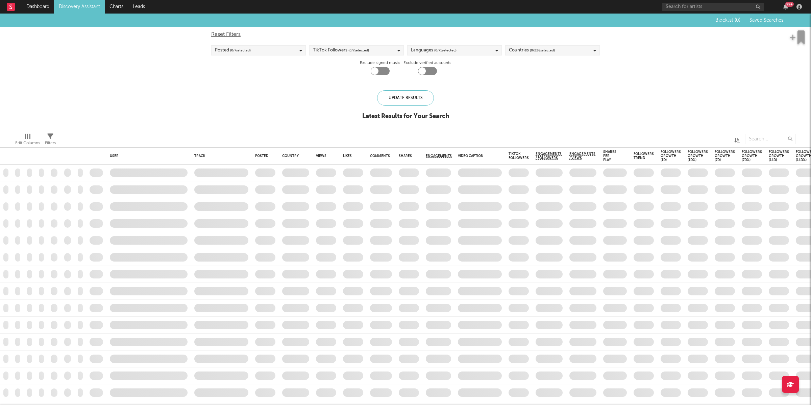
checkbox input "true"
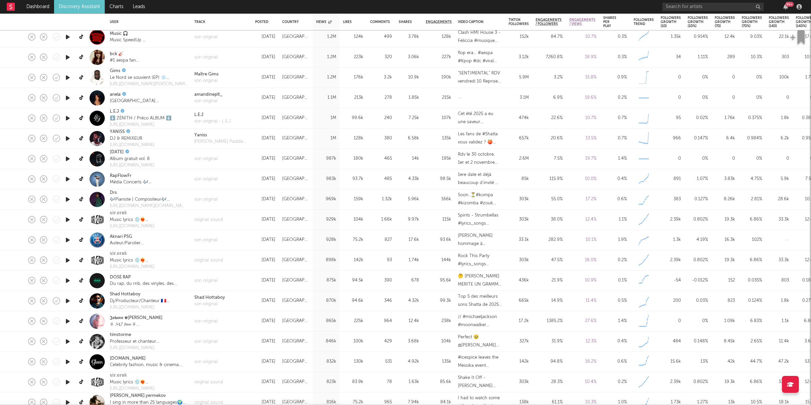
click at [70, 300] on icon "button" at bounding box center [67, 300] width 7 height 8
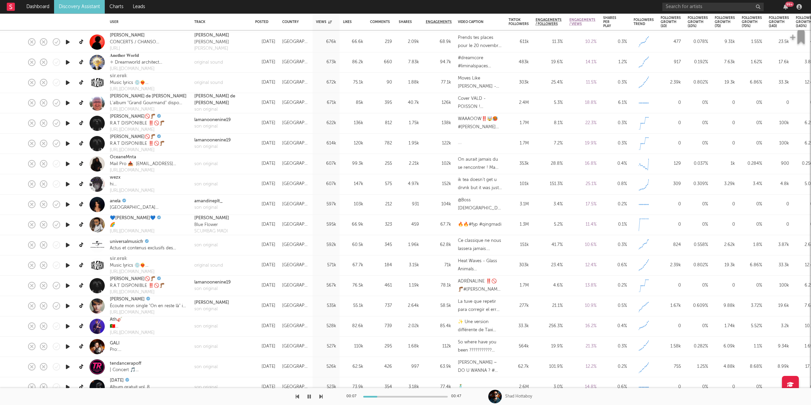
click at [66, 327] on icon "button" at bounding box center [67, 326] width 7 height 8
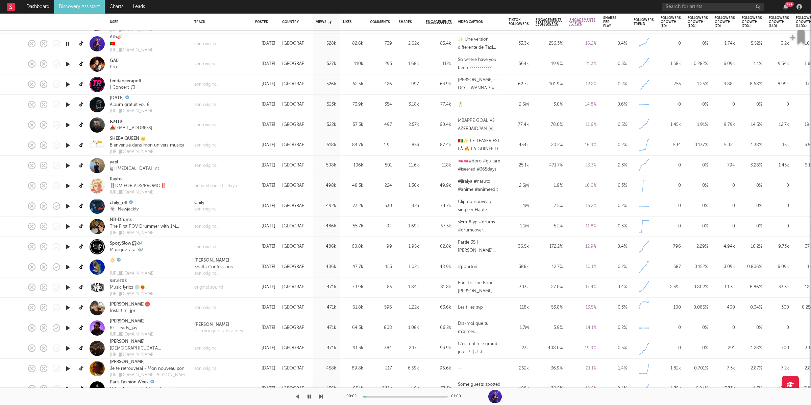
click at [319, 395] on icon "button" at bounding box center [320, 396] width 3 height 5
click at [316, 399] on div at bounding box center [161, 396] width 323 height 17
click at [308, 397] on icon "button" at bounding box center [309, 396] width 3 height 5
click at [311, 394] on icon "button" at bounding box center [309, 396] width 4 height 5
click at [320, 397] on icon "button" at bounding box center [320, 396] width 3 height 5
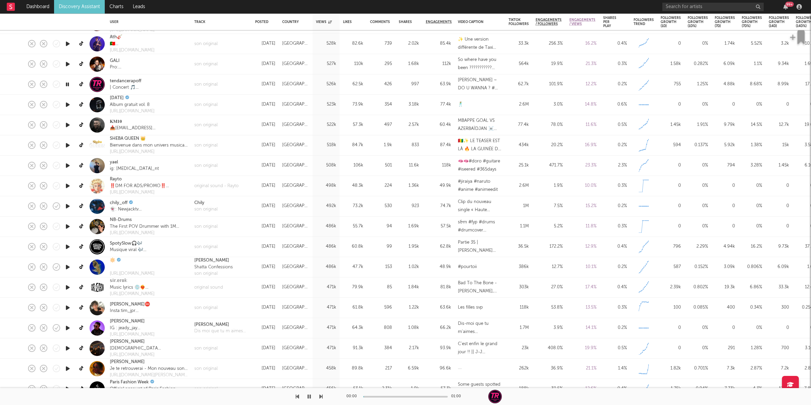
click at [320, 397] on icon "button" at bounding box center [320, 396] width 3 height 5
click at [311, 395] on icon "button" at bounding box center [309, 396] width 3 height 5
click at [307, 394] on icon "button" at bounding box center [309, 396] width 4 height 5
click at [322, 397] on icon "button" at bounding box center [320, 396] width 3 height 5
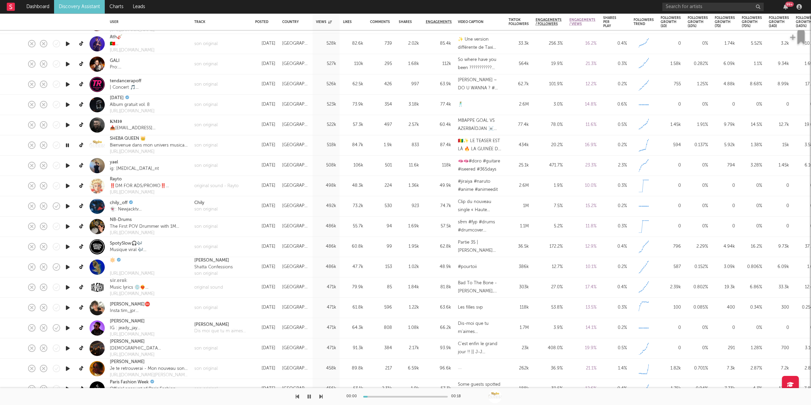
click at [322, 396] on icon "button" at bounding box center [320, 396] width 3 height 5
click at [200, 166] on div "son original" at bounding box center [205, 165] width 23 height 7
click at [308, 396] on icon "button" at bounding box center [309, 396] width 3 height 5
click at [308, 396] on icon "button" at bounding box center [309, 396] width 4 height 5
click at [319, 396] on div at bounding box center [161, 396] width 323 height 17
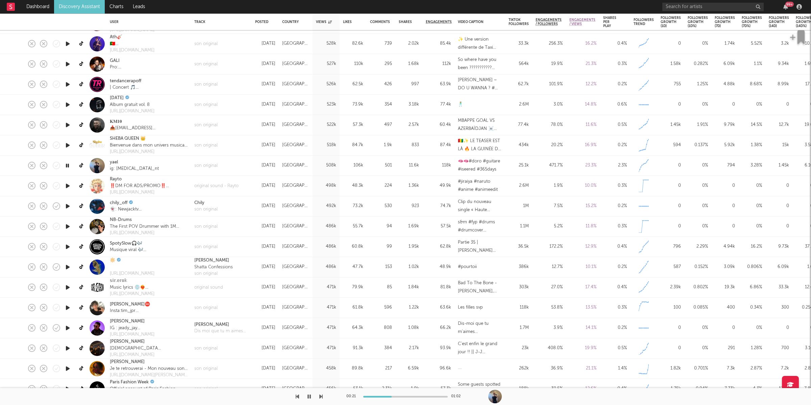
click at [310, 396] on icon "button" at bounding box center [309, 396] width 3 height 5
click at [310, 395] on icon "button" at bounding box center [309, 396] width 4 height 5
click at [320, 397] on icon "button" at bounding box center [320, 396] width 3 height 5
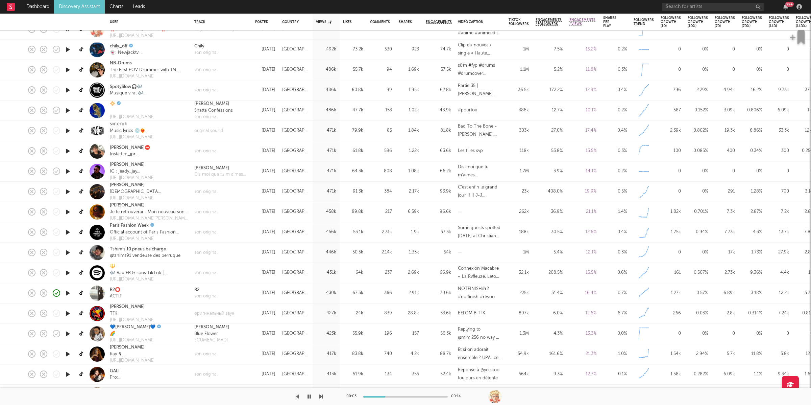
click at [321, 395] on icon "button" at bounding box center [320, 396] width 3 height 5
click at [207, 52] on div "son original" at bounding box center [205, 53] width 23 height 7
click at [317, 392] on div at bounding box center [161, 396] width 323 height 17
click at [320, 395] on icon "button" at bounding box center [320, 396] width 3 height 5
click at [320, 394] on icon "button" at bounding box center [320, 396] width 3 height 5
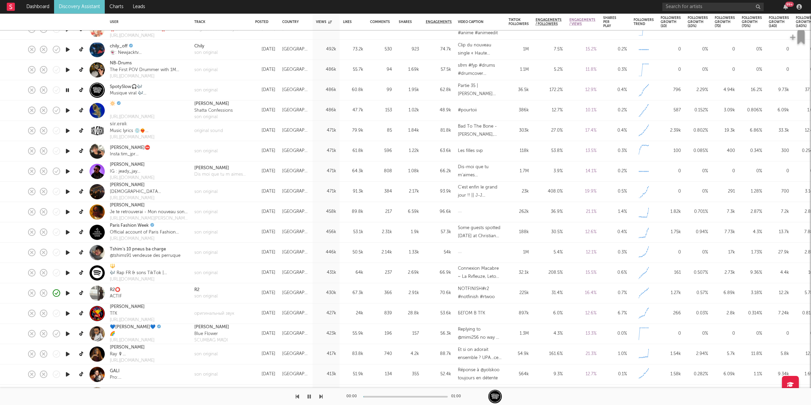
click at [320, 394] on icon "button" at bounding box center [320, 396] width 3 height 5
click at [320, 396] on icon "button" at bounding box center [320, 396] width 3 height 5
click at [320, 394] on icon "button" at bounding box center [320, 396] width 3 height 5
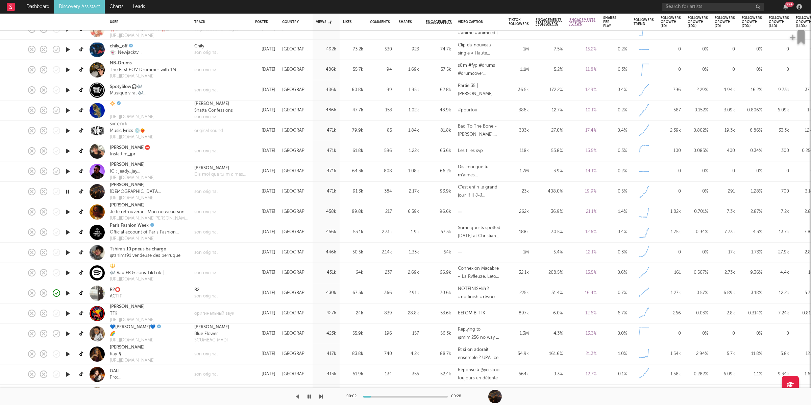
click at [320, 394] on icon "button" at bounding box center [320, 396] width 3 height 5
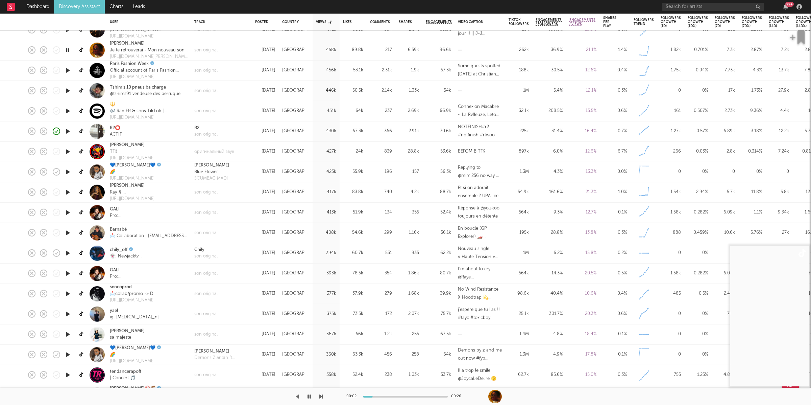
click at [323, 395] on icon "button" at bounding box center [320, 396] width 3 height 5
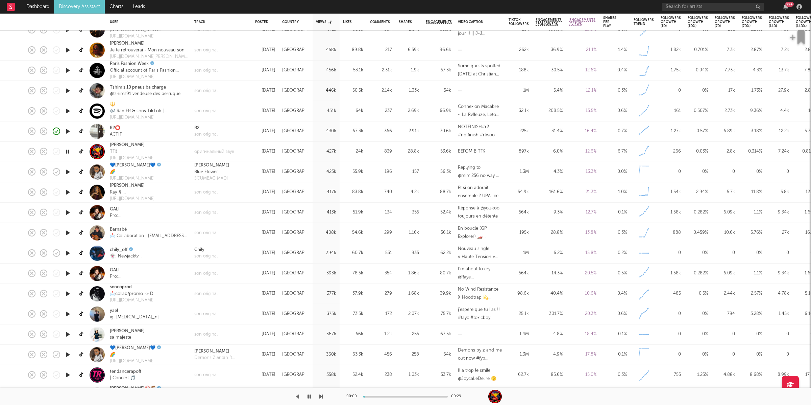
click at [323, 394] on icon "button" at bounding box center [320, 396] width 3 height 5
click at [322, 397] on icon "button" at bounding box center [320, 396] width 3 height 5
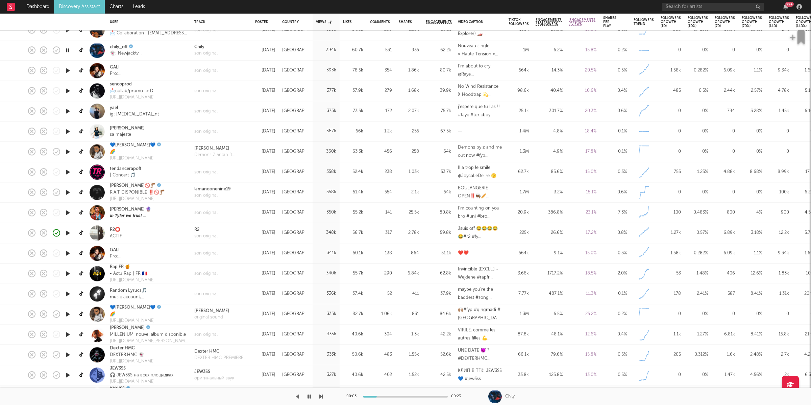
click at [320, 396] on icon "button" at bounding box center [320, 396] width 3 height 5
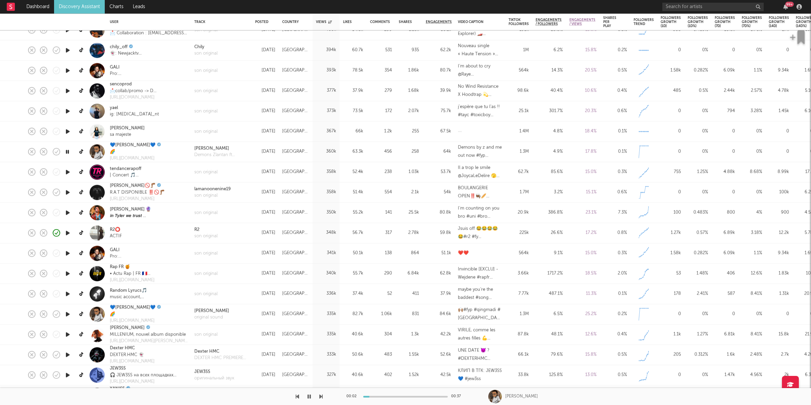
click at [320, 396] on icon "button" at bounding box center [320, 396] width 3 height 5
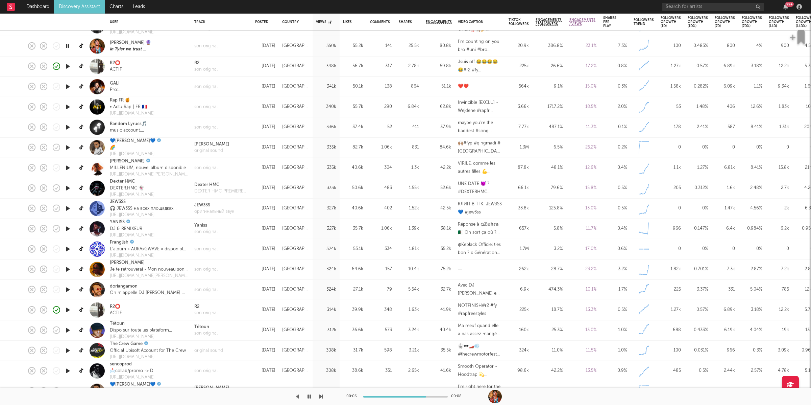
click at [320, 397] on icon "button" at bounding box center [320, 396] width 3 height 5
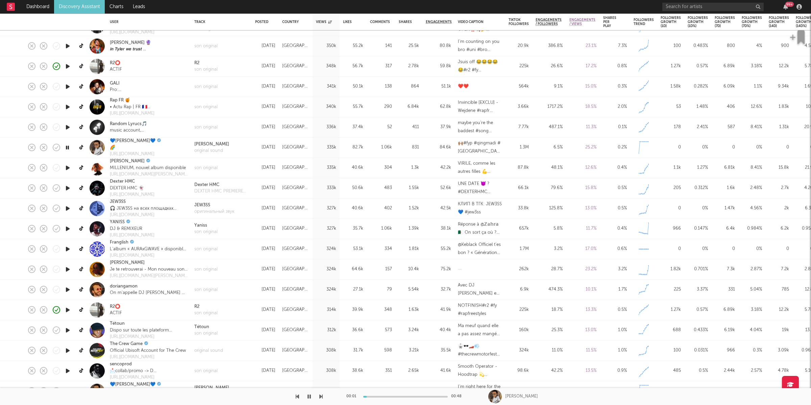
click at [320, 397] on icon "button" at bounding box center [320, 396] width 3 height 5
click at [321, 396] on icon "button" at bounding box center [320, 396] width 3 height 5
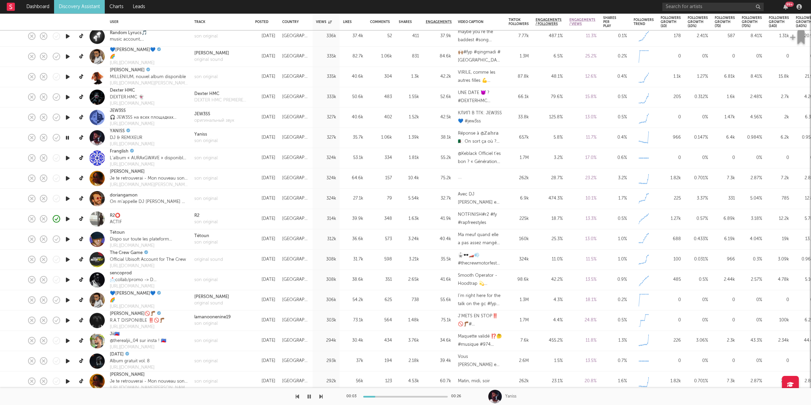
click at [309, 395] on icon "button" at bounding box center [309, 396] width 3 height 5
click at [309, 401] on button "button" at bounding box center [309, 396] width 7 height 17
click at [320, 397] on icon "button" at bounding box center [320, 396] width 3 height 5
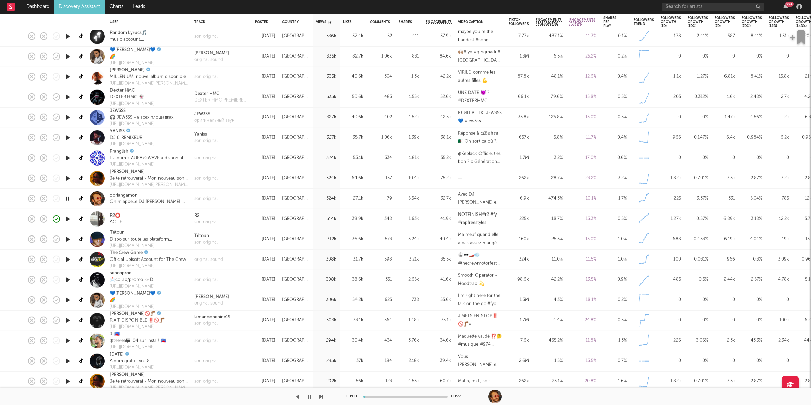
click at [320, 397] on icon "button" at bounding box center [320, 396] width 3 height 5
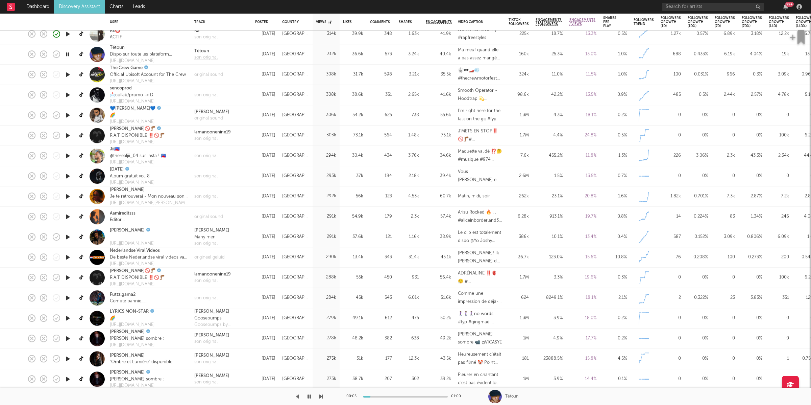
click at [217, 55] on div "Tétoun son original" at bounding box center [221, 54] width 61 height 20
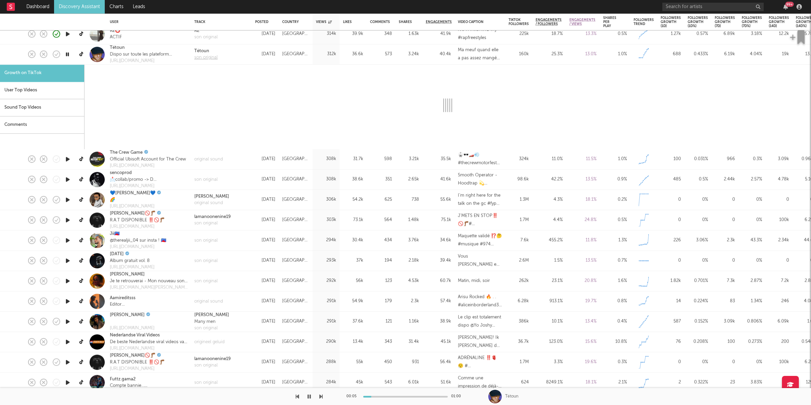
click at [214, 56] on div "son original" at bounding box center [205, 57] width 23 height 7
select select "1m"
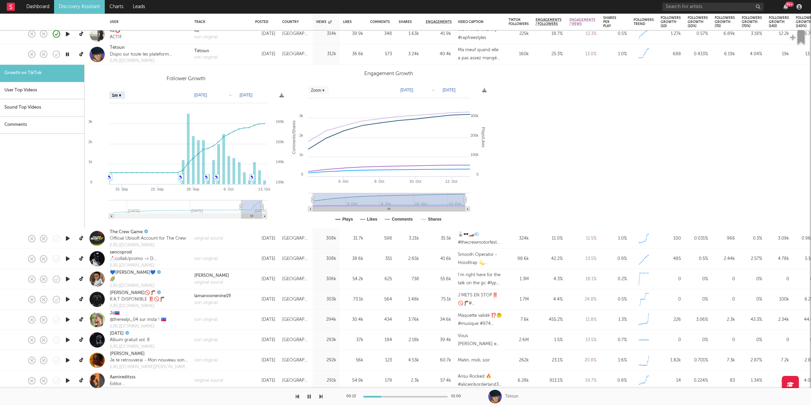
click at [247, 56] on div "Tétoun son original" at bounding box center [221, 54] width 61 height 20
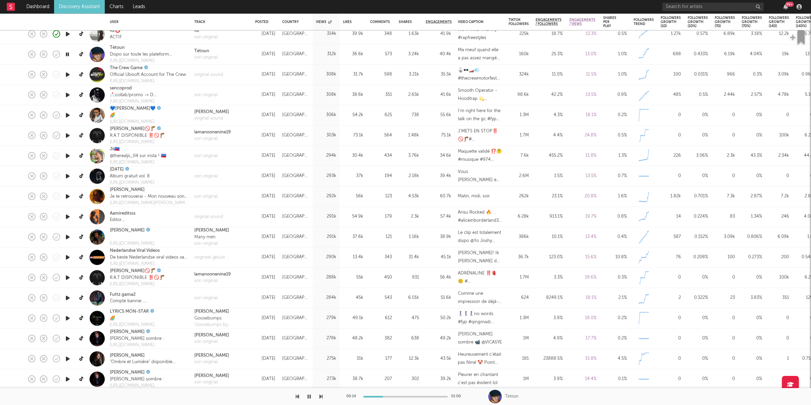
click at [320, 396] on icon "button" at bounding box center [320, 396] width 3 height 5
click at [320, 397] on icon "button" at bounding box center [320, 396] width 3 height 5
click at [321, 395] on icon "button" at bounding box center [320, 396] width 3 height 5
click at [310, 395] on icon "button" at bounding box center [309, 396] width 3 height 5
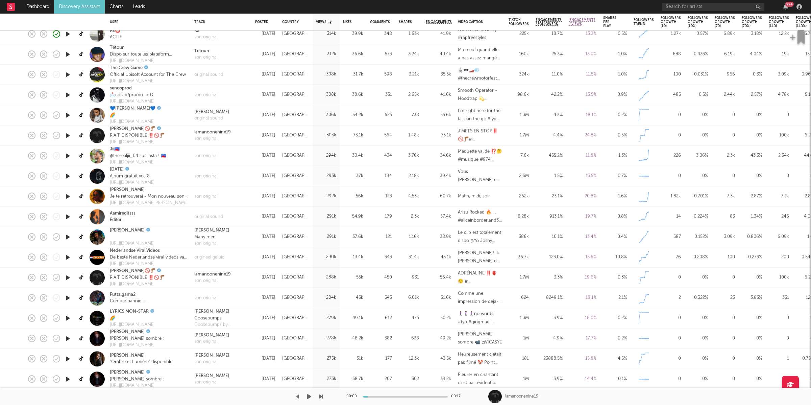
click at [309, 396] on icon "button" at bounding box center [309, 396] width 4 height 5
click at [320, 394] on icon "button" at bounding box center [320, 396] width 3 height 5
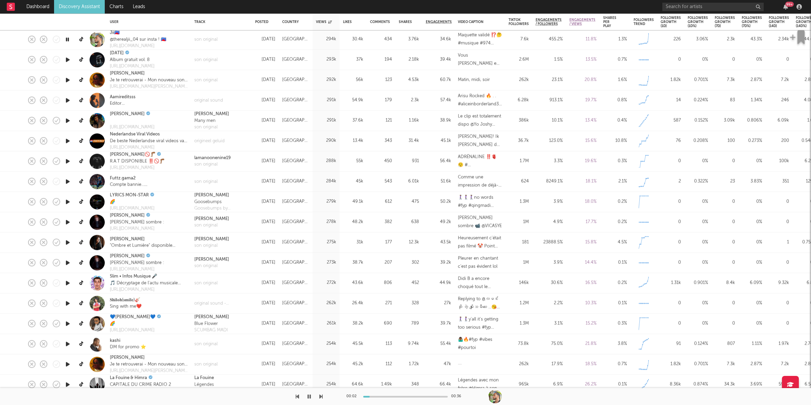
click at [322, 397] on icon "button" at bounding box center [320, 396] width 3 height 5
click at [311, 397] on button "button" at bounding box center [309, 396] width 7 height 17
click at [307, 394] on icon "button" at bounding box center [309, 396] width 4 height 5
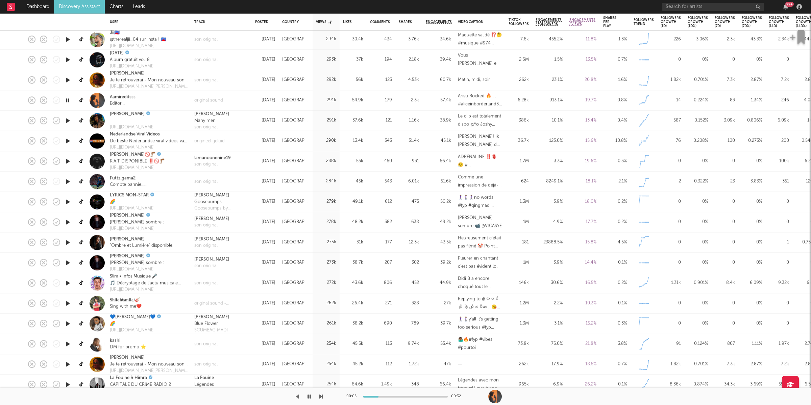
click at [320, 396] on icon "button" at bounding box center [320, 396] width 3 height 5
click at [305, 399] on div at bounding box center [161, 396] width 323 height 17
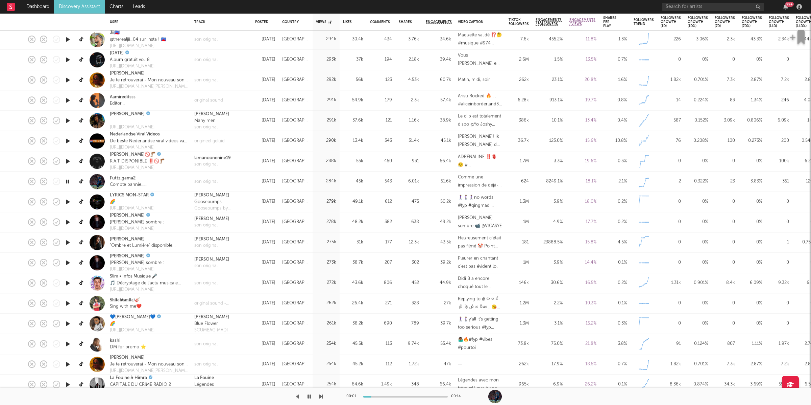
click at [308, 397] on icon "button" at bounding box center [309, 396] width 3 height 5
click at [318, 398] on div at bounding box center [161, 396] width 323 height 17
click at [311, 398] on icon "button" at bounding box center [309, 396] width 4 height 5
click at [320, 396] on icon "button" at bounding box center [320, 396] width 3 height 5
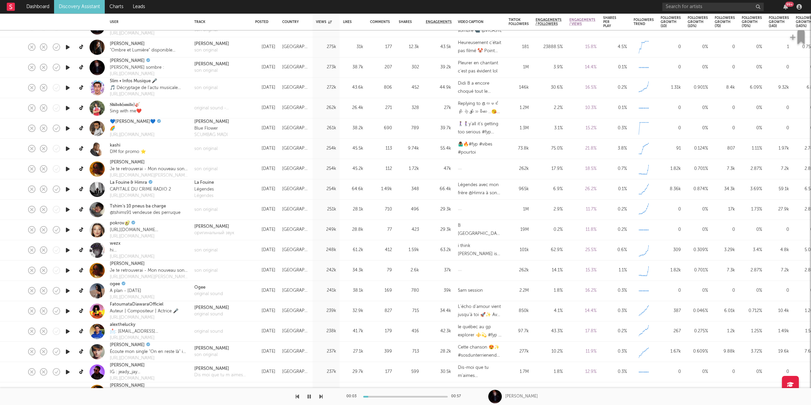
click at [322, 395] on icon "button" at bounding box center [320, 396] width 3 height 5
click at [322, 396] on icon "button" at bounding box center [320, 396] width 3 height 5
click at [321, 397] on icon "button" at bounding box center [320, 396] width 3 height 5
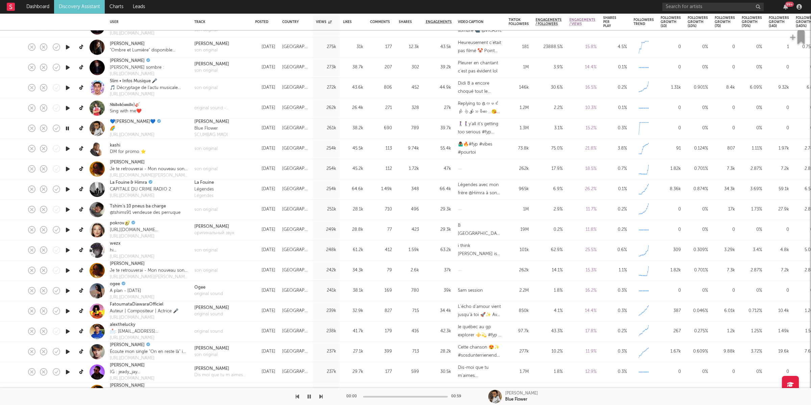
click at [321, 397] on icon "button" at bounding box center [320, 396] width 3 height 5
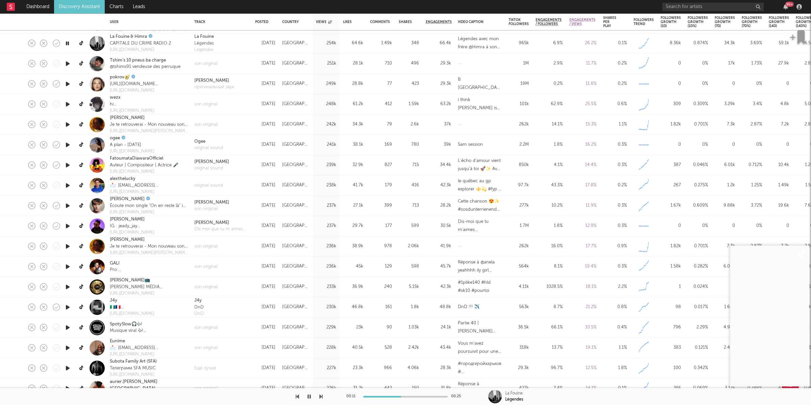
click at [319, 396] on icon "button" at bounding box center [320, 396] width 3 height 5
click at [321, 398] on icon "button" at bounding box center [320, 396] width 3 height 5
click at [322, 400] on button "button" at bounding box center [320, 396] width 3 height 17
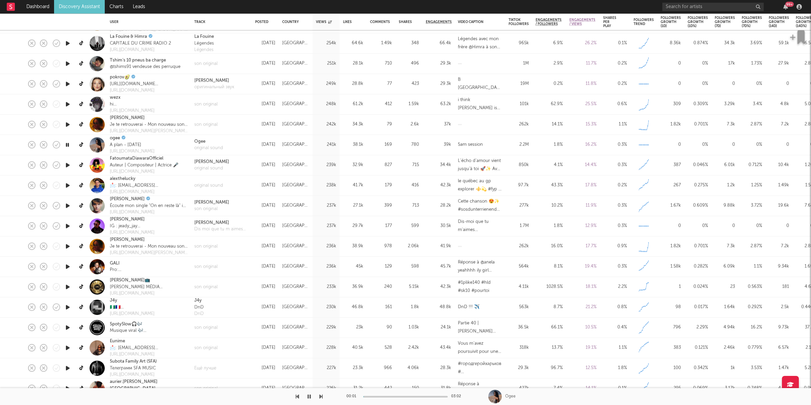
click at [322, 400] on button "button" at bounding box center [320, 396] width 3 height 17
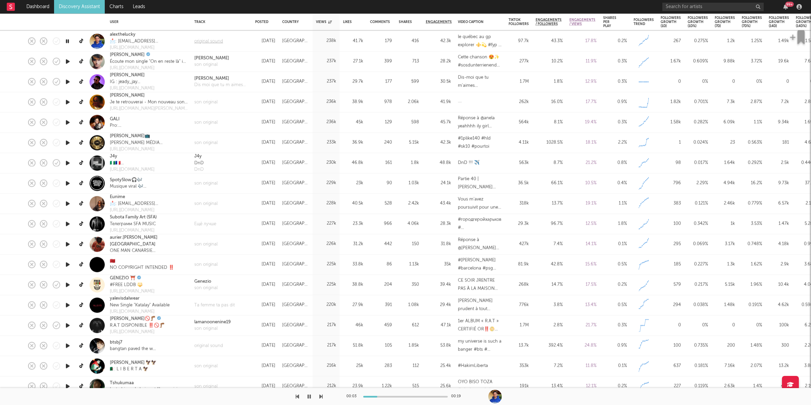
click at [203, 42] on div "original sound" at bounding box center [208, 41] width 29 height 7
click at [319, 395] on icon "button" at bounding box center [320, 396] width 3 height 5
click at [320, 396] on icon "button" at bounding box center [320, 396] width 3 height 5
click at [323, 395] on icon "button" at bounding box center [320, 396] width 3 height 5
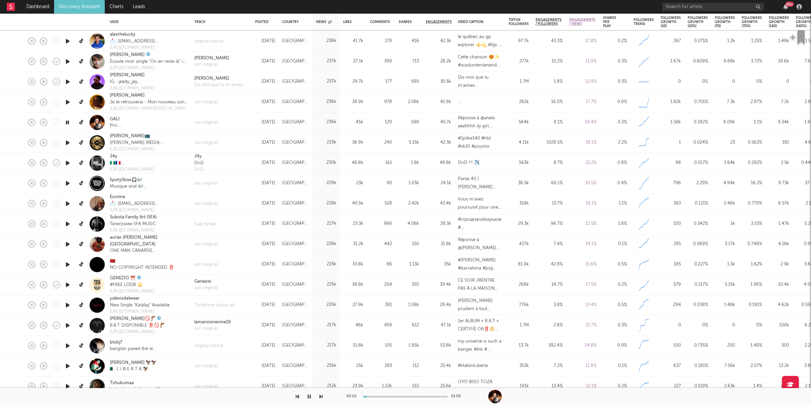
click at [322, 396] on icon "button" at bounding box center [320, 396] width 3 height 5
click at [231, 166] on div "J4y DnD DnD" at bounding box center [221, 163] width 61 height 20
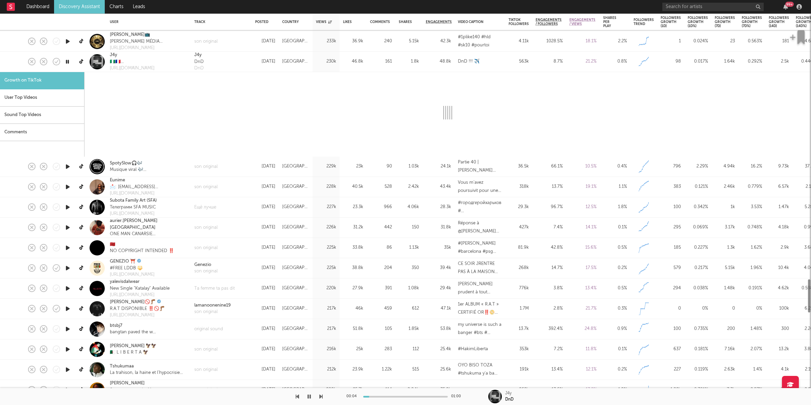
select select "1m"
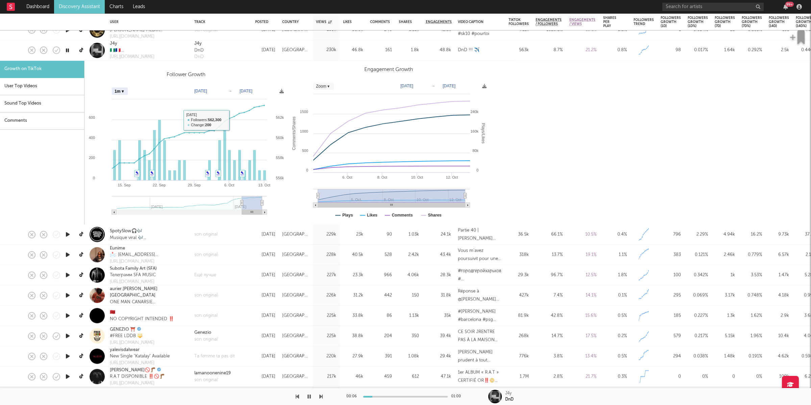
click at [225, 45] on div "J4y DnD DnD" at bounding box center [221, 50] width 61 height 20
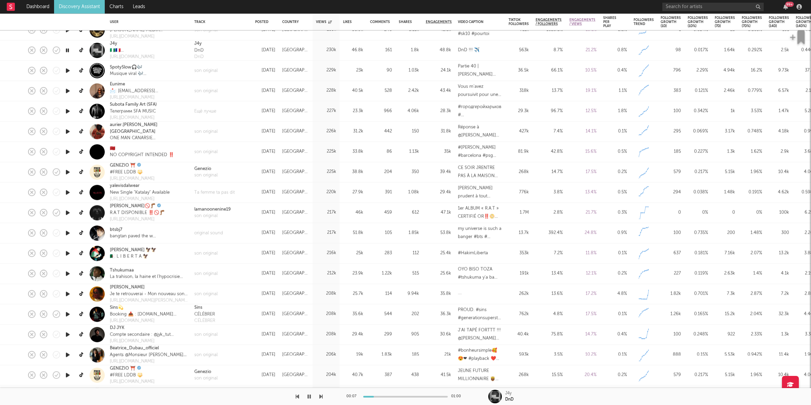
click at [320, 397] on icon "button" at bounding box center [320, 396] width 3 height 5
click at [296, 398] on icon "button" at bounding box center [297, 396] width 3 height 5
click at [211, 92] on div "son original" at bounding box center [205, 91] width 23 height 7
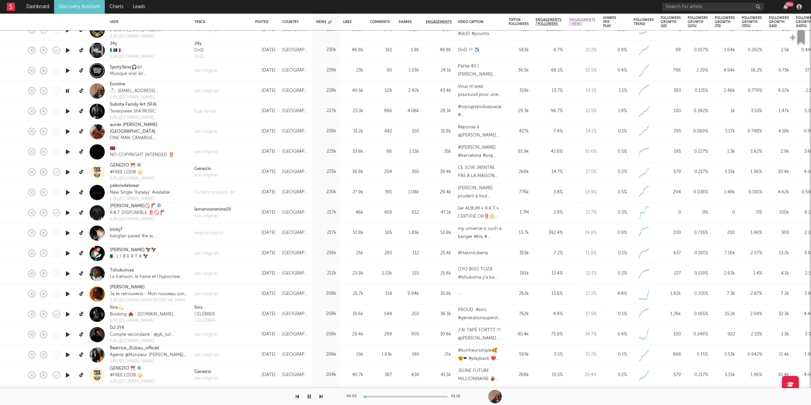
click at [310, 391] on button "button" at bounding box center [309, 396] width 7 height 17
click at [309, 399] on button "button" at bounding box center [309, 396] width 7 height 17
click at [322, 396] on icon "button" at bounding box center [320, 396] width 3 height 5
click at [296, 396] on icon "button" at bounding box center [297, 396] width 3 height 5
click at [320, 394] on icon "button" at bounding box center [320, 396] width 3 height 5
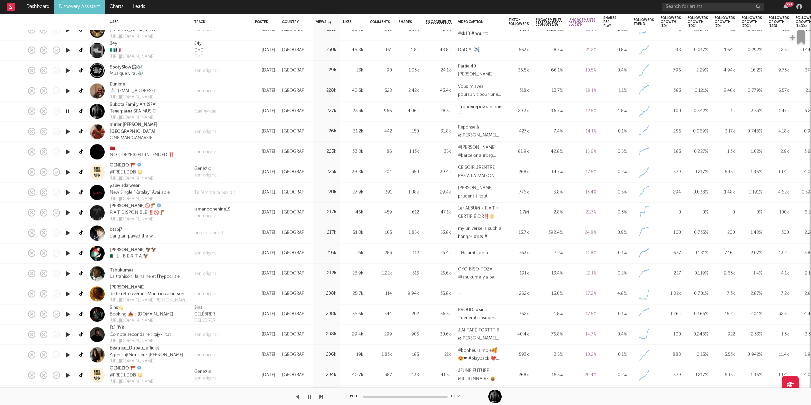
click at [320, 394] on icon "button" at bounding box center [320, 396] width 3 height 5
click at [322, 394] on icon "button" at bounding box center [320, 396] width 3 height 5
click at [322, 396] on icon "button" at bounding box center [320, 396] width 3 height 5
click at [223, 189] on div "Ta femme ta pas dit" at bounding box center [214, 192] width 41 height 7
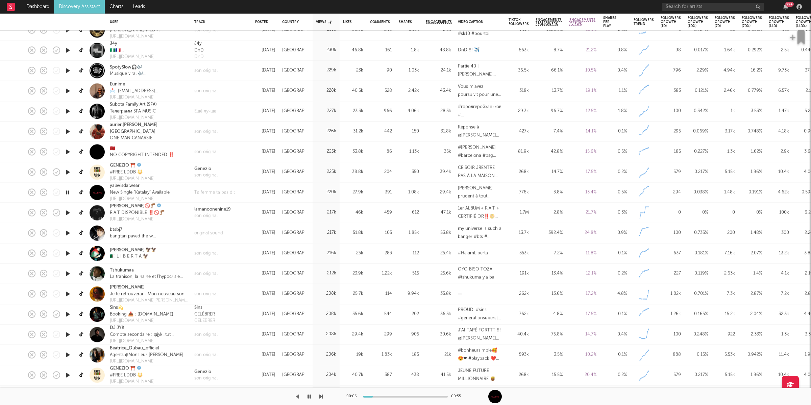
click at [309, 396] on icon "button" at bounding box center [309, 396] width 3 height 5
click at [308, 397] on icon "button" at bounding box center [309, 396] width 4 height 5
click at [309, 397] on icon "button" at bounding box center [309, 396] width 3 height 5
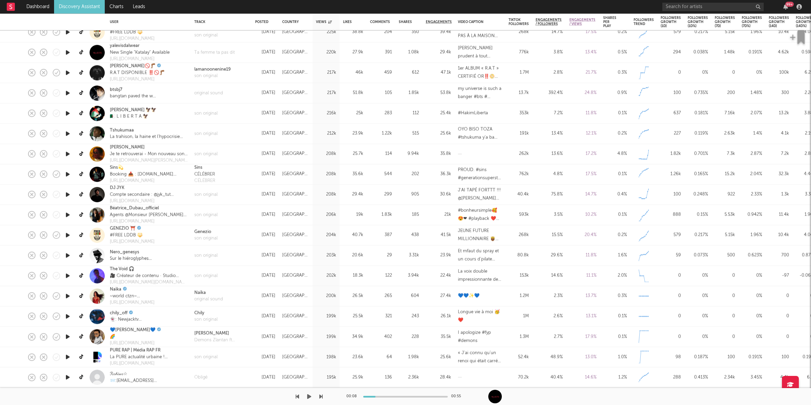
click at [306, 397] on button "button" at bounding box center [309, 396] width 7 height 17
click at [322, 395] on icon "button" at bounding box center [320, 396] width 3 height 5
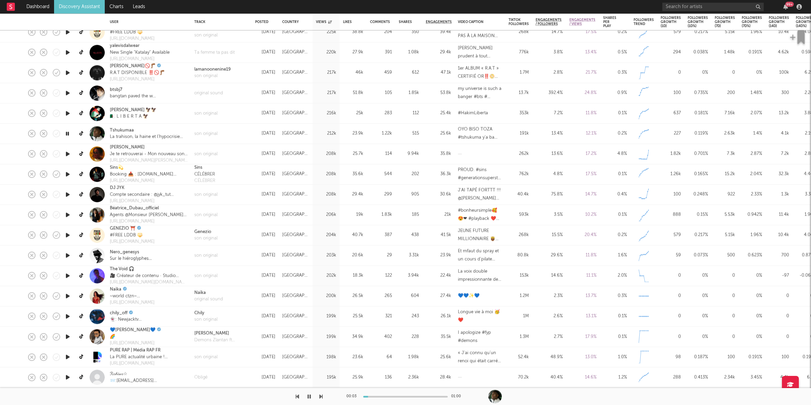
click at [322, 396] on icon "button" at bounding box center [320, 396] width 3 height 5
click at [298, 394] on icon "button" at bounding box center [297, 396] width 3 height 5
click at [321, 395] on div at bounding box center [161, 396] width 323 height 17
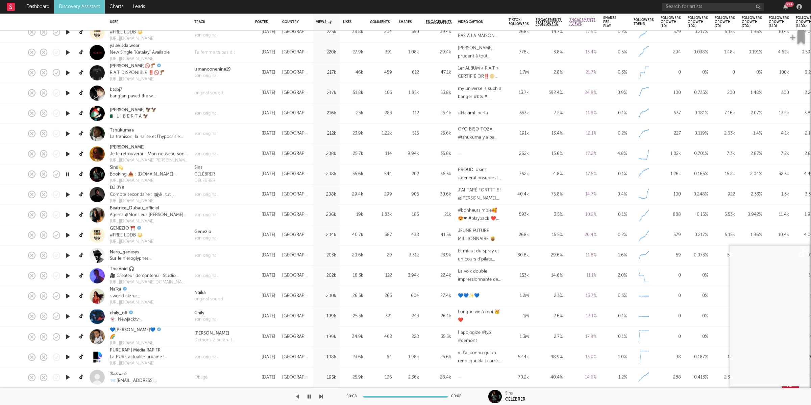
click at [321, 395] on icon "button" at bounding box center [320, 396] width 3 height 5
click at [319, 395] on icon "button" at bounding box center [320, 396] width 3 height 5
click at [319, 396] on icon "button" at bounding box center [320, 396] width 3 height 5
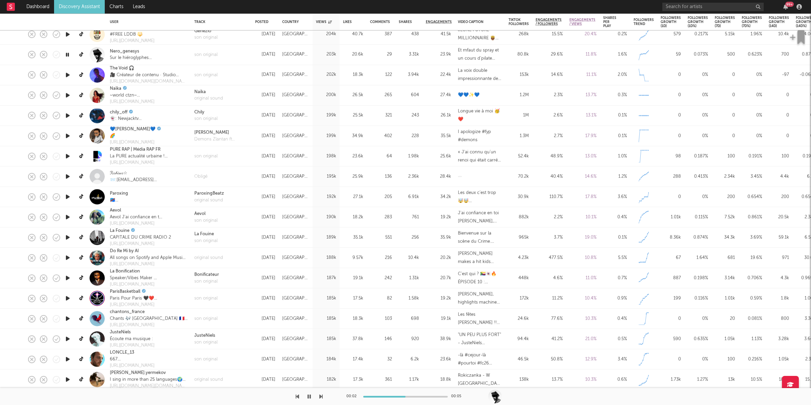
click at [323, 396] on div "00:02 00:05" at bounding box center [405, 396] width 811 height 17
click at [317, 396] on div at bounding box center [161, 396] width 323 height 17
click at [320, 395] on icon "button" at bounding box center [320, 396] width 3 height 5
click at [321, 394] on icon "button" at bounding box center [320, 396] width 3 height 5
click at [322, 396] on icon "button" at bounding box center [320, 396] width 3 height 5
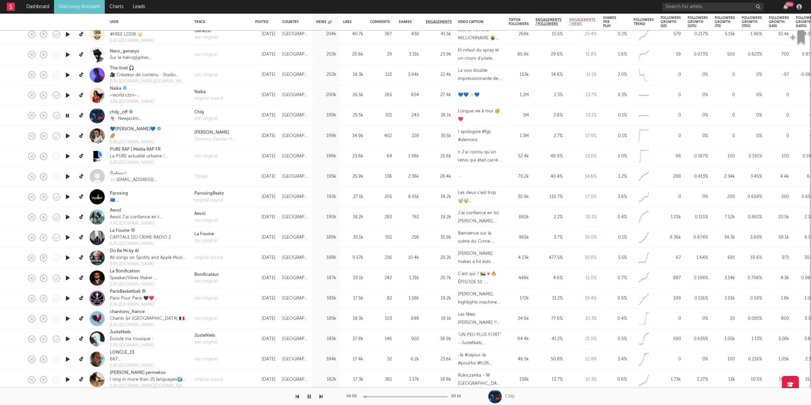
click at [321, 396] on icon "button" at bounding box center [320, 396] width 3 height 5
click at [322, 397] on icon "button" at bounding box center [320, 396] width 3 height 5
click at [320, 396] on icon "button" at bounding box center [320, 396] width 3 height 5
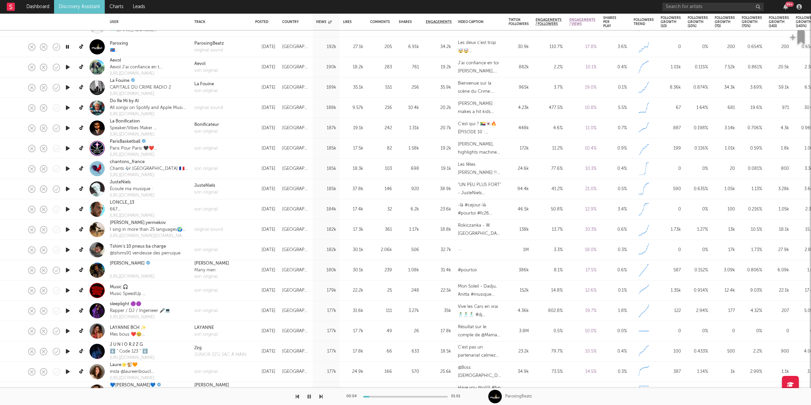
click at [322, 395] on icon "button" at bounding box center [320, 396] width 3 height 5
click at [213, 134] on div "son original" at bounding box center [206, 131] width 25 height 7
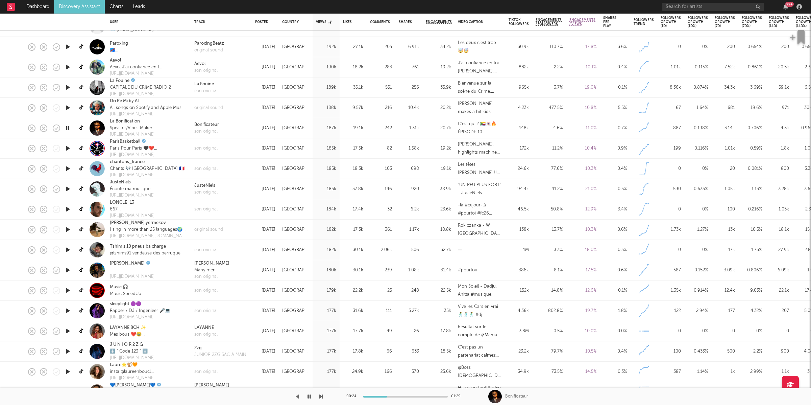
click at [321, 394] on icon "button" at bounding box center [320, 396] width 3 height 5
click at [215, 191] on div "son original" at bounding box center [205, 192] width 23 height 7
click at [310, 394] on icon "button" at bounding box center [309, 396] width 3 height 5
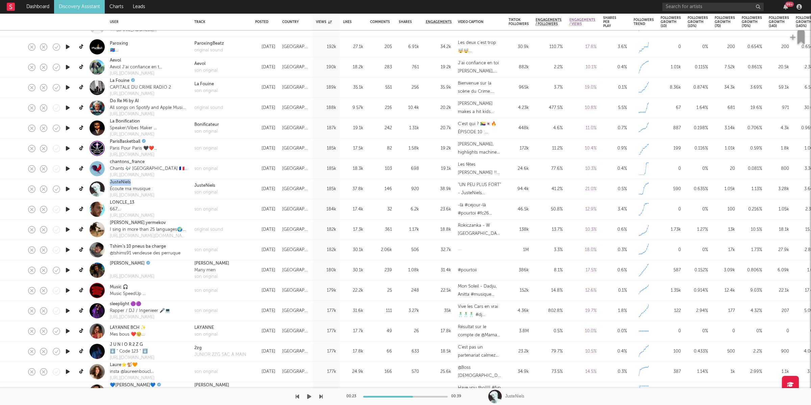
click at [306, 398] on button "button" at bounding box center [309, 396] width 7 height 17
click at [313, 395] on div at bounding box center [161, 396] width 323 height 17
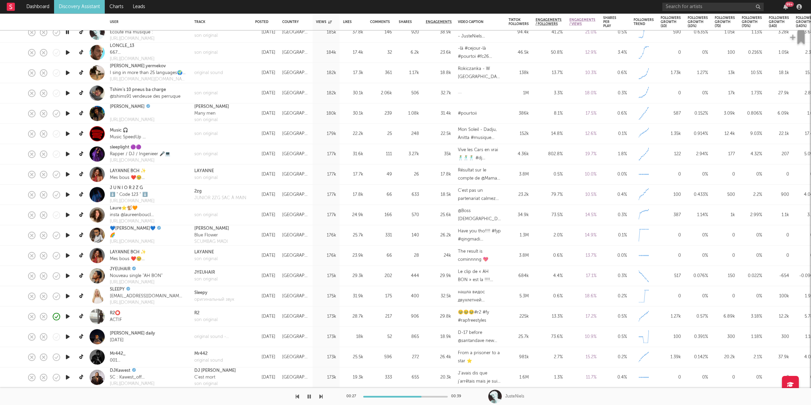
click at [320, 395] on icon "button" at bounding box center [320, 396] width 3 height 5
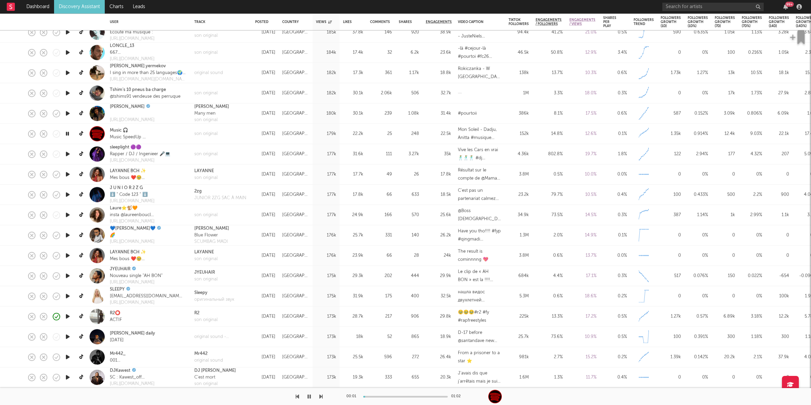
click at [320, 395] on icon "button" at bounding box center [320, 396] width 3 height 5
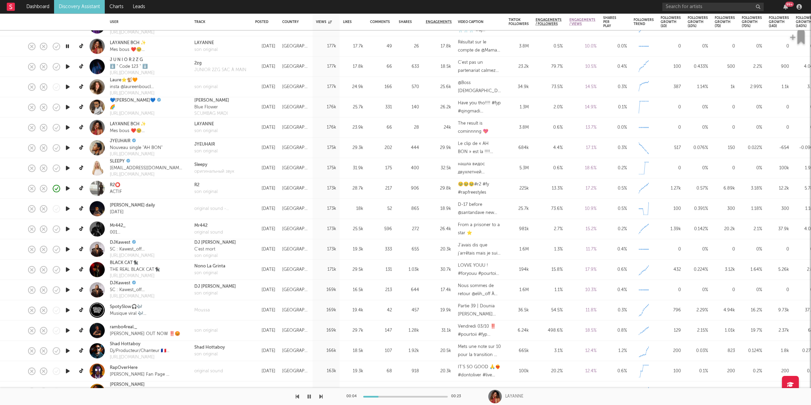
click at [321, 396] on icon "button" at bounding box center [320, 396] width 3 height 5
click at [321, 397] on icon "button" at bounding box center [320, 396] width 3 height 5
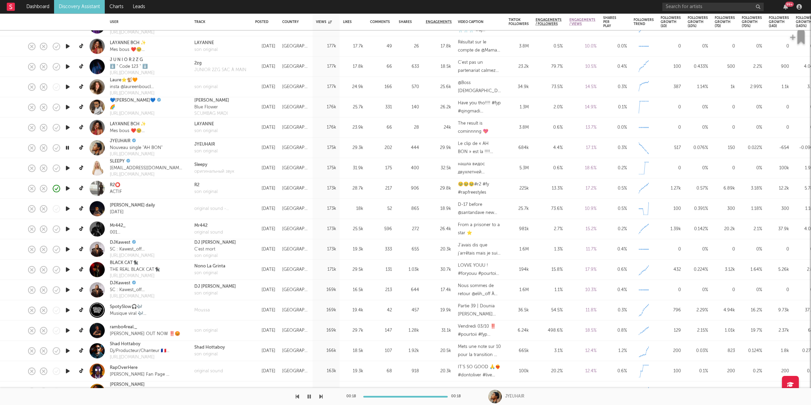
click at [326, 397] on div "00:18 00:18 JYEUHAIR" at bounding box center [405, 396] width 811 height 17
click at [320, 396] on icon "button" at bounding box center [320, 396] width 3 height 5
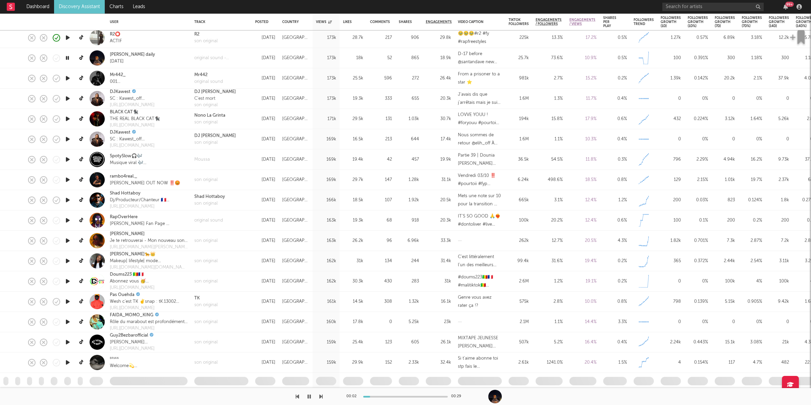
click at [320, 395] on icon "button" at bounding box center [320, 396] width 3 height 5
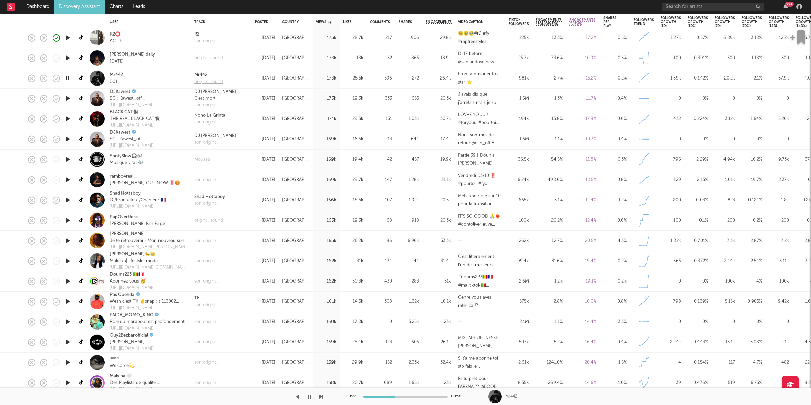
click at [204, 79] on div "original sound" at bounding box center [208, 81] width 29 height 7
click at [0, 0] on div "Dashboard Discovery Assistant Charts Leads 99 + Notifications Settings Mark all…" at bounding box center [405, 202] width 811 height 405
click at [321, 398] on icon "button" at bounding box center [320, 396] width 3 height 5
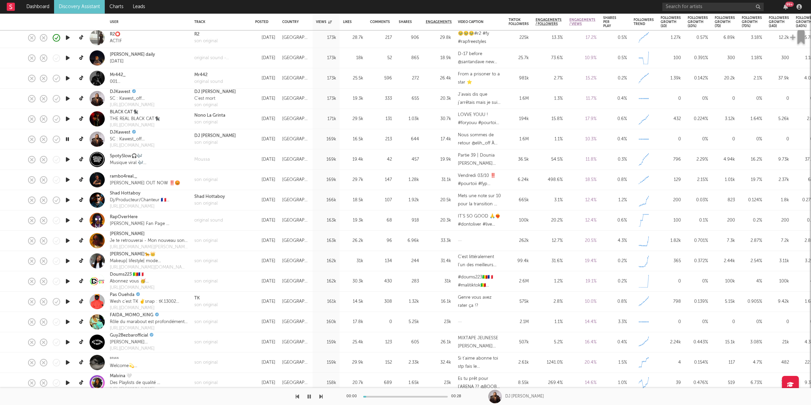
click at [320, 398] on icon "button" at bounding box center [320, 396] width 3 height 5
click at [211, 179] on div "son original" at bounding box center [205, 179] width 23 height 7
click at [310, 396] on icon "button" at bounding box center [309, 396] width 3 height 5
click at [310, 396] on icon "button" at bounding box center [309, 396] width 4 height 5
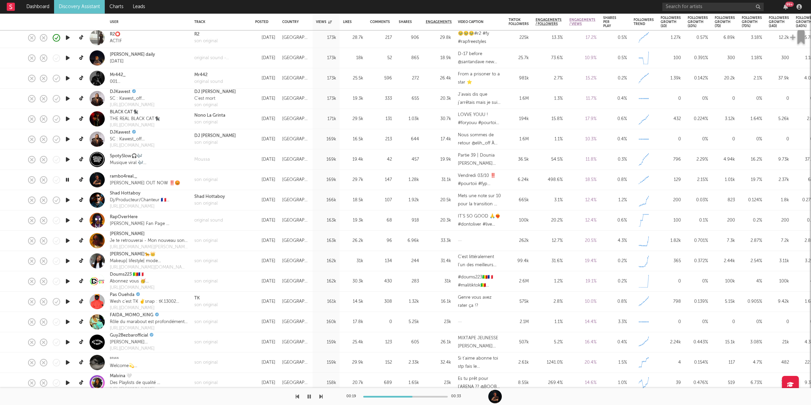
click at [310, 396] on icon "button" at bounding box center [309, 396] width 3 height 5
click at [202, 178] on div "son original" at bounding box center [205, 179] width 23 height 7
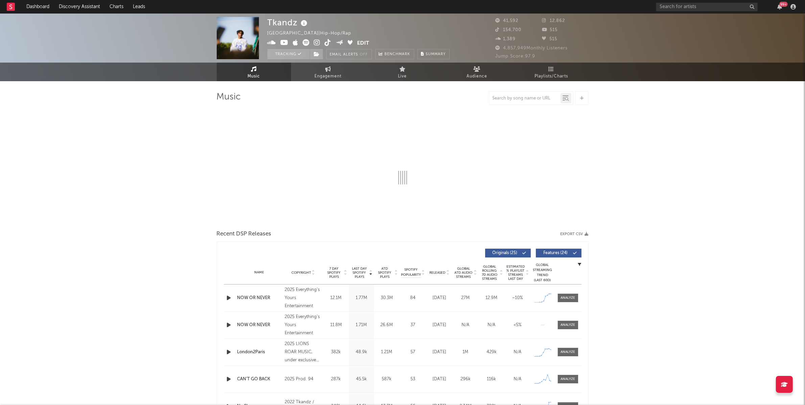
select select "6m"
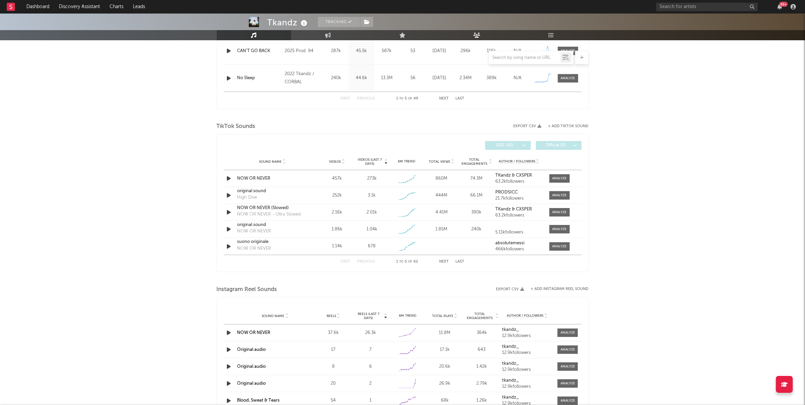
scroll to position [390, 0]
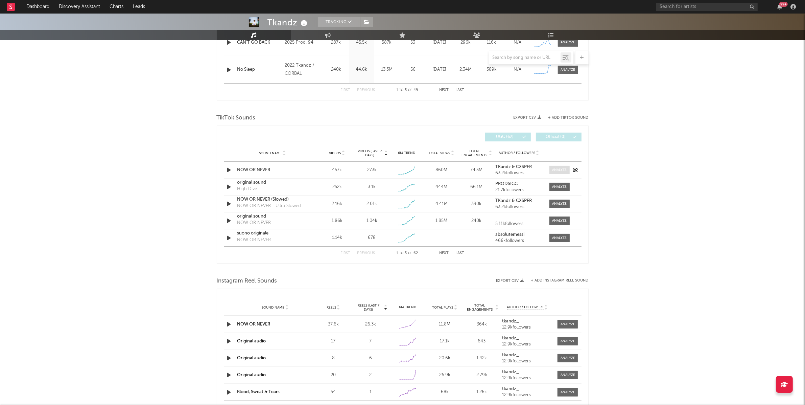
click at [558, 172] on div at bounding box center [559, 169] width 15 height 5
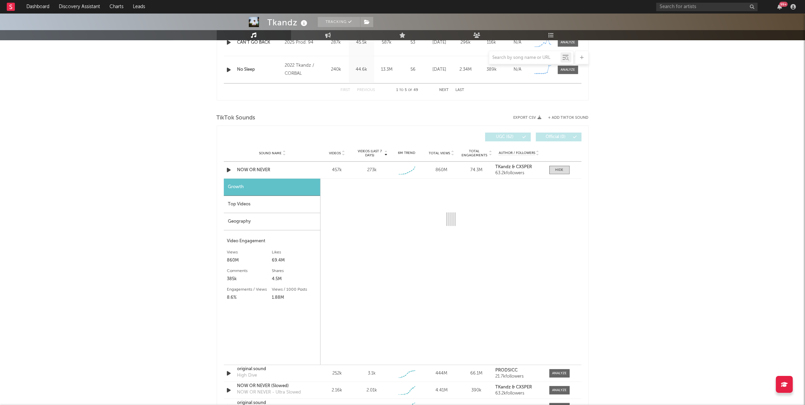
click at [662, 201] on div "Tkandz Tracking United Kingdom | Hip-Hop/Rap Edit Tracking Email Alerts Off Ben…" at bounding box center [402, 228] width 805 height 1208
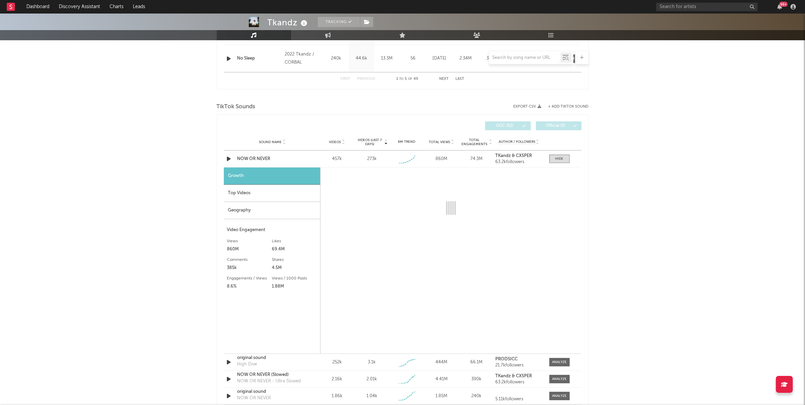
select select "1w"
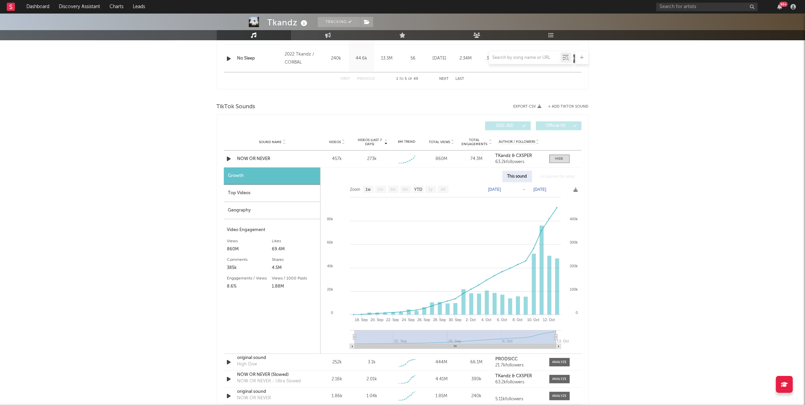
scroll to position [412, 0]
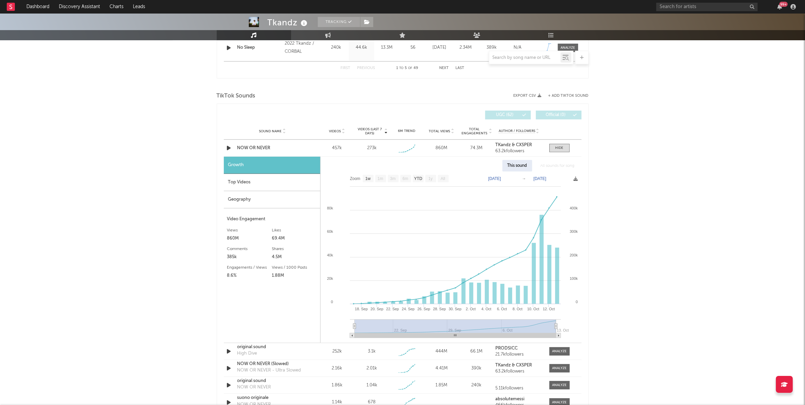
drag, startPoint x: 355, startPoint y: 326, endPoint x: 346, endPoint y: 326, distance: 8.5
click at [346, 326] on icon "Created with Highcharts 10.3.3 18. Sep 20. Sep 22. Sep 24. Sep 26. Sep 28. Sep …" at bounding box center [450, 256] width 261 height 171
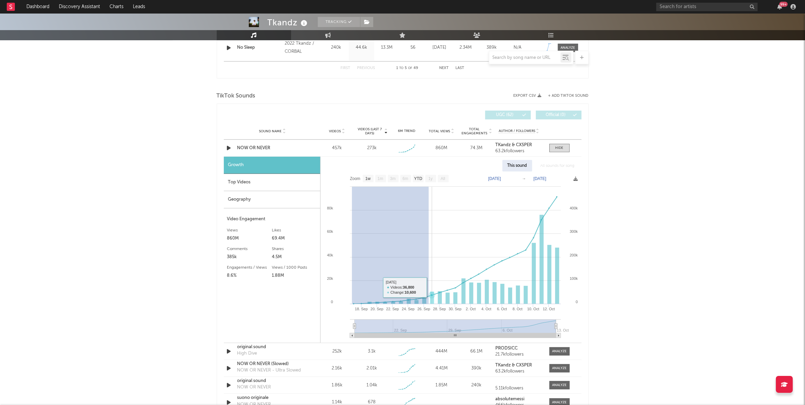
drag, startPoint x: 352, startPoint y: 297, endPoint x: 429, endPoint y: 286, distance: 78.2
click at [429, 286] on rect at bounding box center [450, 256] width 261 height 171
type input "2025-09-26"
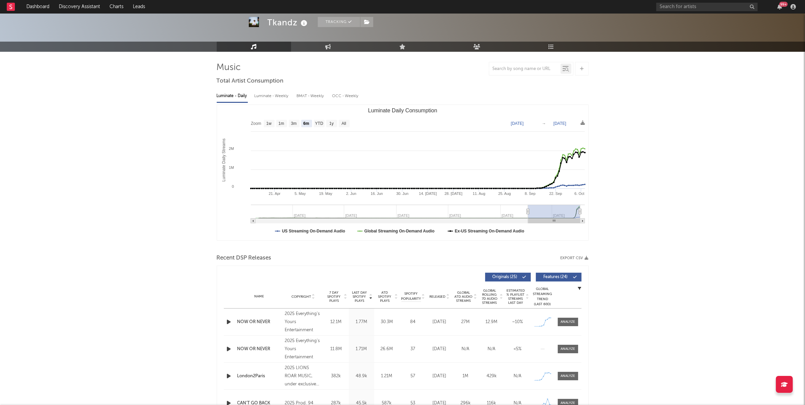
scroll to position [33, 0]
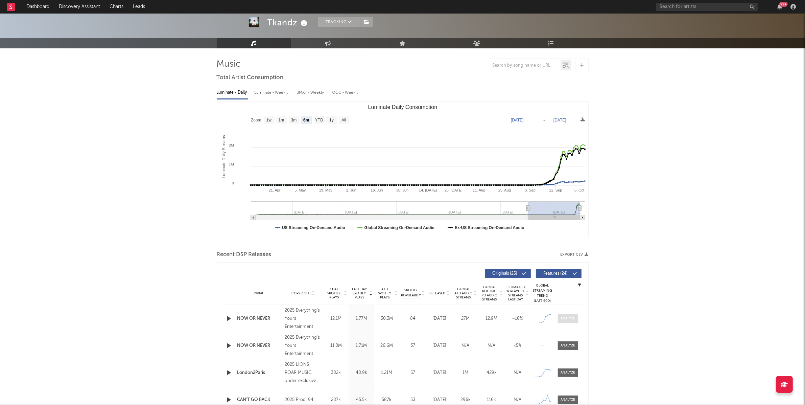
click at [568, 316] on div at bounding box center [568, 318] width 15 height 5
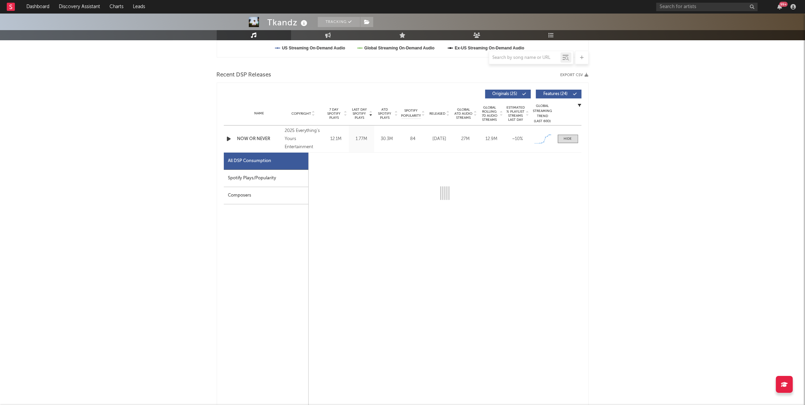
select select "1w"
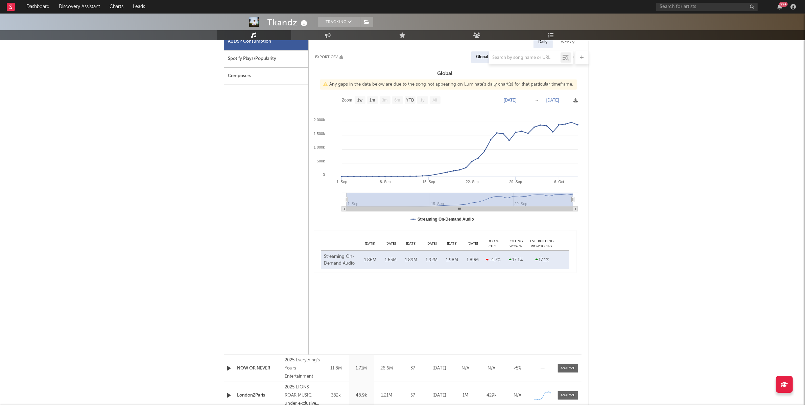
scroll to position [335, 0]
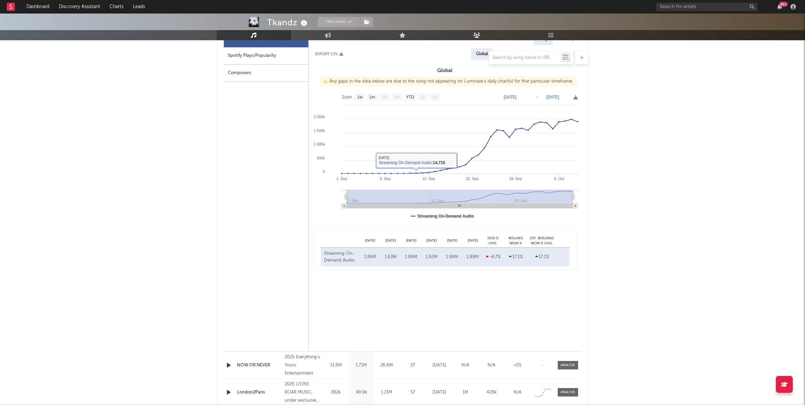
click at [285, 56] on div at bounding box center [403, 58] width 372 height 14
click at [274, 55] on div at bounding box center [403, 58] width 372 height 14
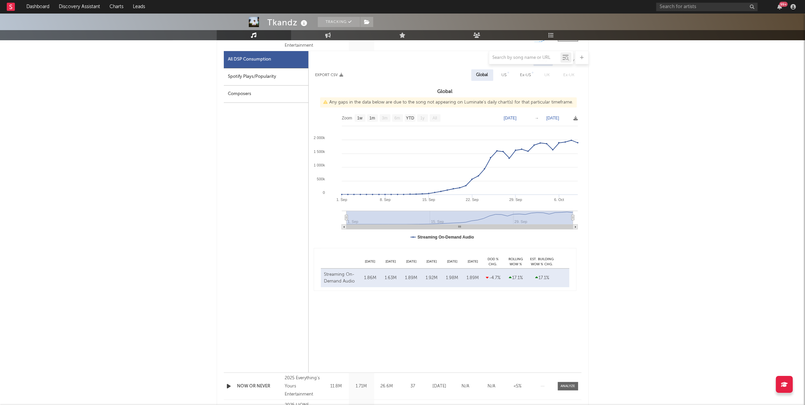
scroll to position [310, 0]
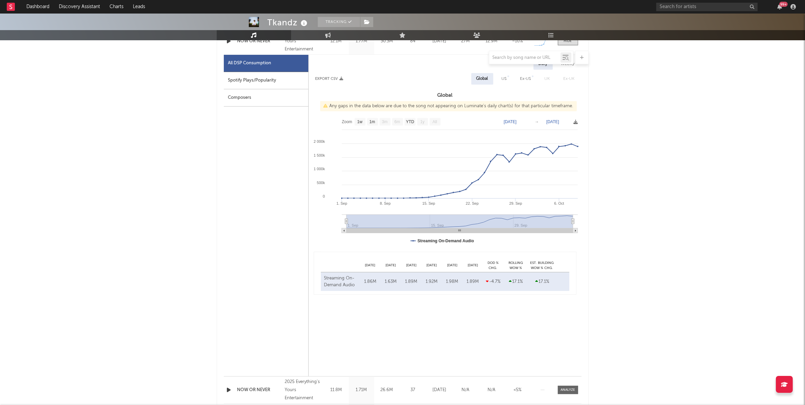
click at [264, 81] on div "Spotify Plays/Popularity" at bounding box center [266, 80] width 85 height 17
select select "1w"
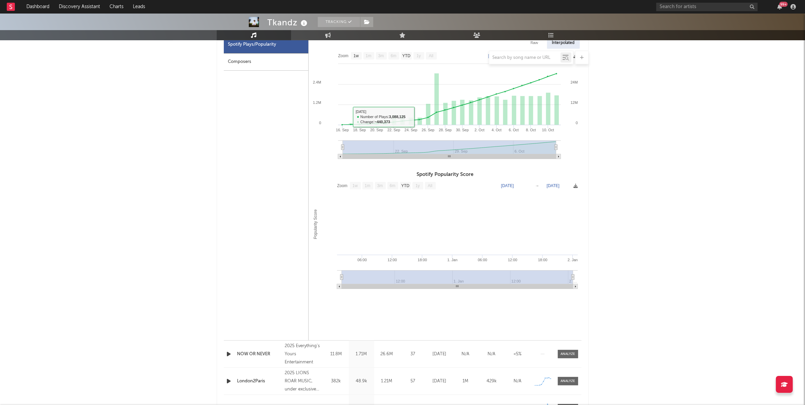
scroll to position [347, 0]
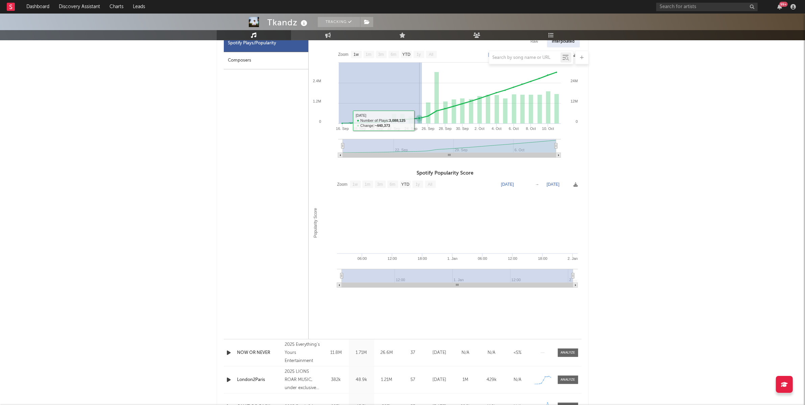
drag, startPoint x: 339, startPoint y: 121, endPoint x: 422, endPoint y: 120, distance: 83.5
click at [422, 120] on icon "Created with Highcharts 10.3.3 16. Sep 18. Sep 20. Sep 22. Sep 24. Sep 26. Sep …" at bounding box center [445, 104] width 272 height 115
type input "2025-09-25"
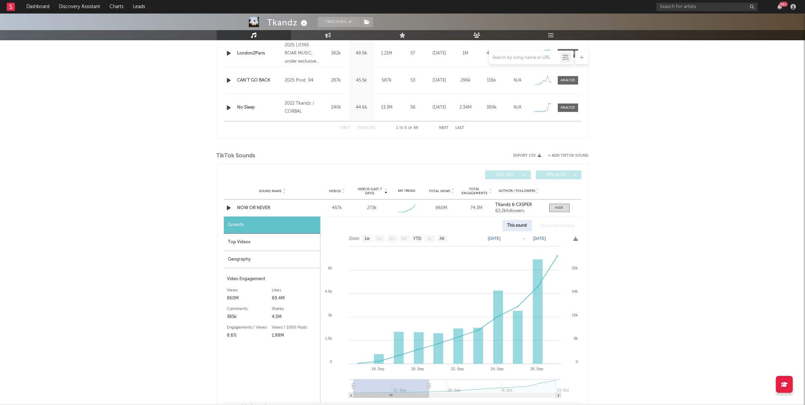
scroll to position [679, 0]
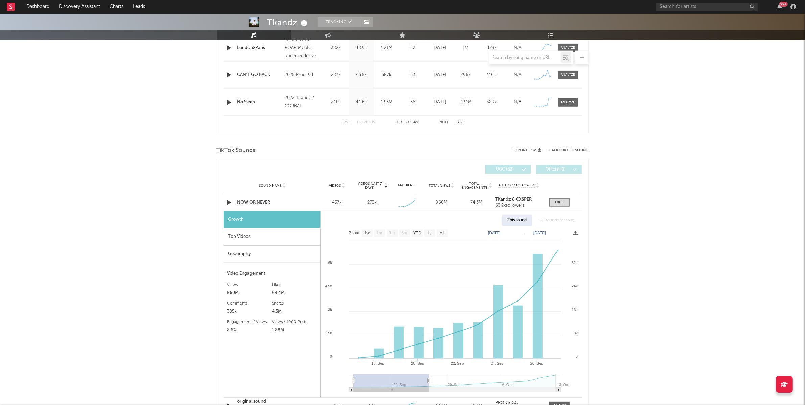
click at [256, 235] on div "Top Videos" at bounding box center [272, 236] width 96 height 17
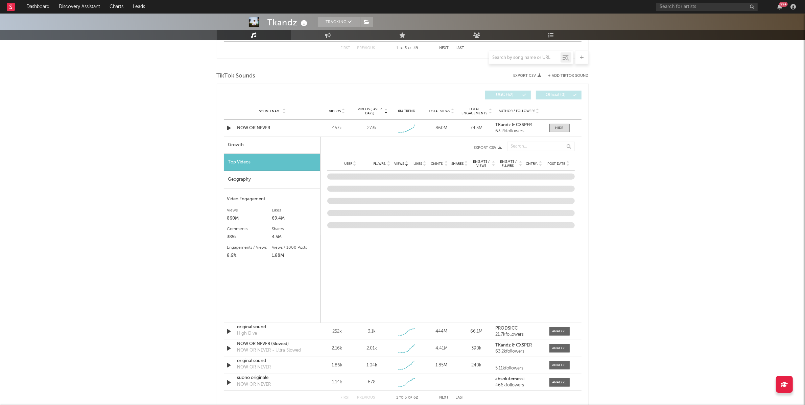
scroll to position [754, 0]
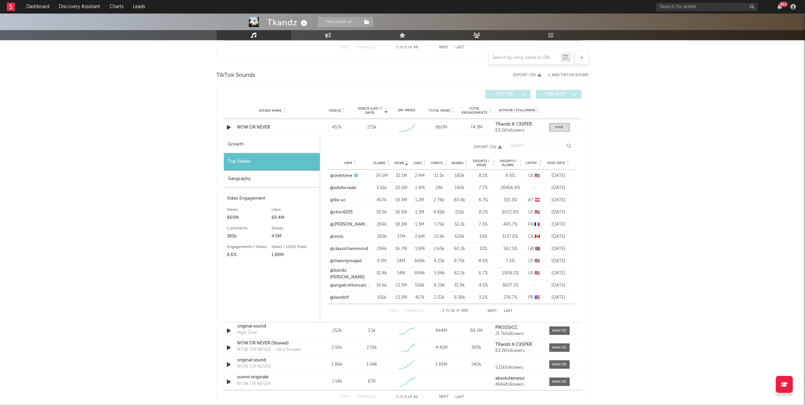
click at [491, 310] on button "Next" at bounding box center [491, 311] width 9 height 4
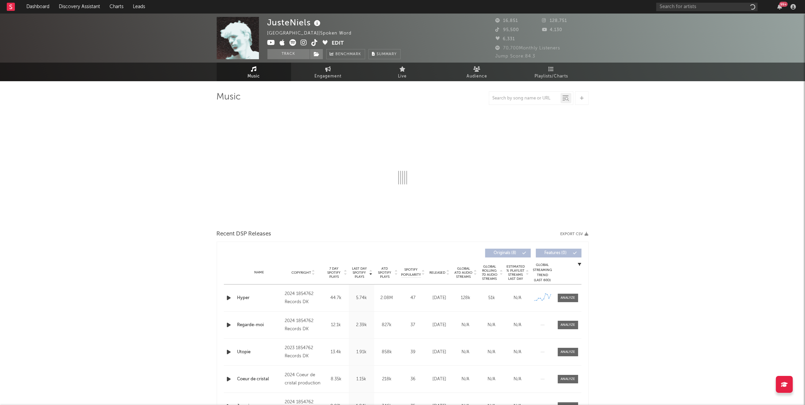
select select "6m"
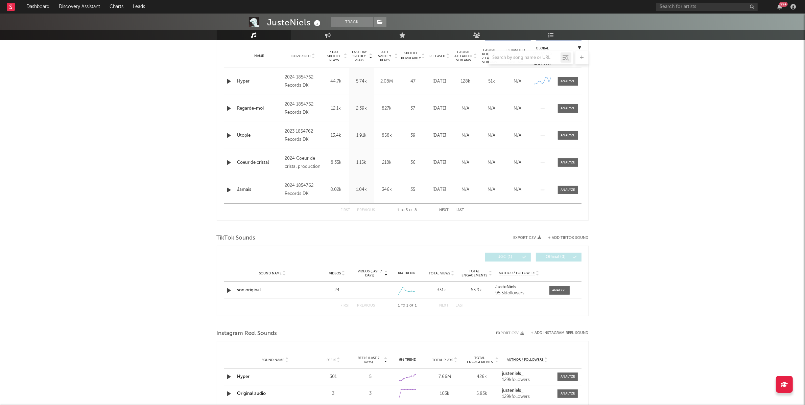
scroll to position [314, 0]
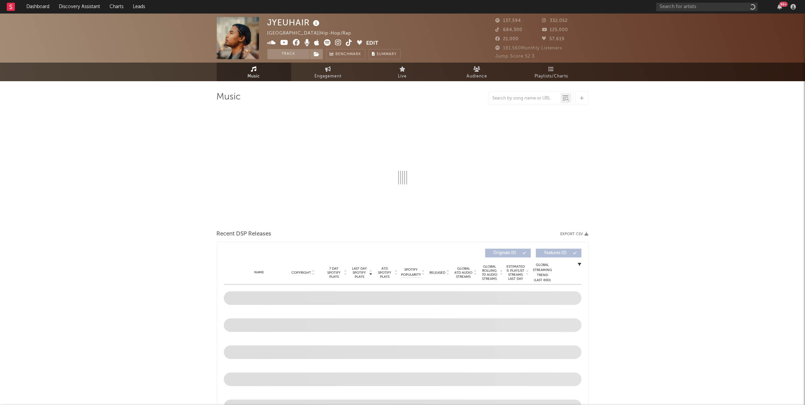
select select "6m"
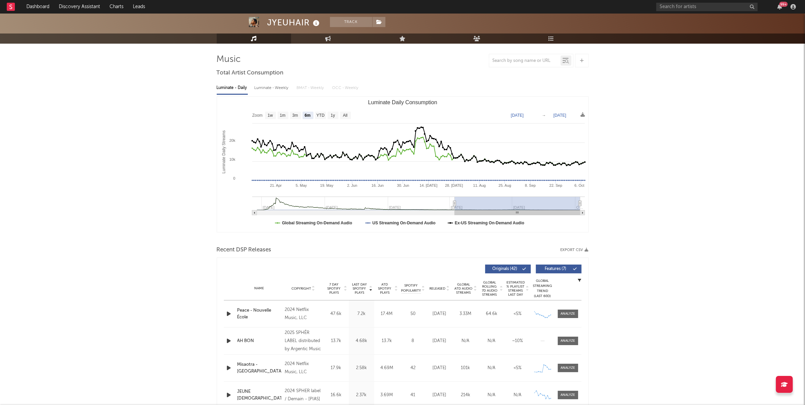
scroll to position [38, 0]
drag, startPoint x: 572, startPoint y: 337, endPoint x: 687, endPoint y: 308, distance: 118.7
click at [572, 337] on span at bounding box center [568, 340] width 20 height 8
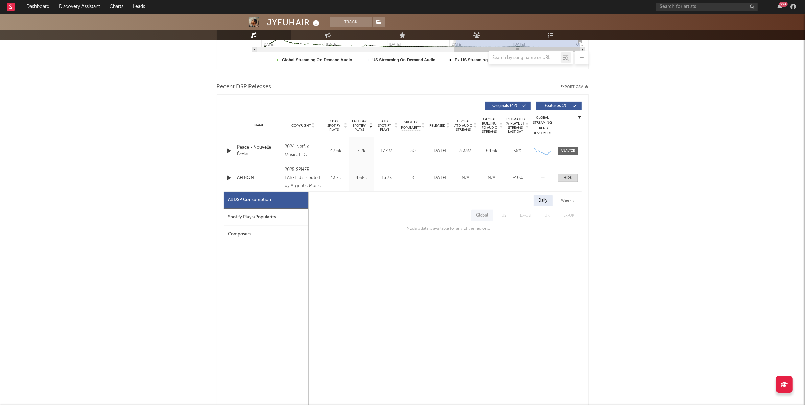
scroll to position [205, 0]
